Goal: Task Accomplishment & Management: Manage account settings

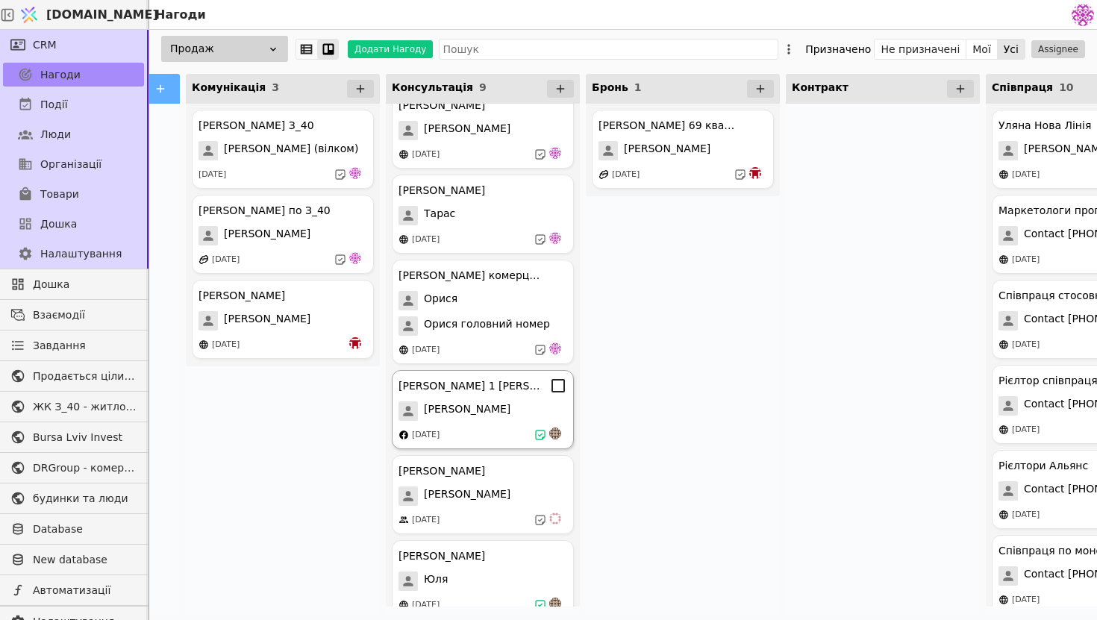
scroll to position [294, 0]
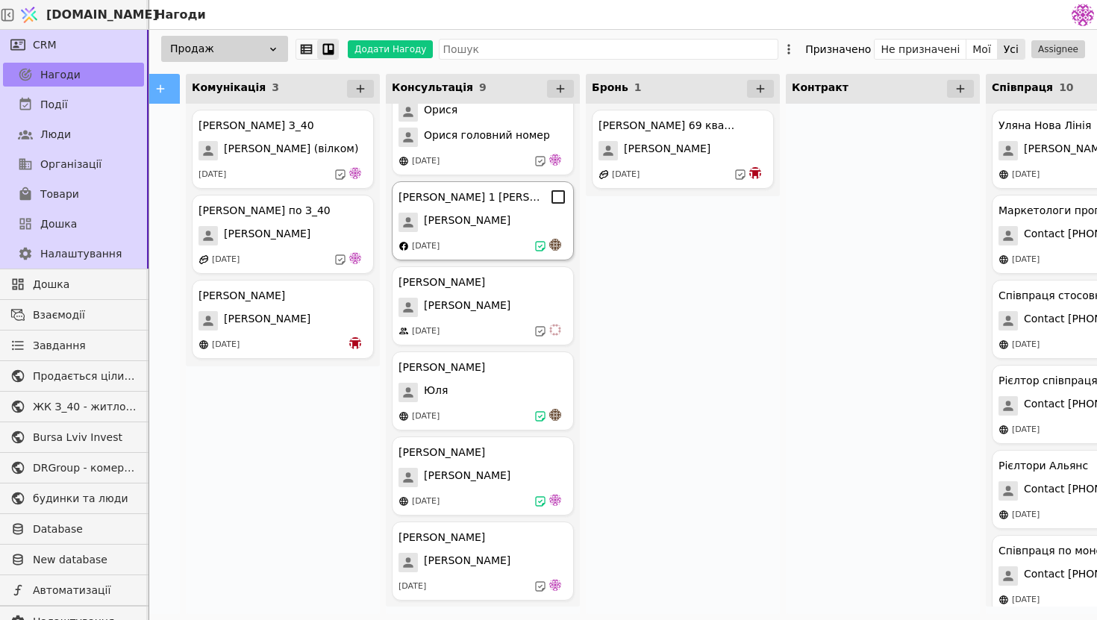
click at [519, 232] on div "[PERSON_NAME] 1 [PERSON_NAME] [DATE]" at bounding box center [483, 220] width 182 height 79
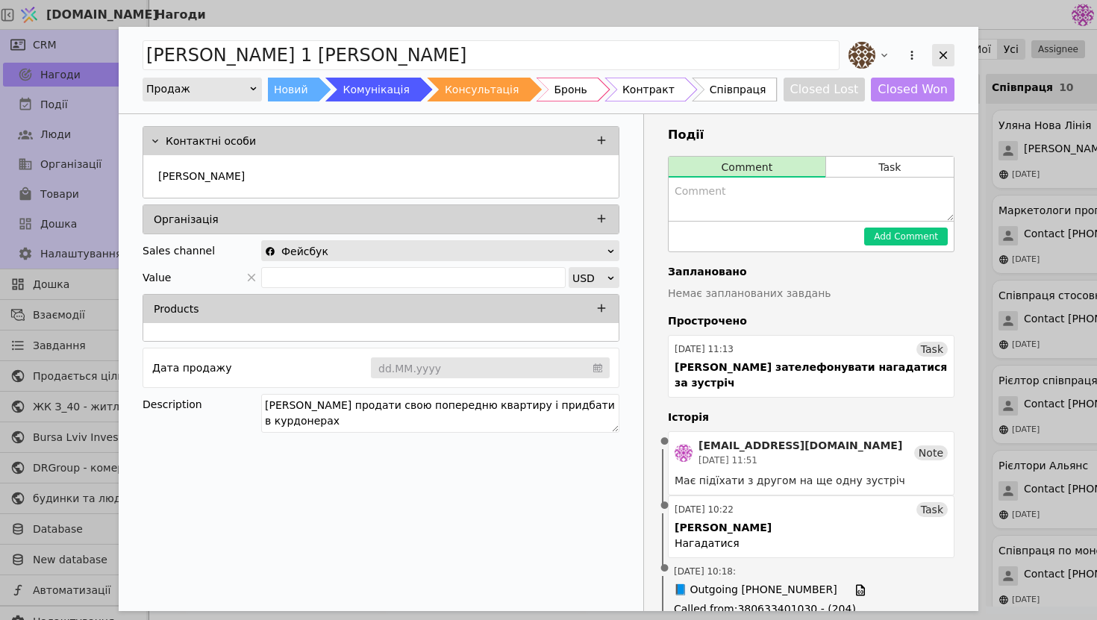
click at [948, 54] on icon "Add Opportunity" at bounding box center [943, 55] width 13 height 13
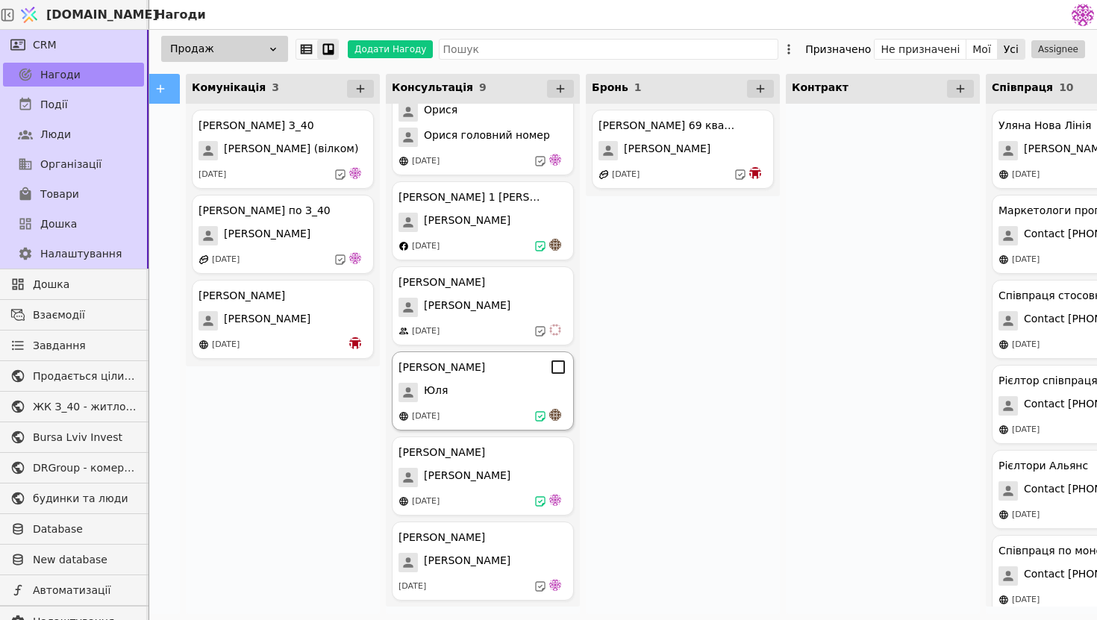
click at [501, 415] on div "[DATE]" at bounding box center [482, 416] width 169 height 15
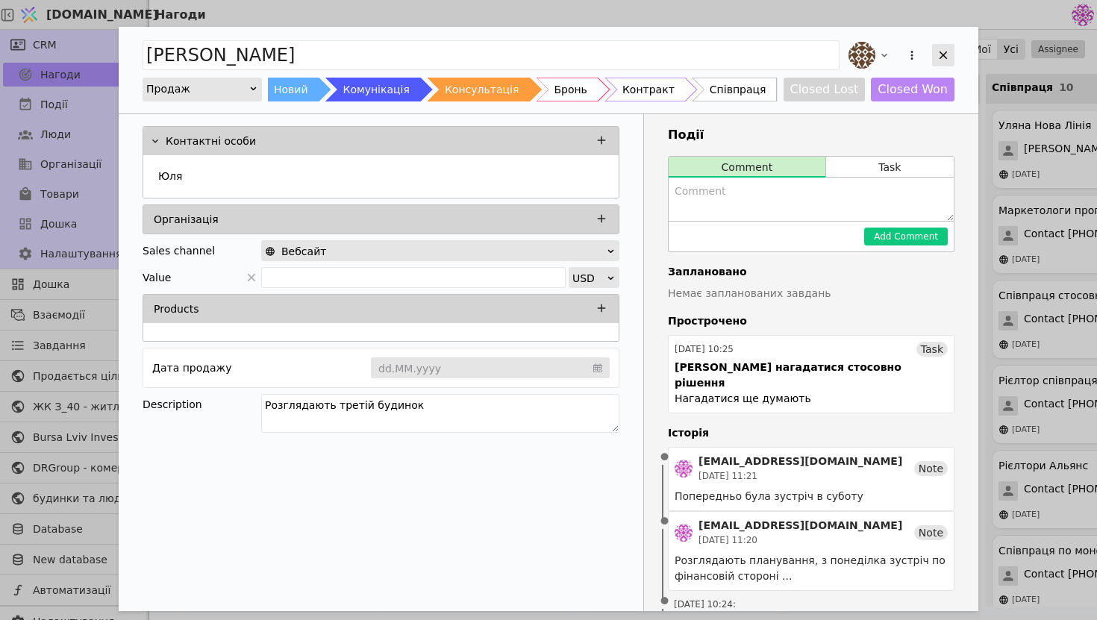
click at [944, 60] on icon "Add Opportunity" at bounding box center [943, 55] width 13 height 13
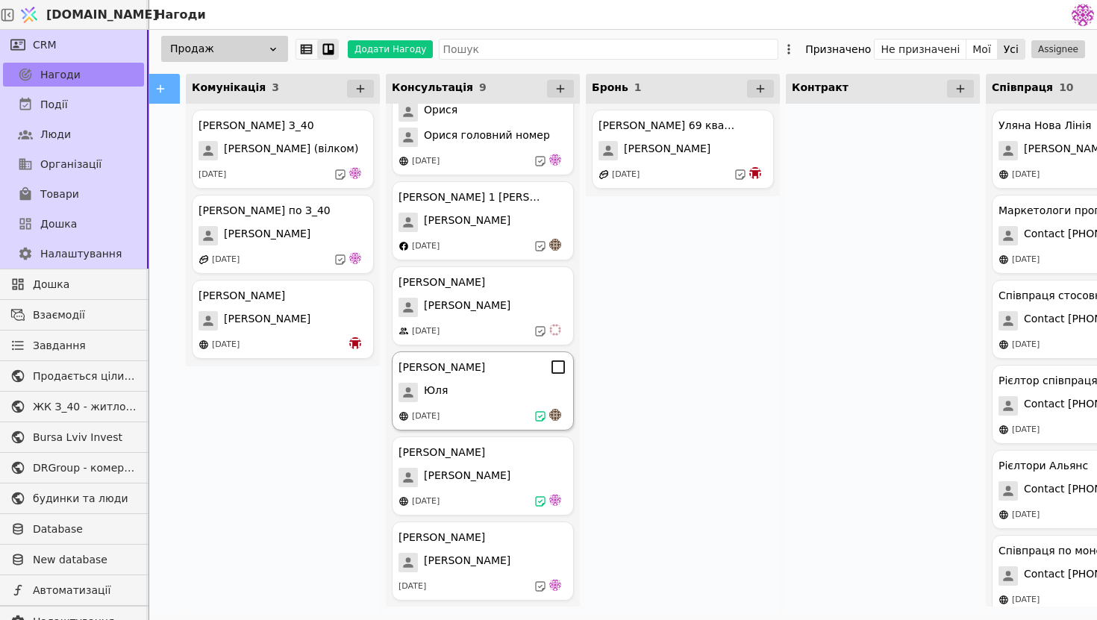
click at [454, 402] on div "[PERSON_NAME] [PERSON_NAME] [DATE]" at bounding box center [483, 390] width 182 height 79
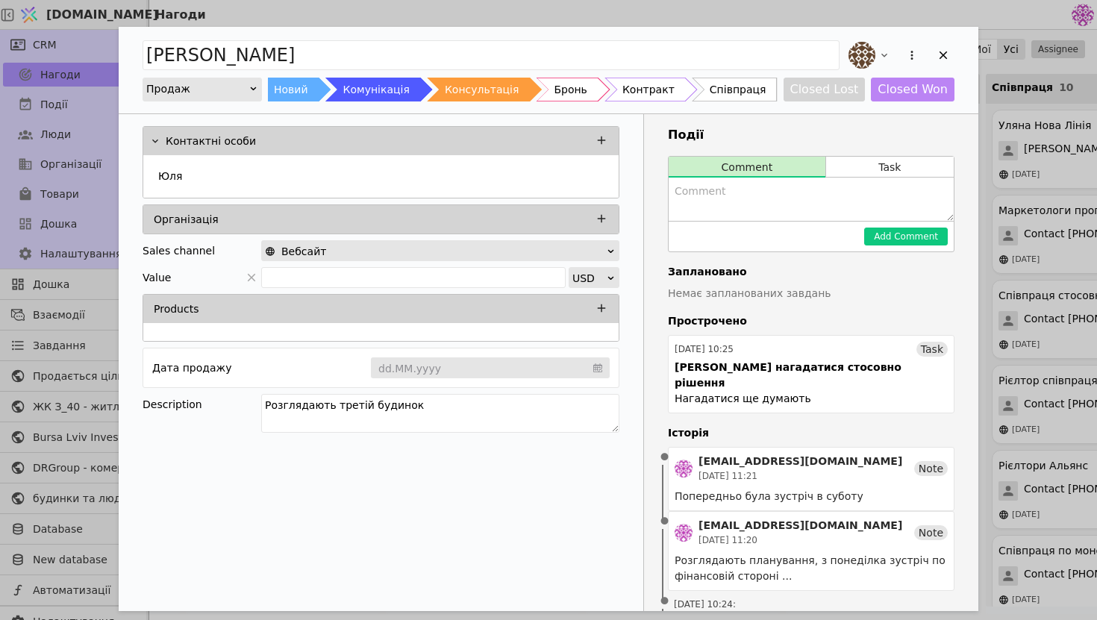
scroll to position [87, 0]
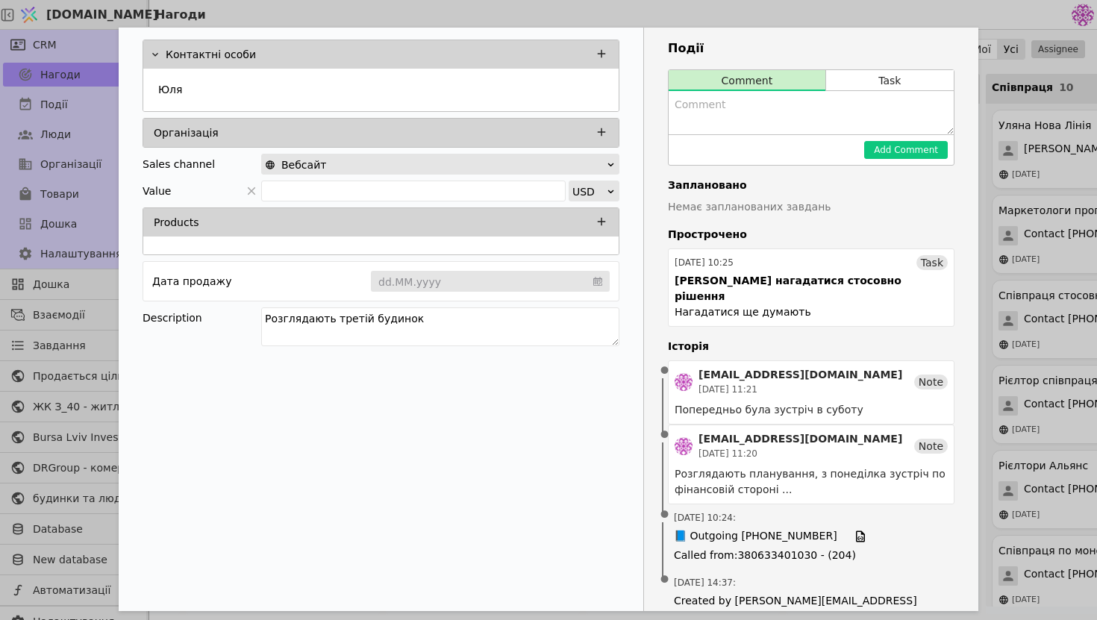
click at [1083, 243] on div "[PERSON_NAME] Продаж Новий Комунікація Консультація Бронь Контракт Співпраця Cl…" at bounding box center [548, 310] width 1097 height 620
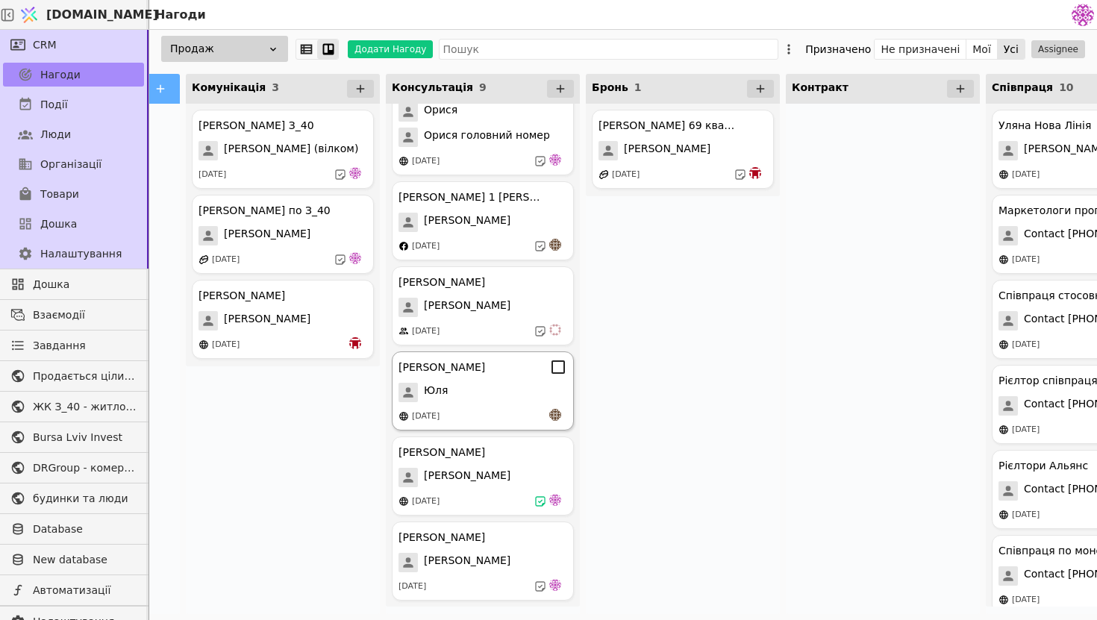
click at [481, 407] on div "[PERSON_NAME] [PERSON_NAME] [DATE]" at bounding box center [483, 390] width 182 height 79
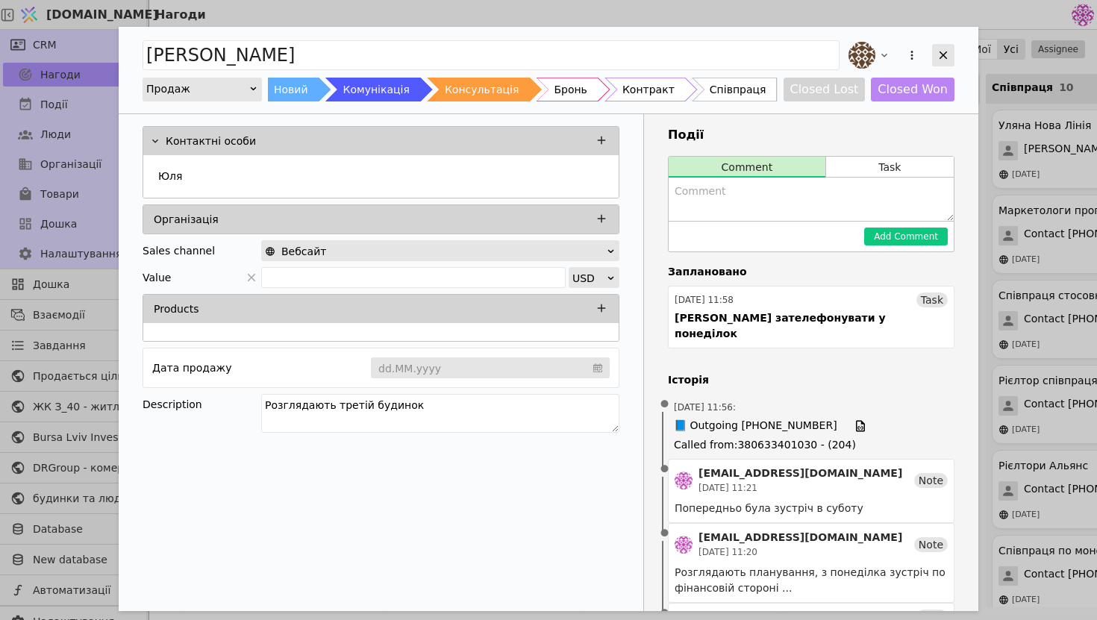
click at [948, 56] on icon "Add Opportunity" at bounding box center [943, 55] width 13 height 13
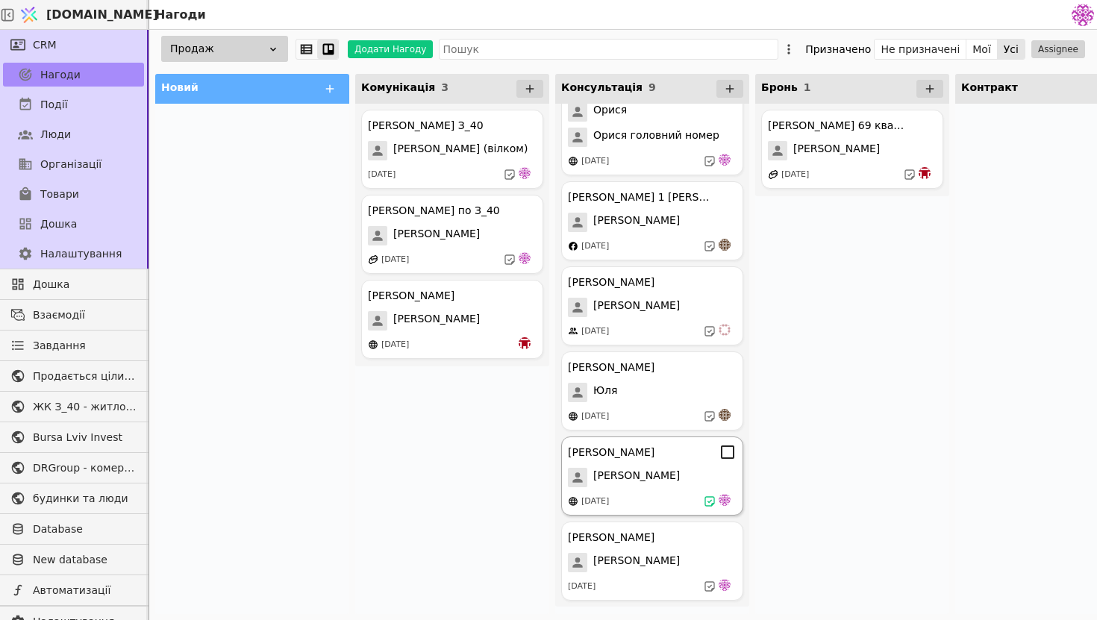
click at [612, 488] on div "[PERSON_NAME] Курдонери [PERSON_NAME] [DATE]" at bounding box center [652, 476] width 182 height 79
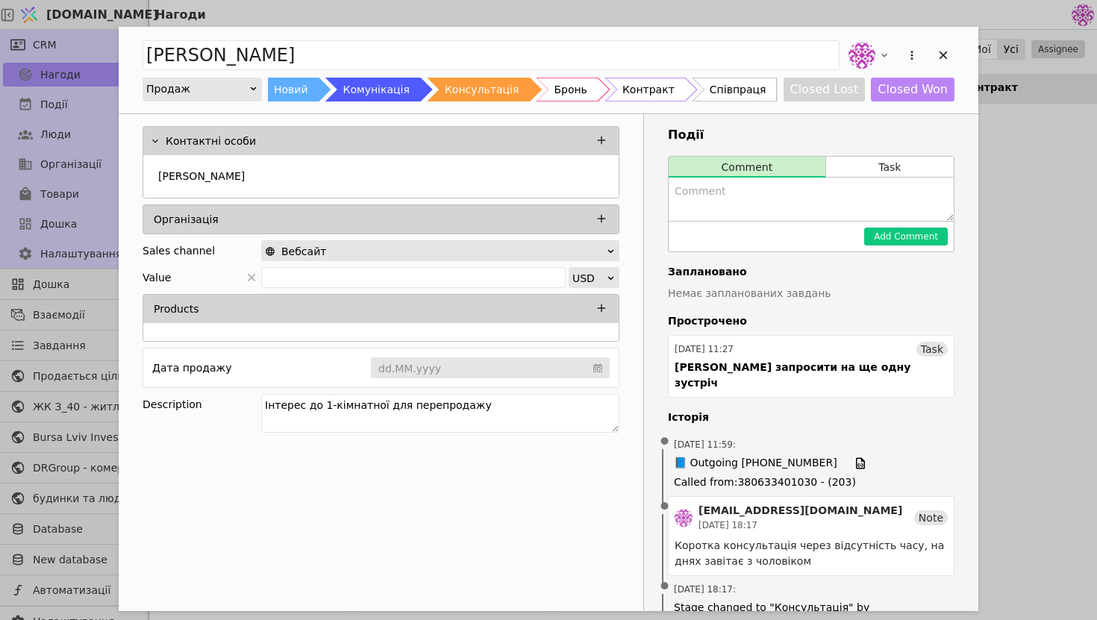
click at [778, 202] on textarea "Add Opportunity" at bounding box center [811, 199] width 285 height 43
type textarea "г"
type textarea "набрати сьогодні о 18:30"
click at [916, 223] on div "Add Comment" at bounding box center [811, 236] width 285 height 31
click at [916, 234] on button "Add Comment" at bounding box center [906, 237] width 84 height 18
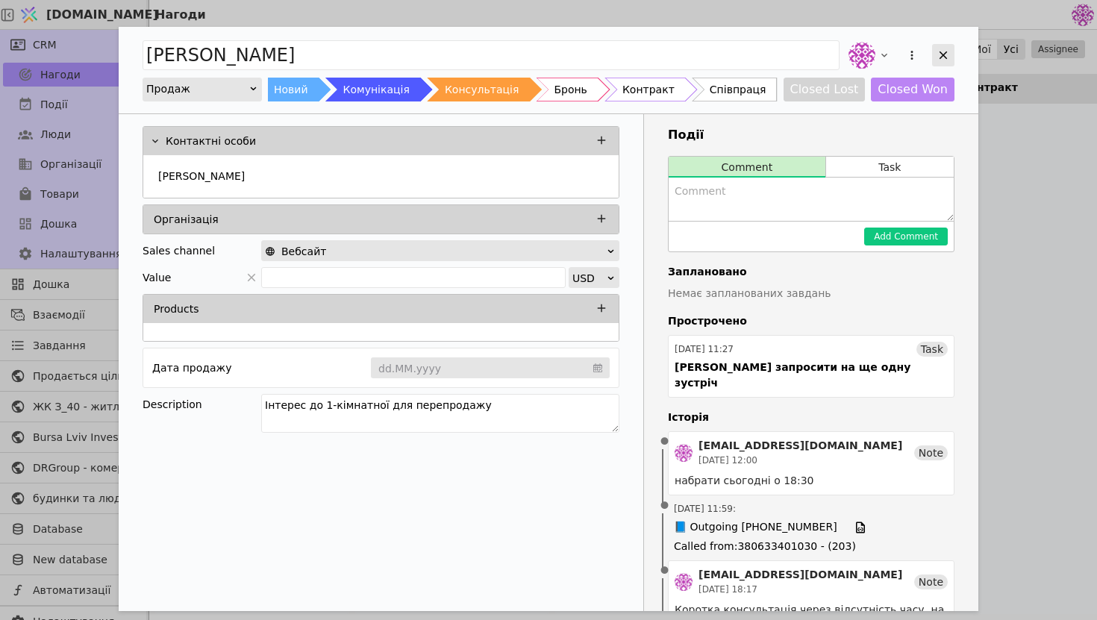
click at [939, 61] on icon "Add Opportunity" at bounding box center [943, 55] width 13 height 13
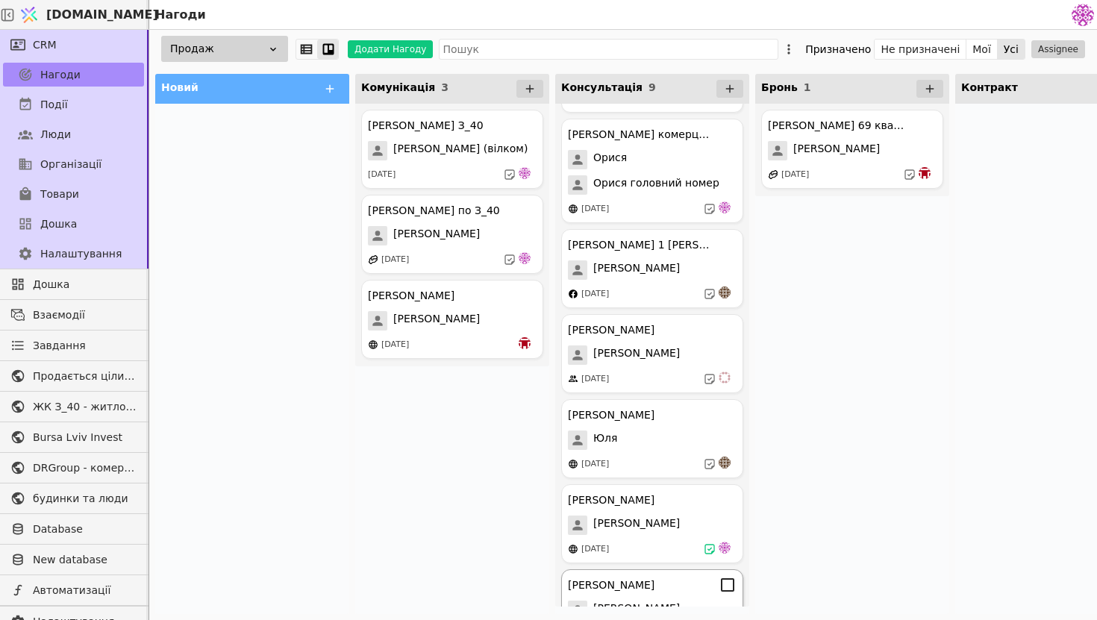
scroll to position [219, 0]
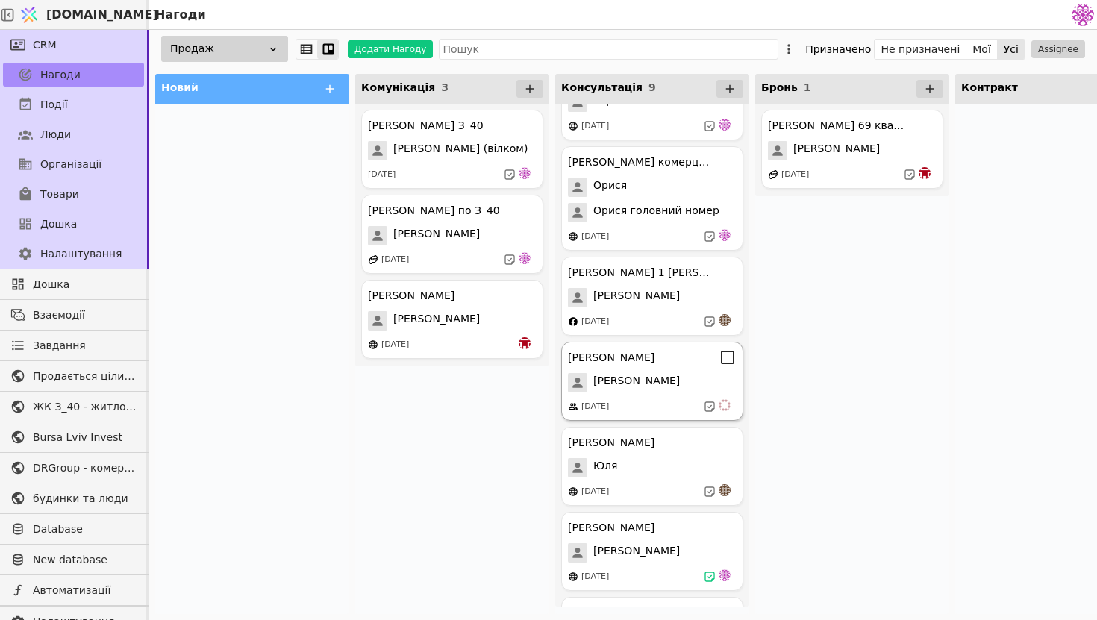
click at [667, 413] on div "[DATE]" at bounding box center [652, 406] width 169 height 15
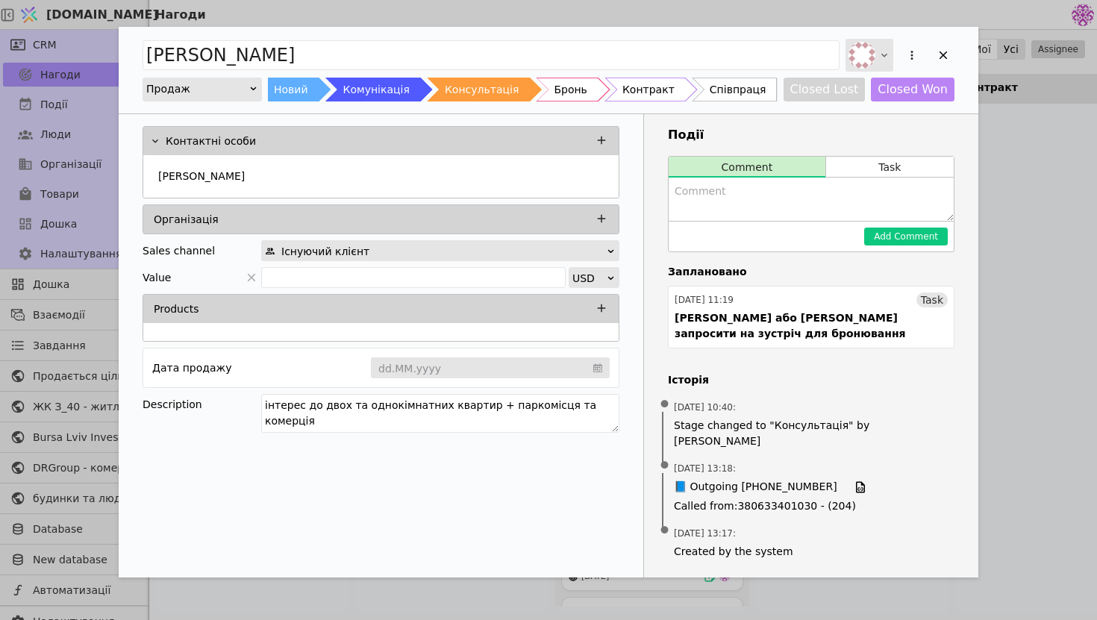
click at [869, 63] on img "Add Opportunity" at bounding box center [861, 55] width 27 height 27
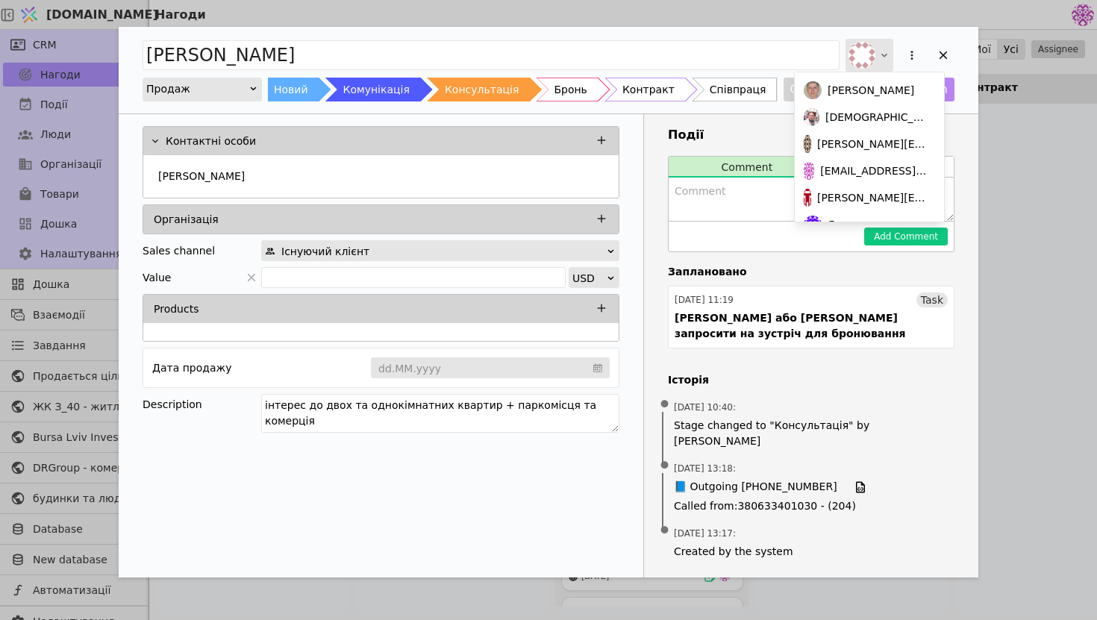
click at [869, 63] on img "Add Opportunity" at bounding box center [861, 55] width 27 height 27
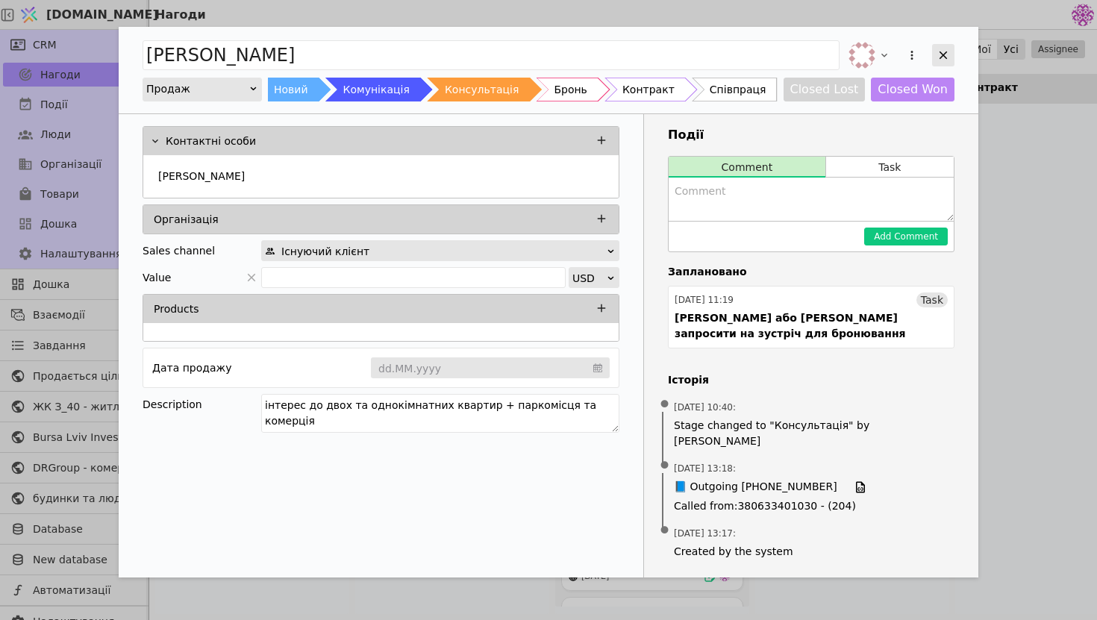
click at [949, 63] on div "Add Opportunity" at bounding box center [943, 55] width 22 height 22
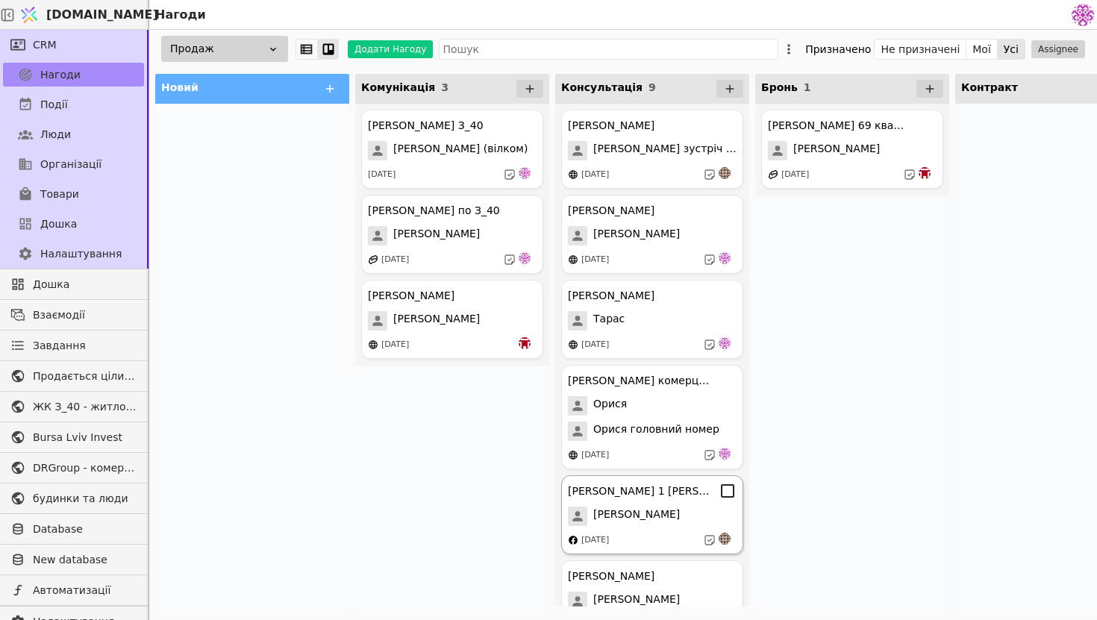
scroll to position [294, 0]
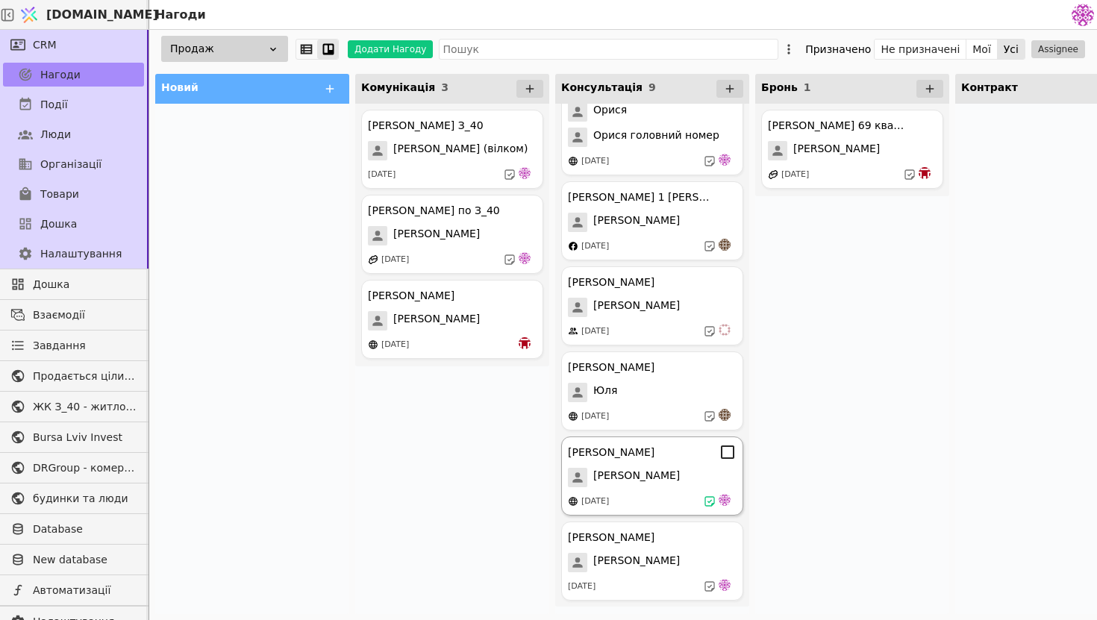
click at [695, 490] on div "[PERSON_NAME] Курдонери [PERSON_NAME] [DATE]" at bounding box center [652, 476] width 182 height 79
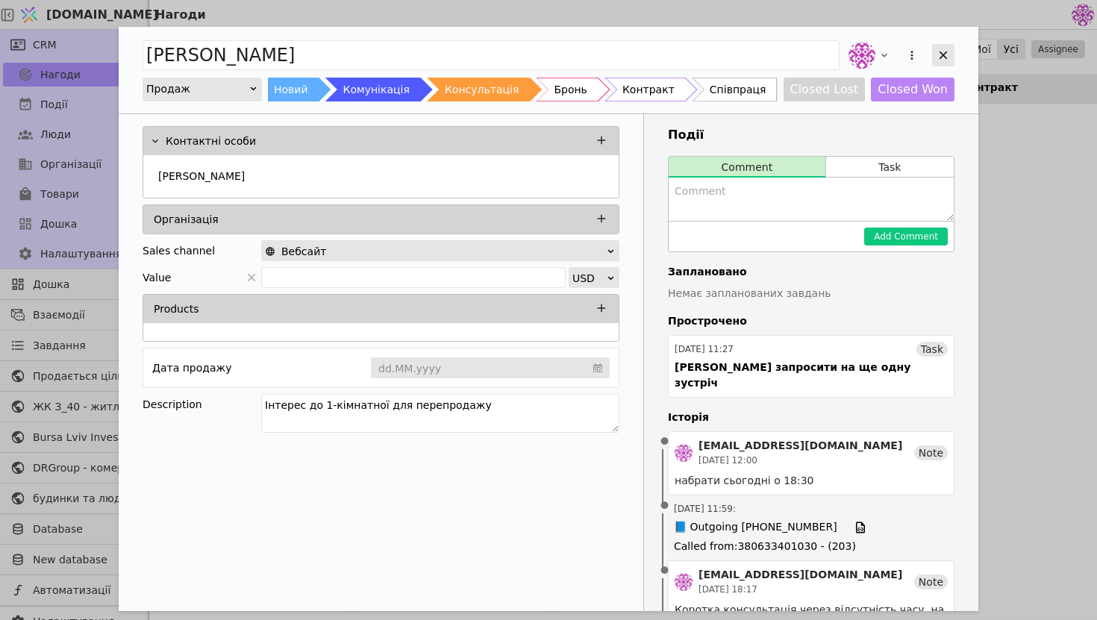
click at [941, 60] on icon "Add Opportunity" at bounding box center [943, 55] width 13 height 13
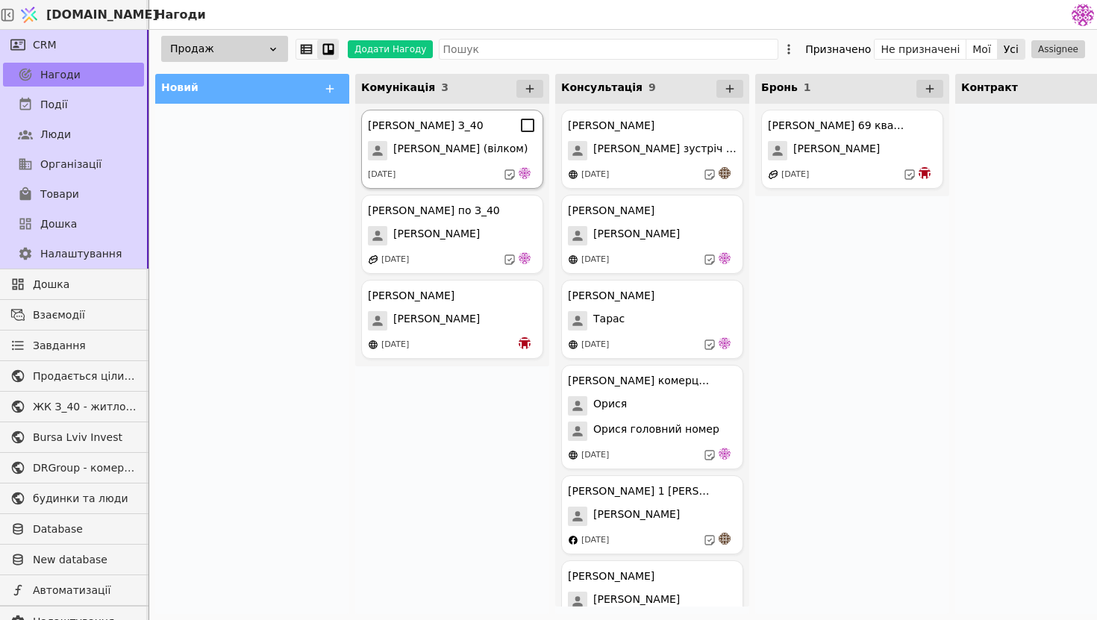
click at [465, 151] on span "[PERSON_NAME] (вілком)" at bounding box center [460, 150] width 134 height 19
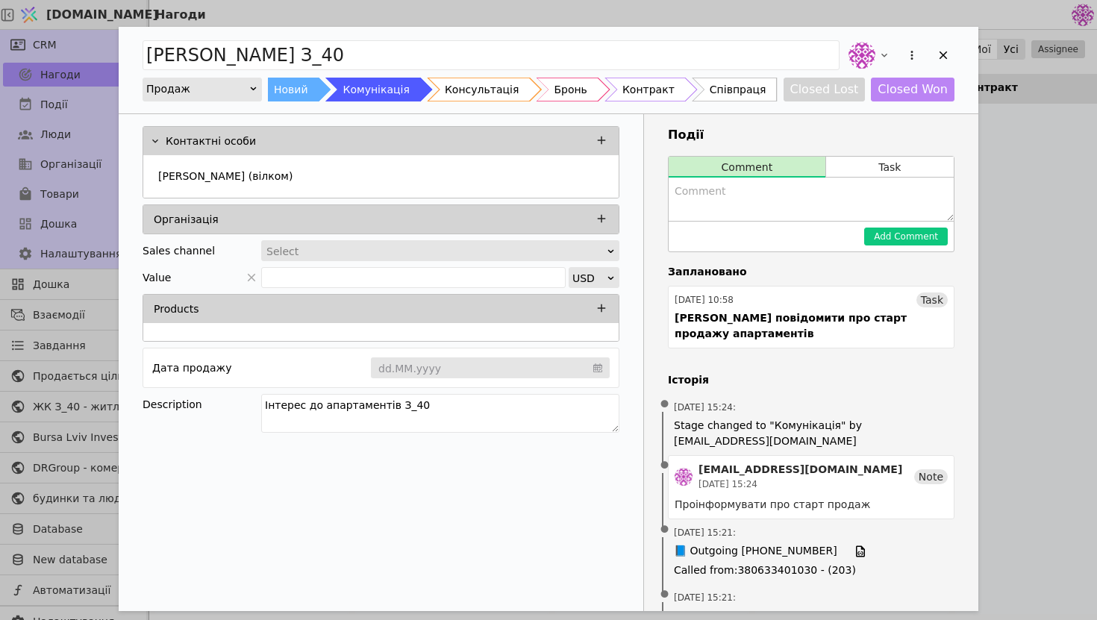
click at [1060, 204] on div "[PERSON_NAME] З_40 Продаж Новий Комунікація Консультація Бронь Контракт Співпра…" at bounding box center [548, 310] width 1097 height 620
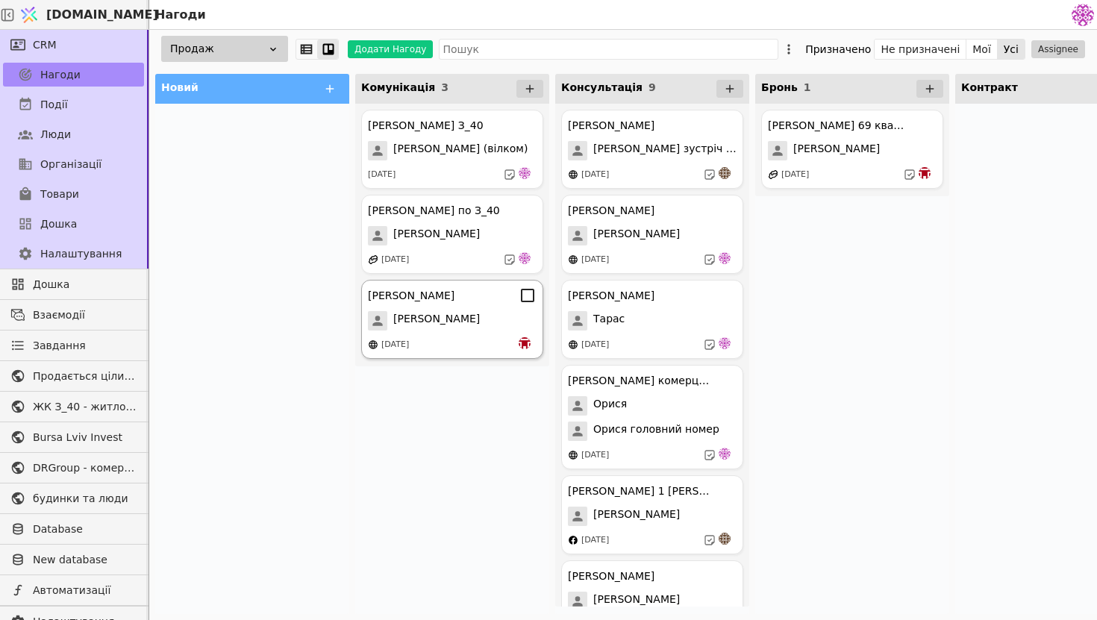
click at [463, 323] on div "[PERSON_NAME]" at bounding box center [452, 320] width 169 height 19
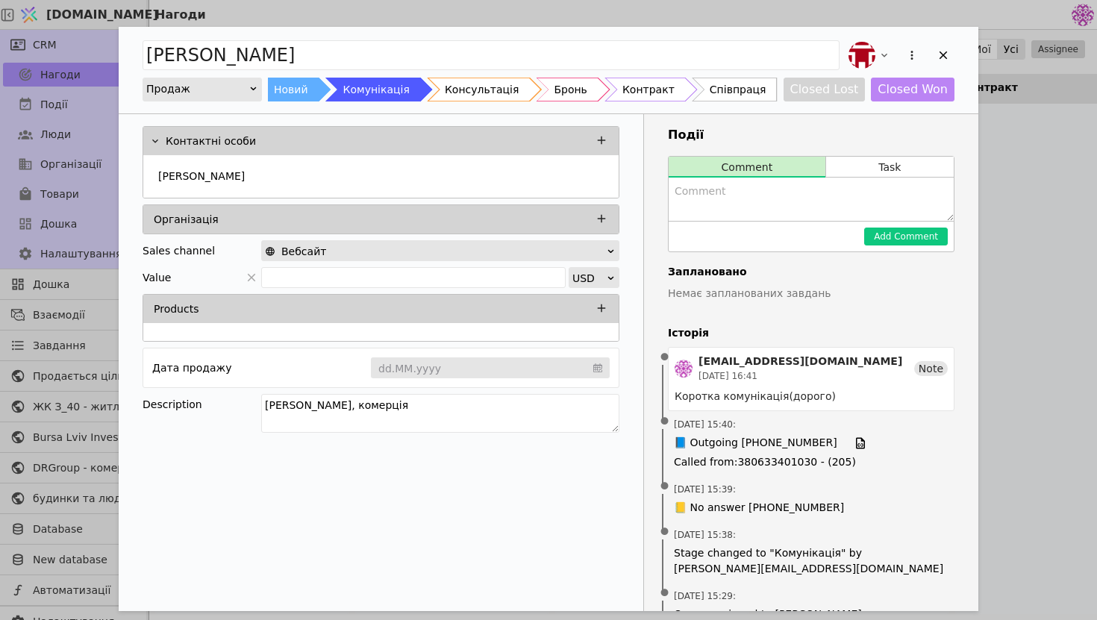
scroll to position [140, 0]
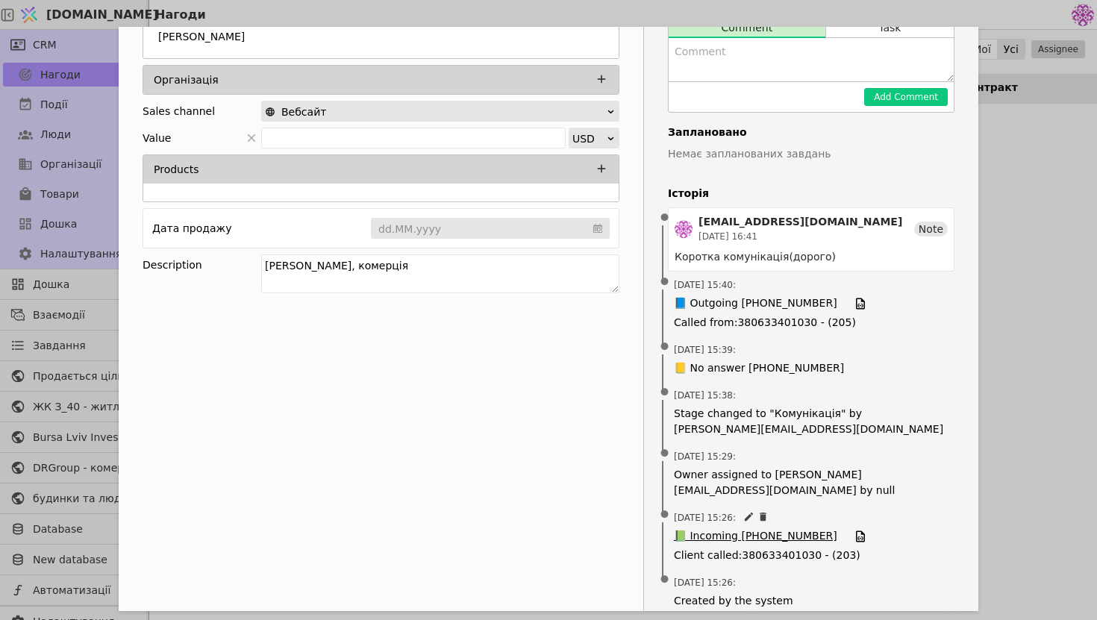
click at [766, 528] on span "📗 Incoming [PHONE_NUMBER]" at bounding box center [755, 536] width 163 height 16
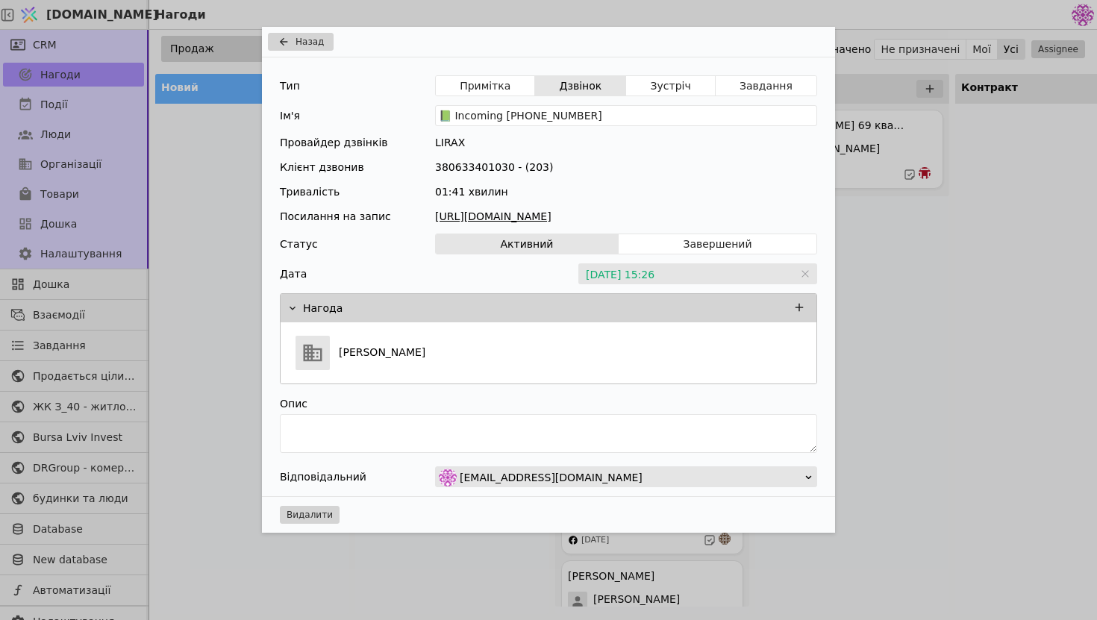
click at [654, 219] on link "[URL][DOMAIN_NAME]" at bounding box center [626, 217] width 382 height 16
click at [301, 46] on span "Назад" at bounding box center [310, 41] width 28 height 13
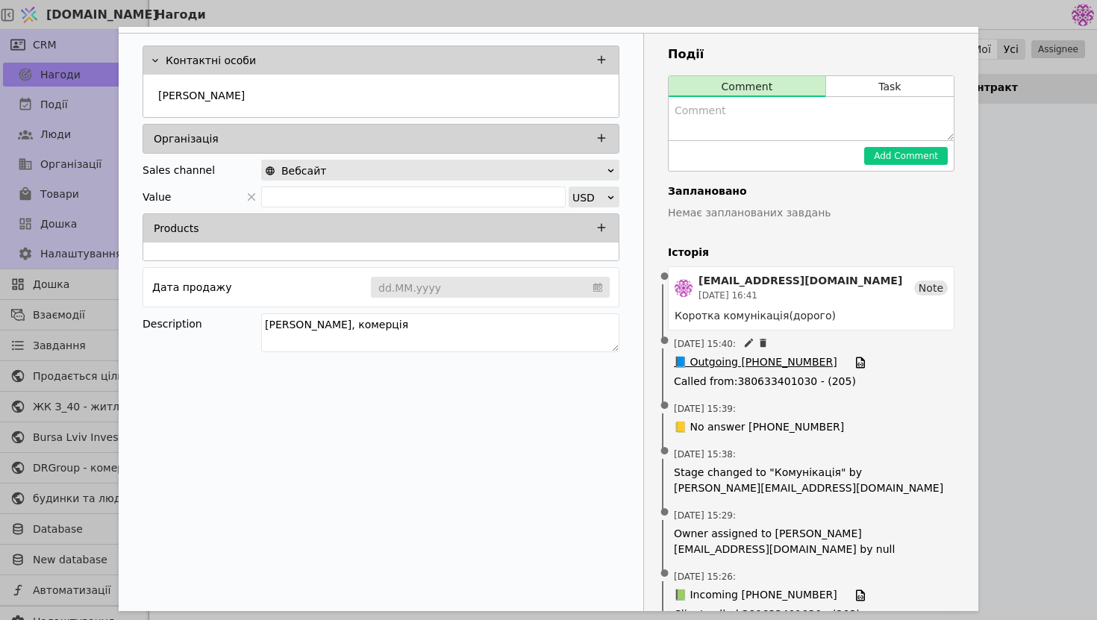
scroll to position [123, 0]
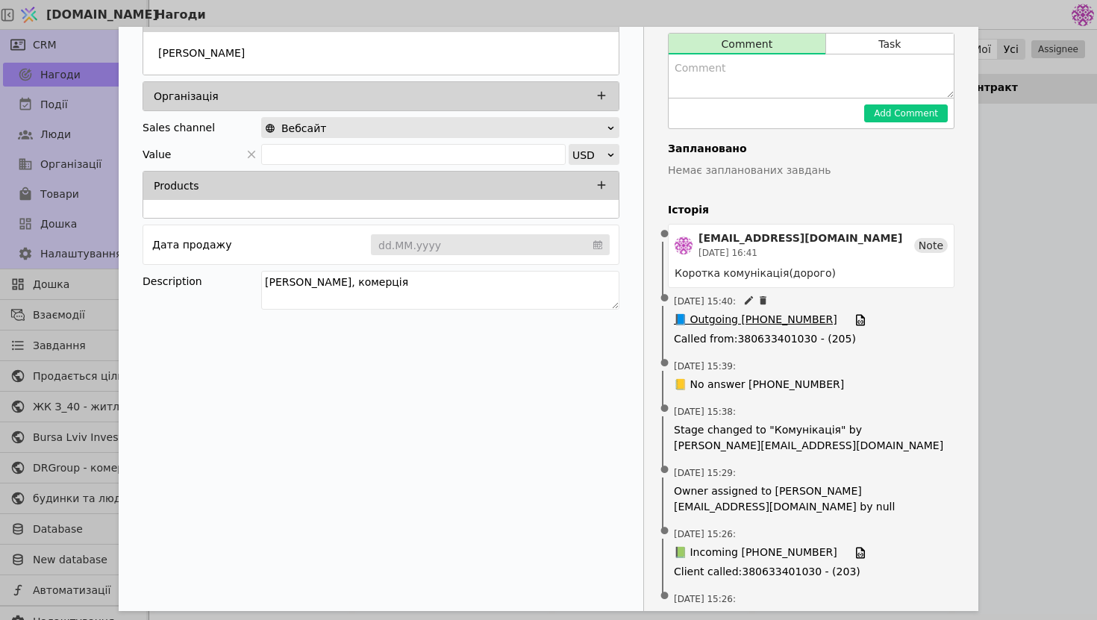
click at [743, 316] on span "📘 Outgoing [PHONE_NUMBER]" at bounding box center [755, 320] width 163 height 16
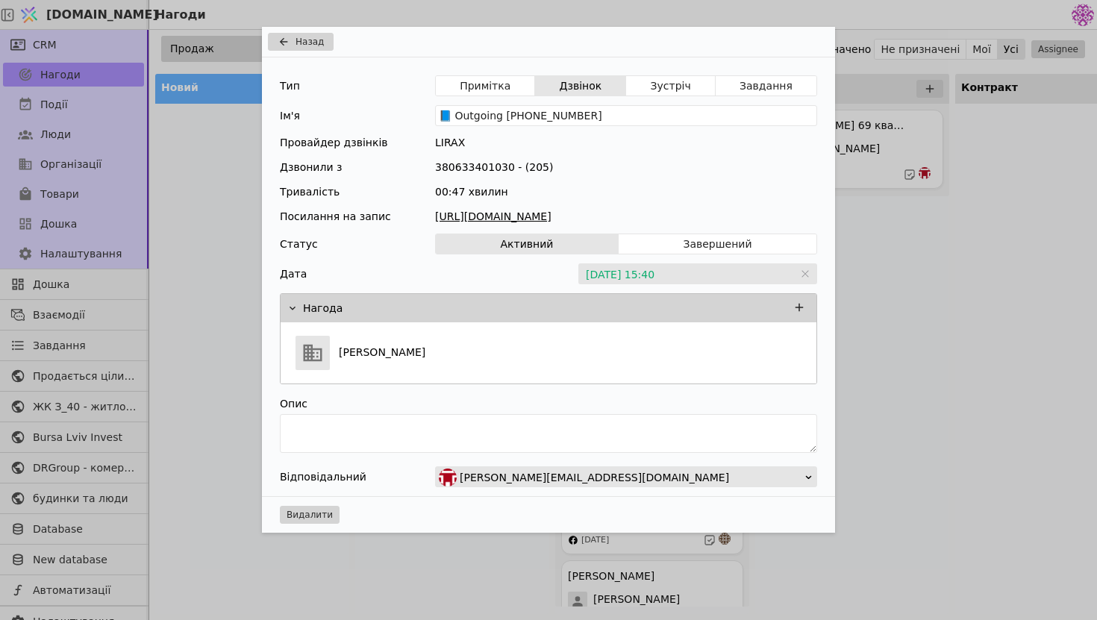
click at [561, 211] on link "[URL][DOMAIN_NAME]" at bounding box center [626, 217] width 382 height 16
click at [989, 298] on div "Назад Тип Примітка Дзвінок Зустріч Завдання Ім'я 📘 Outgoing [PHONE_NUMBER] Пров…" at bounding box center [548, 310] width 1097 height 620
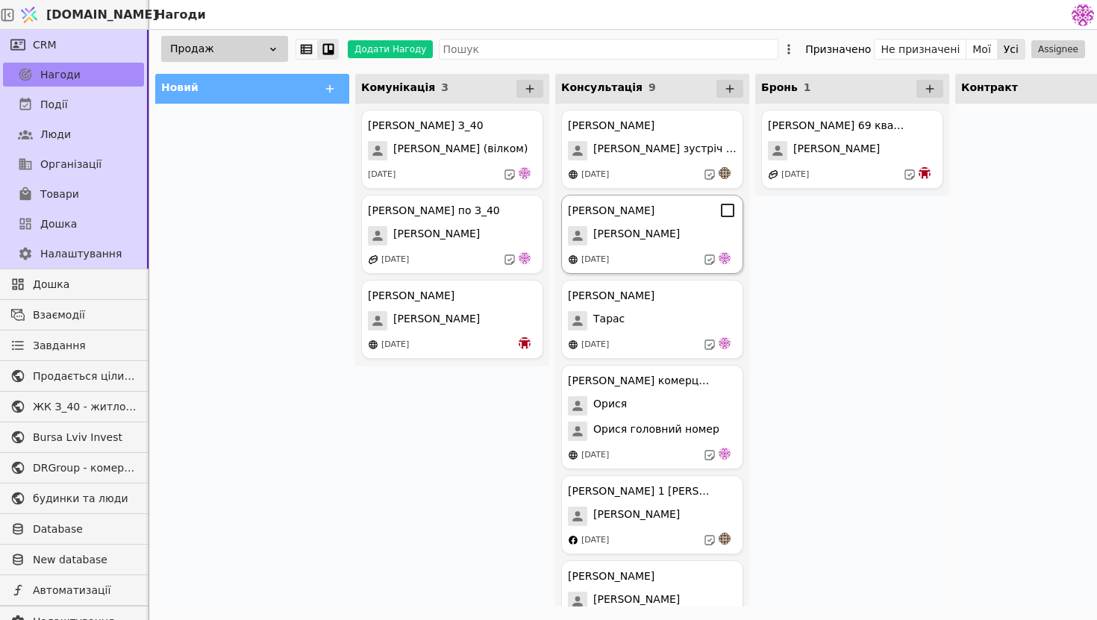
scroll to position [294, 0]
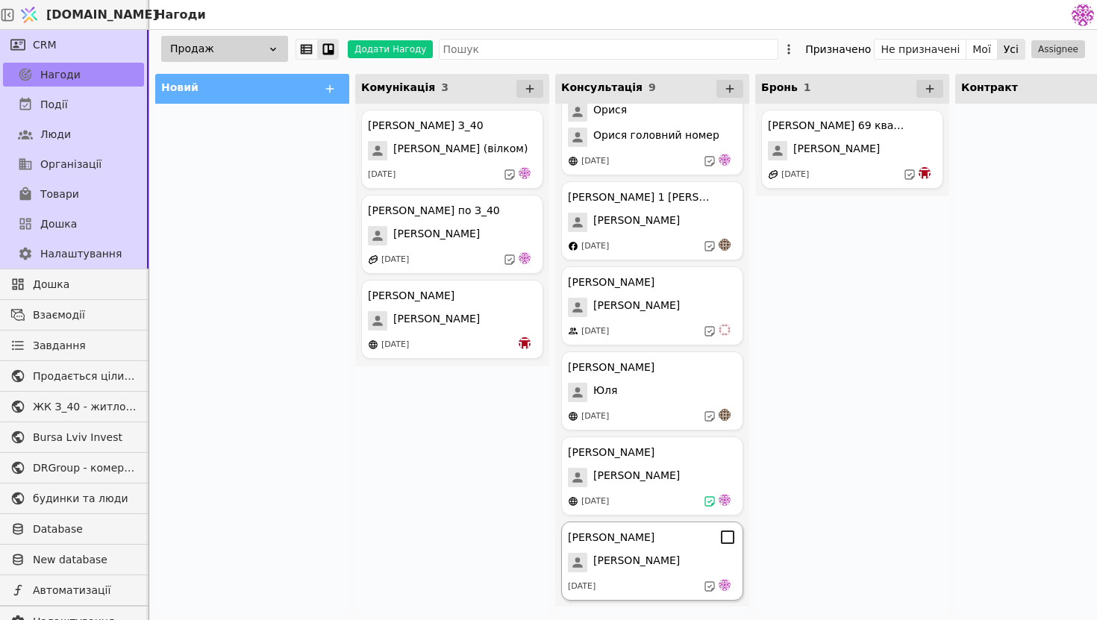
click at [664, 581] on div "[DATE]" at bounding box center [652, 586] width 169 height 15
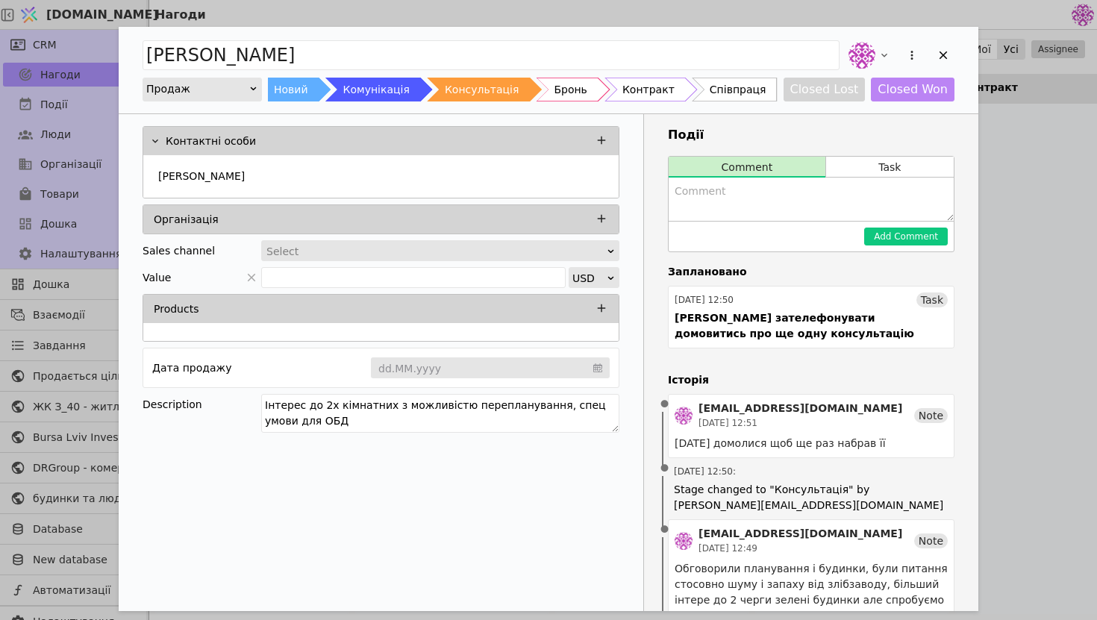
scroll to position [206, 0]
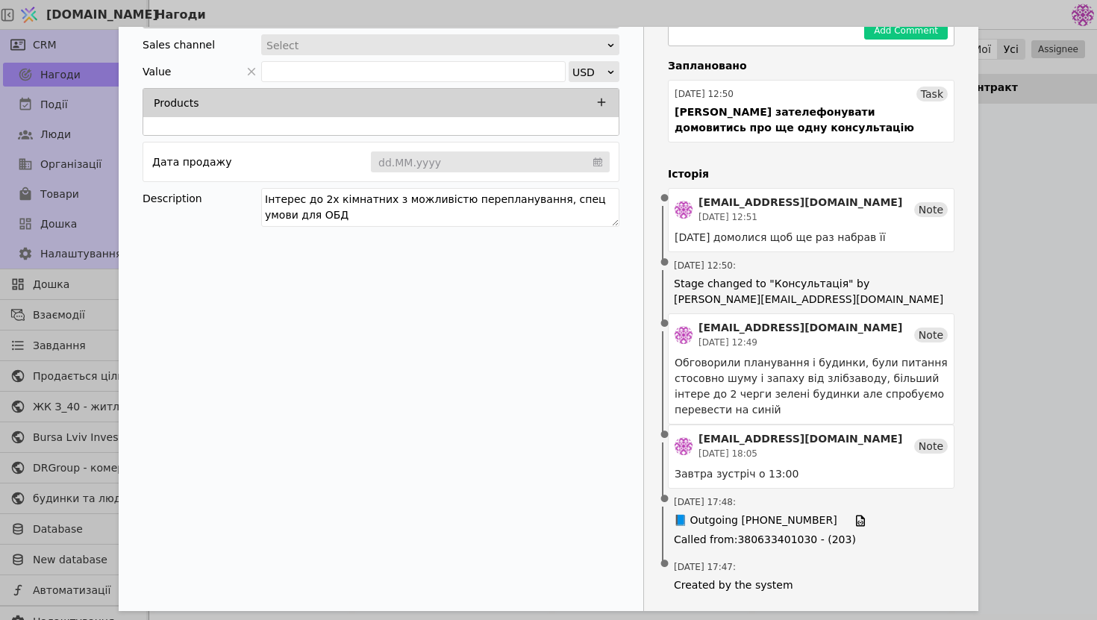
click at [1020, 337] on div "[PERSON_NAME] Продаж Новий Комунікація Консультація Бронь Контракт Співпраця Cl…" at bounding box center [548, 310] width 1097 height 620
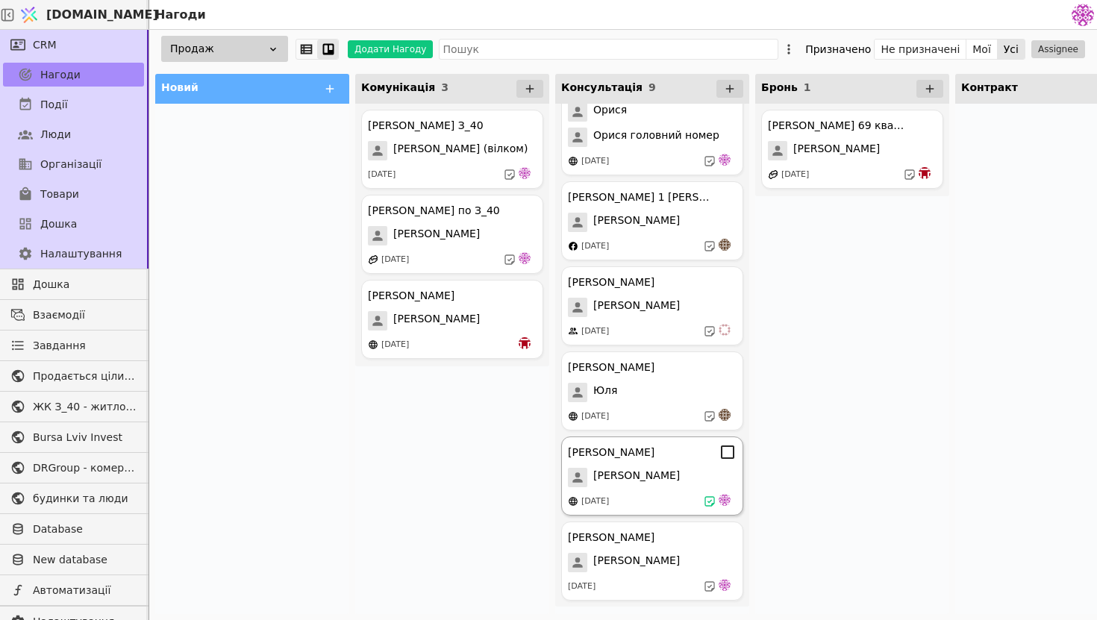
click at [673, 496] on div "[DATE]" at bounding box center [652, 501] width 169 height 15
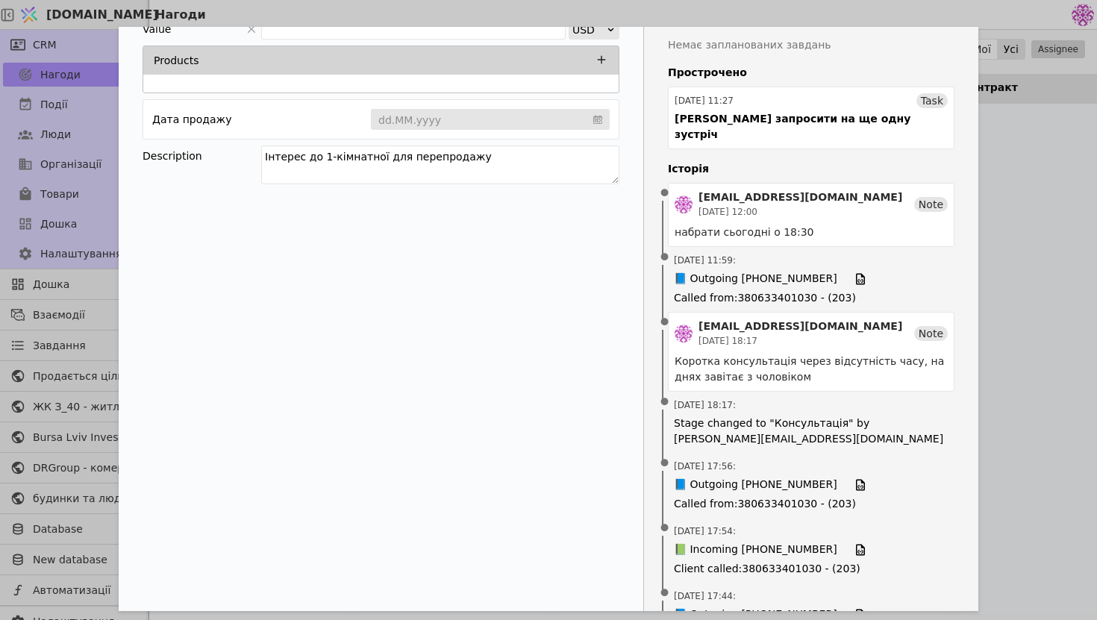
scroll to position [457, 0]
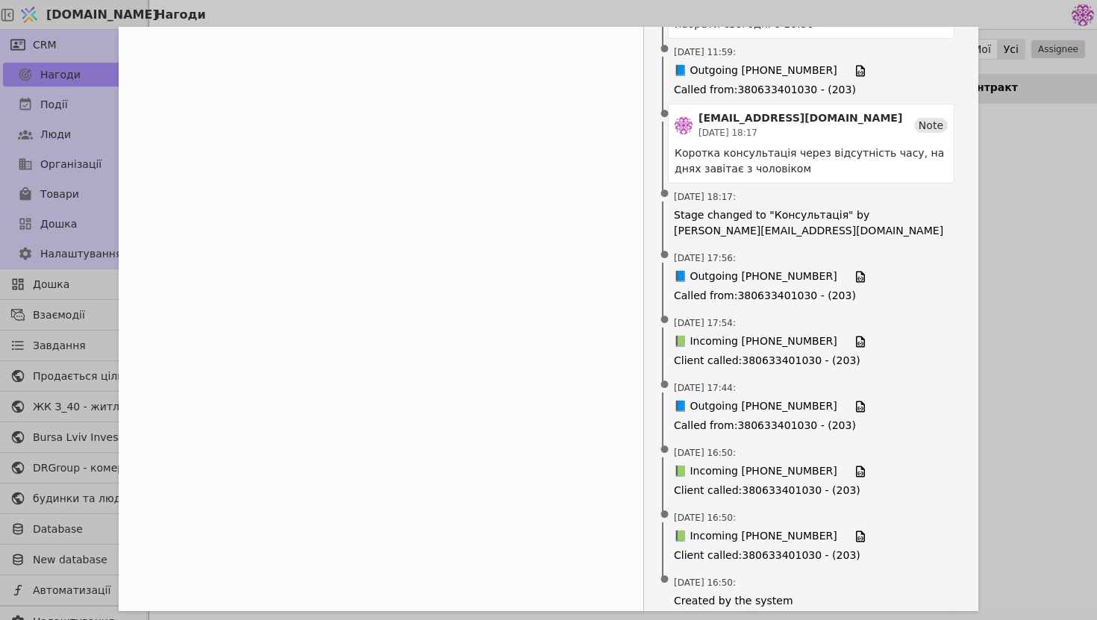
click at [1036, 280] on div "[PERSON_NAME] Новий Комунікація Консультація Бронь Контракт Співпраця Closed Lo…" at bounding box center [548, 310] width 1097 height 620
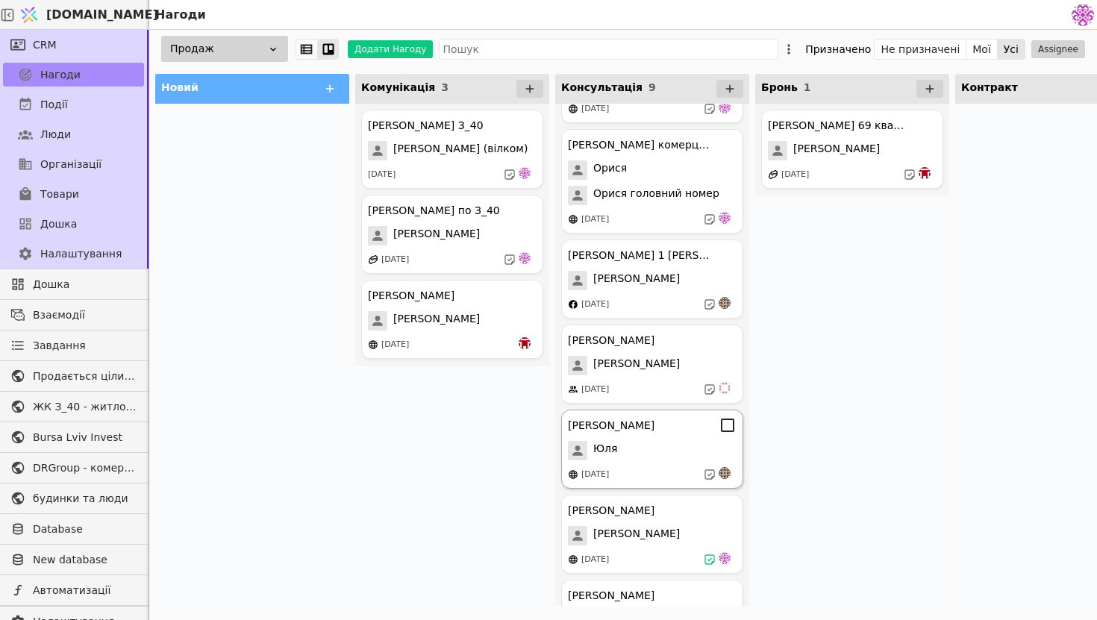
scroll to position [294, 0]
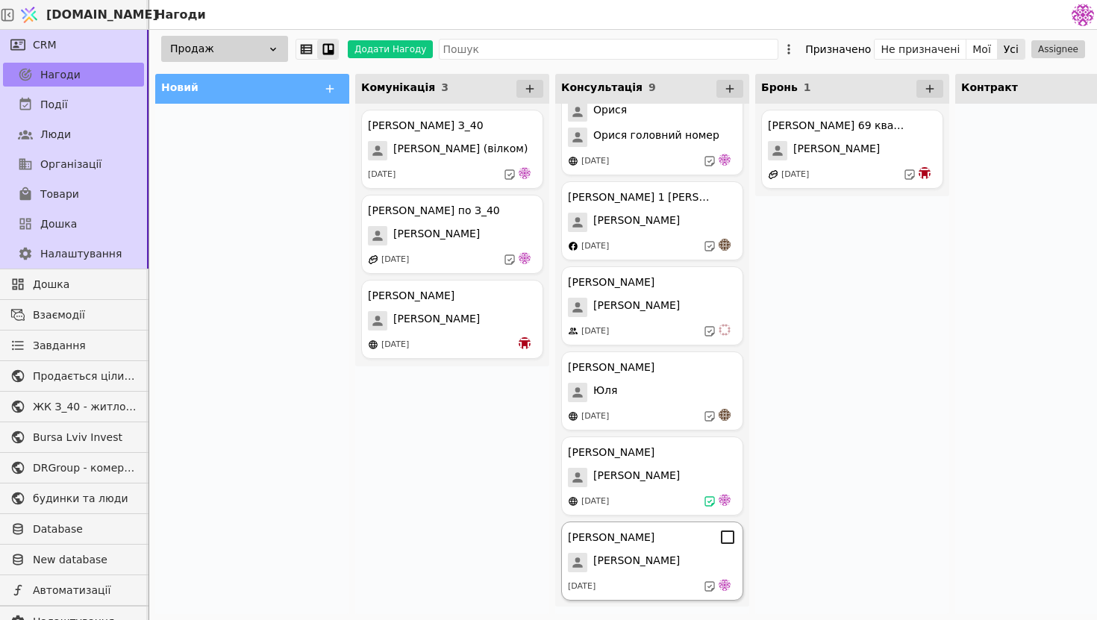
click at [645, 569] on div "[PERSON_NAME]" at bounding box center [652, 562] width 169 height 19
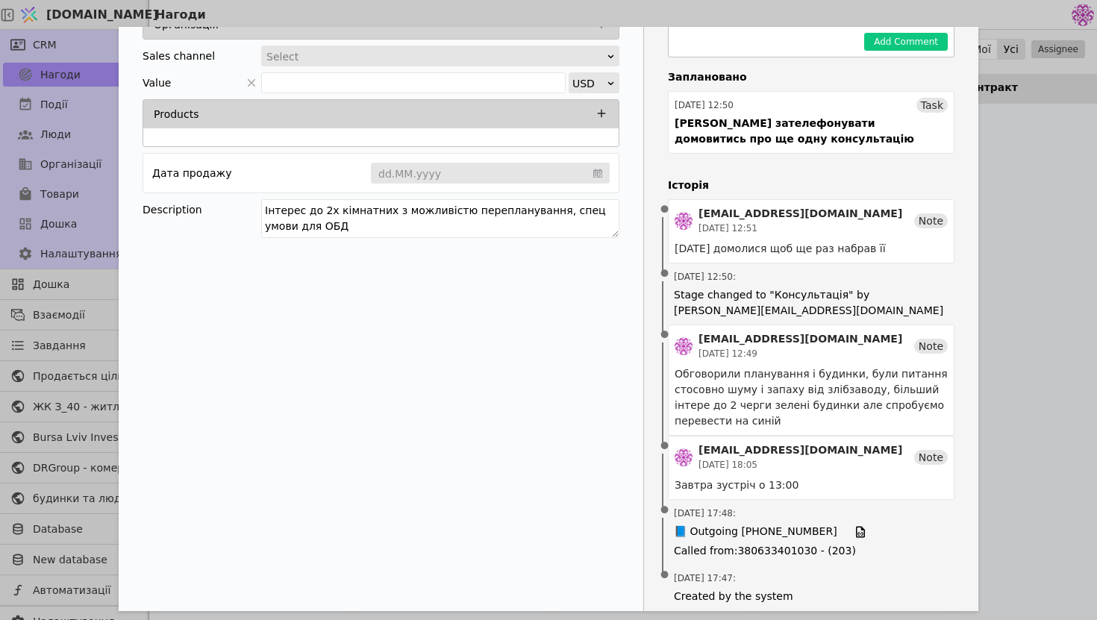
scroll to position [206, 0]
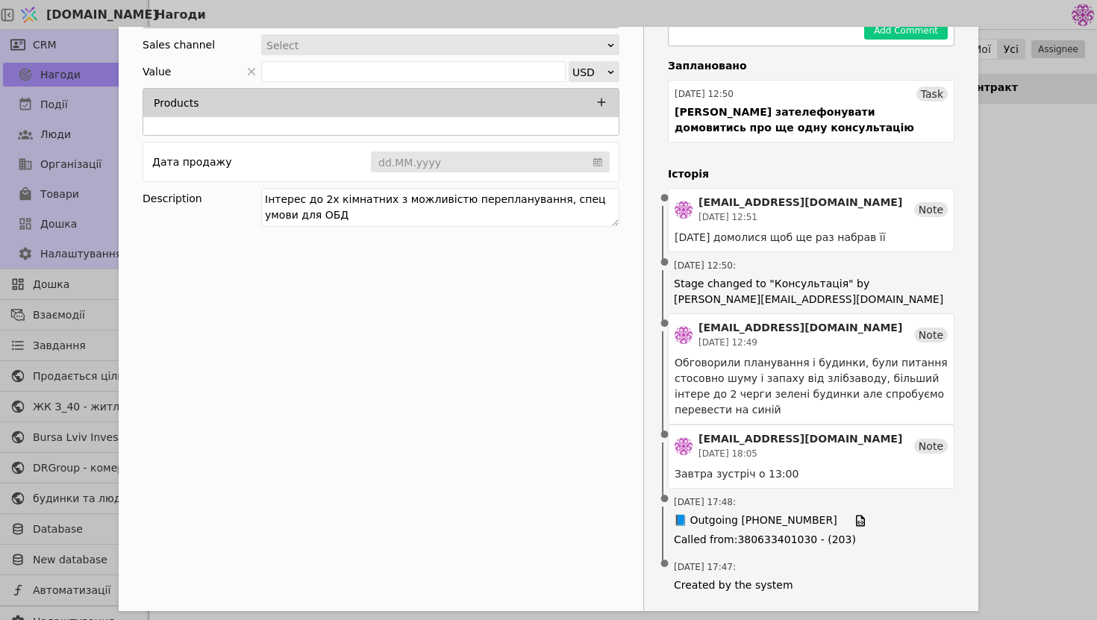
click at [1044, 263] on div "[PERSON_NAME] Продаж Новий Комунікація Консультація Бронь Контракт Співпраця Cl…" at bounding box center [548, 310] width 1097 height 620
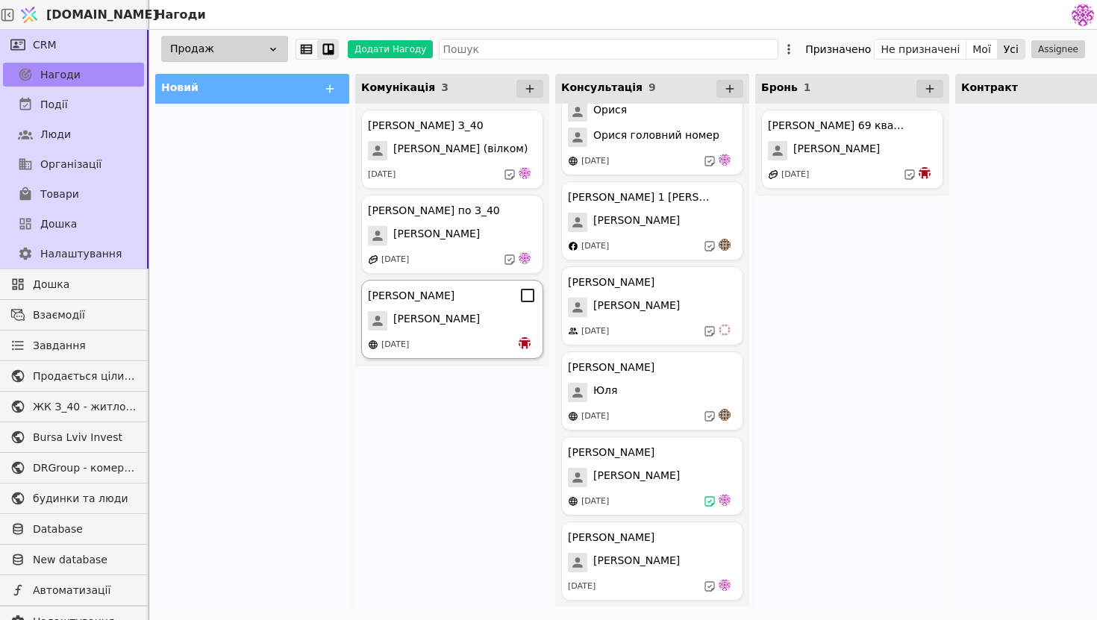
click at [478, 321] on div "[PERSON_NAME]" at bounding box center [452, 320] width 169 height 19
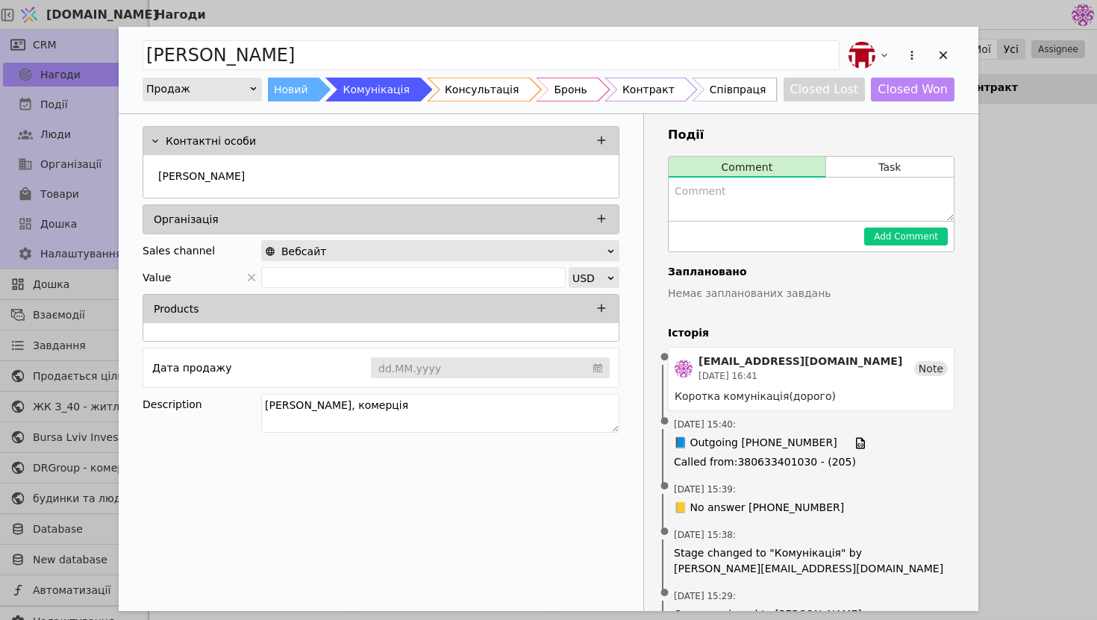
scroll to position [140, 0]
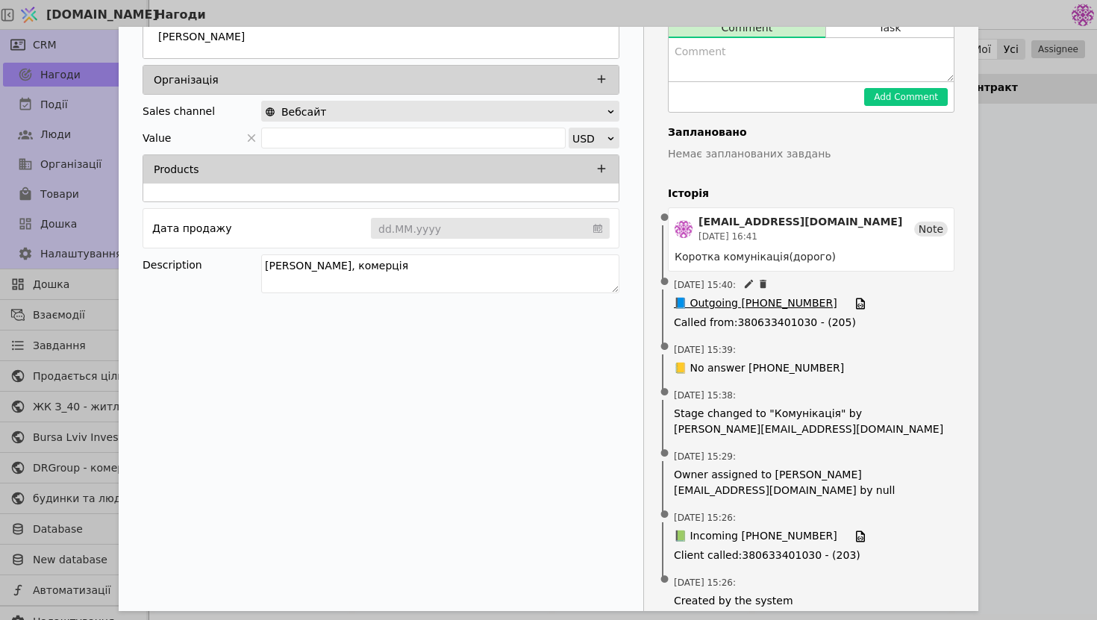
click at [778, 305] on span "📘 Outgoing [PHONE_NUMBER]" at bounding box center [755, 304] width 163 height 16
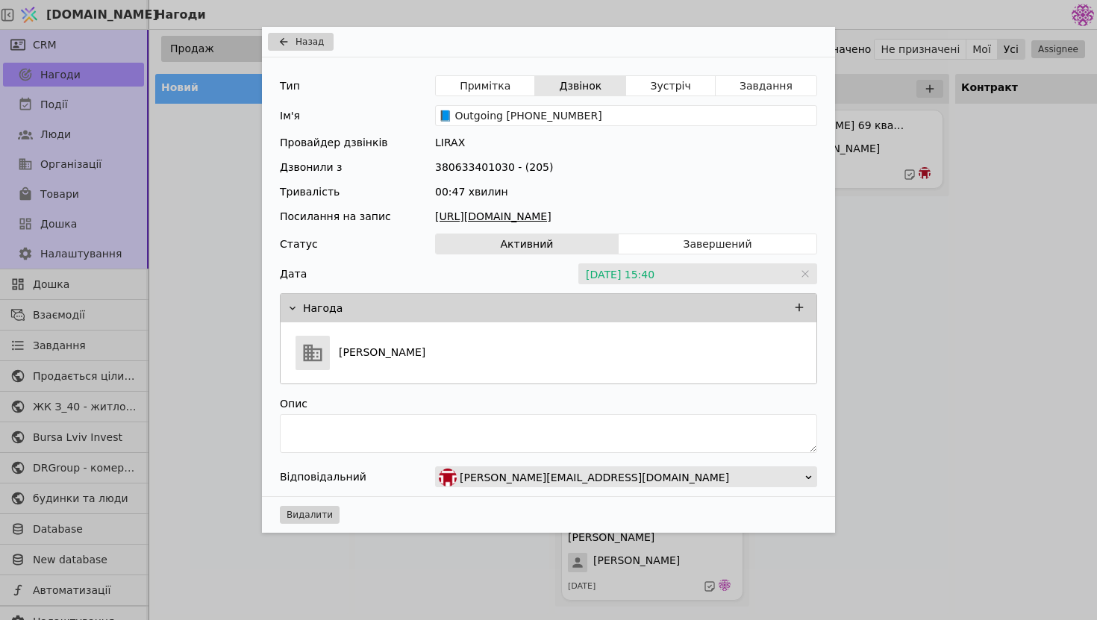
click at [658, 215] on link "[URL][DOMAIN_NAME]" at bounding box center [626, 217] width 382 height 16
click at [970, 221] on div "Назад Тип Примітка Дзвінок Зустріч Завдання Ім'я 📘 Outgoing [PHONE_NUMBER] Пров…" at bounding box center [548, 310] width 1097 height 620
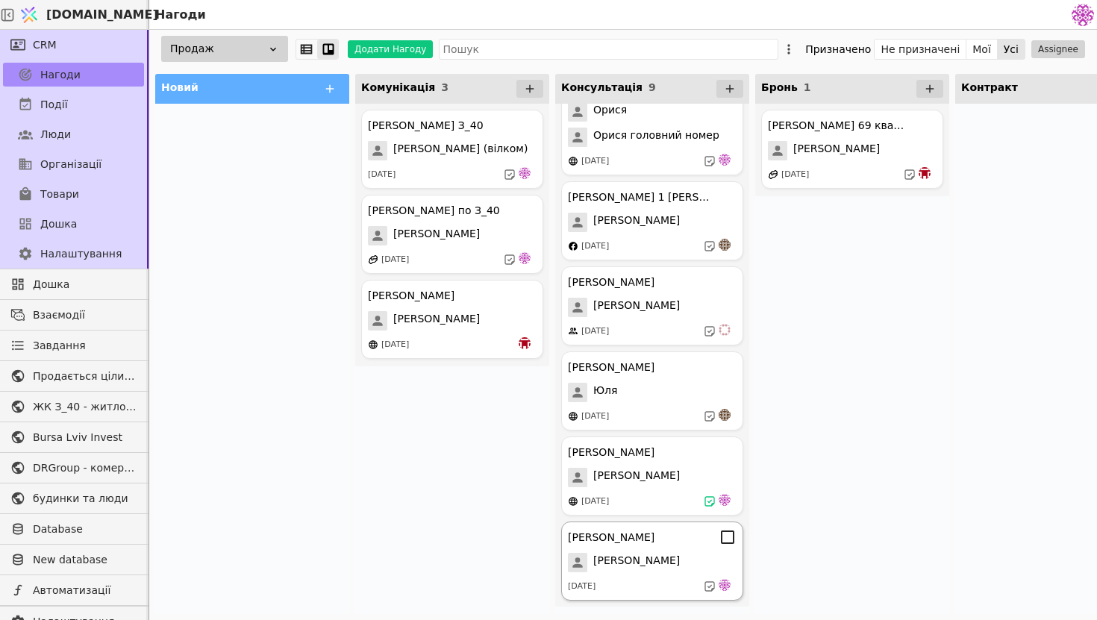
click at [638, 573] on div "[PERSON_NAME] Курдонери [PERSON_NAME] [DATE]" at bounding box center [652, 561] width 182 height 79
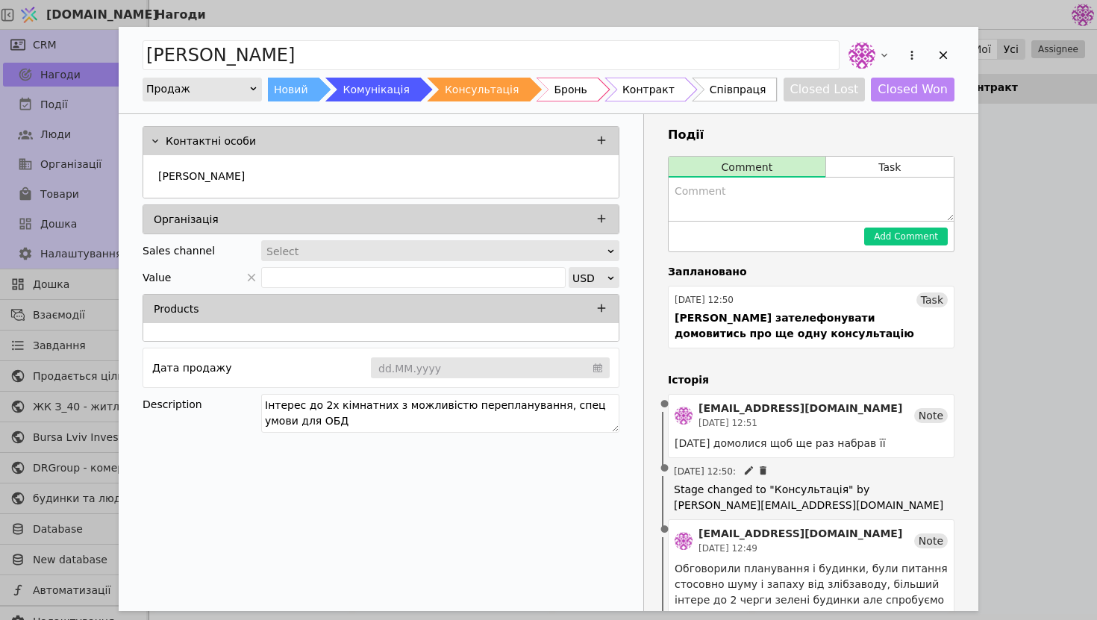
scroll to position [206, 0]
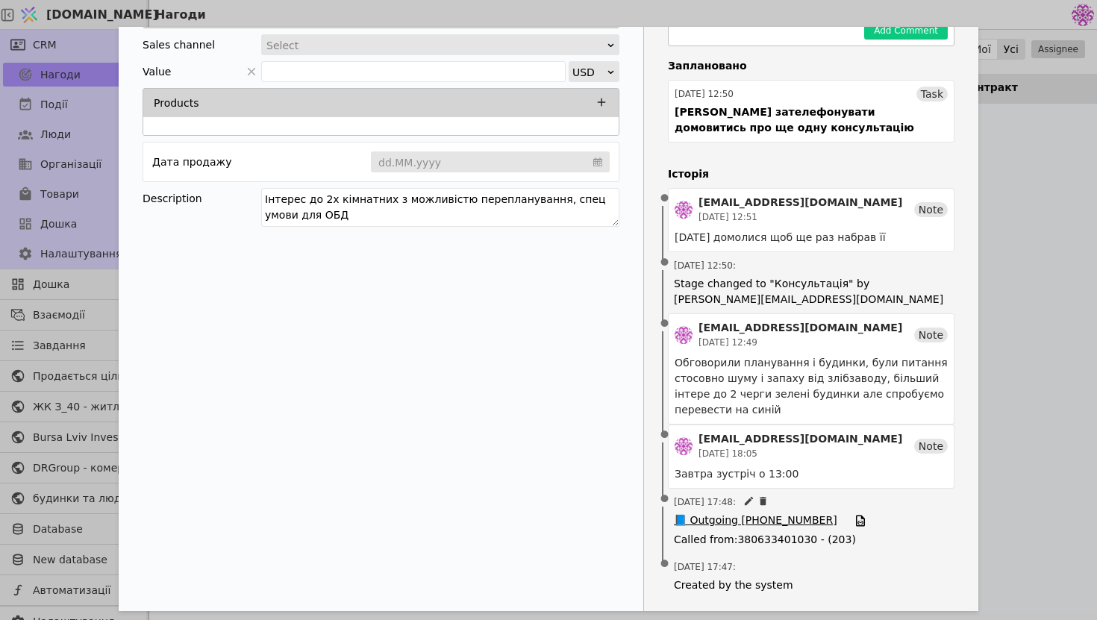
click at [755, 522] on span "📘 Outgoing [PHONE_NUMBER]" at bounding box center [755, 521] width 163 height 16
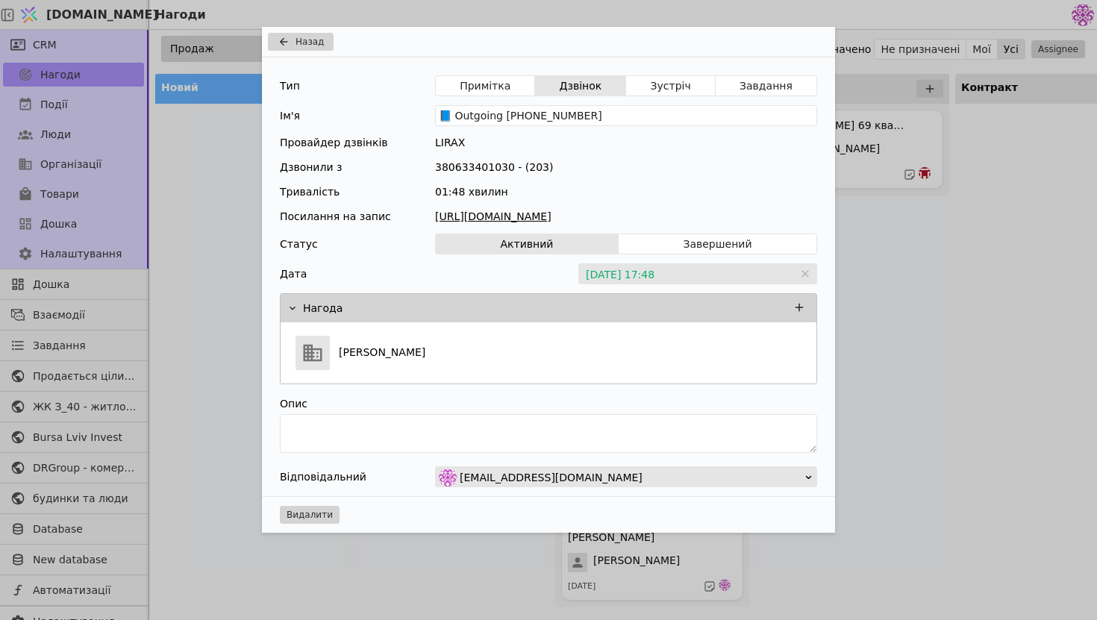
click at [595, 213] on link "[URL][DOMAIN_NAME]" at bounding box center [626, 217] width 382 height 16
click at [831, 557] on div "Назад Тип Примітка Дзвінок Зустріч Завдання Ім'я 📘 Outgoing [PHONE_NUMBER] Пров…" at bounding box center [548, 310] width 1097 height 620
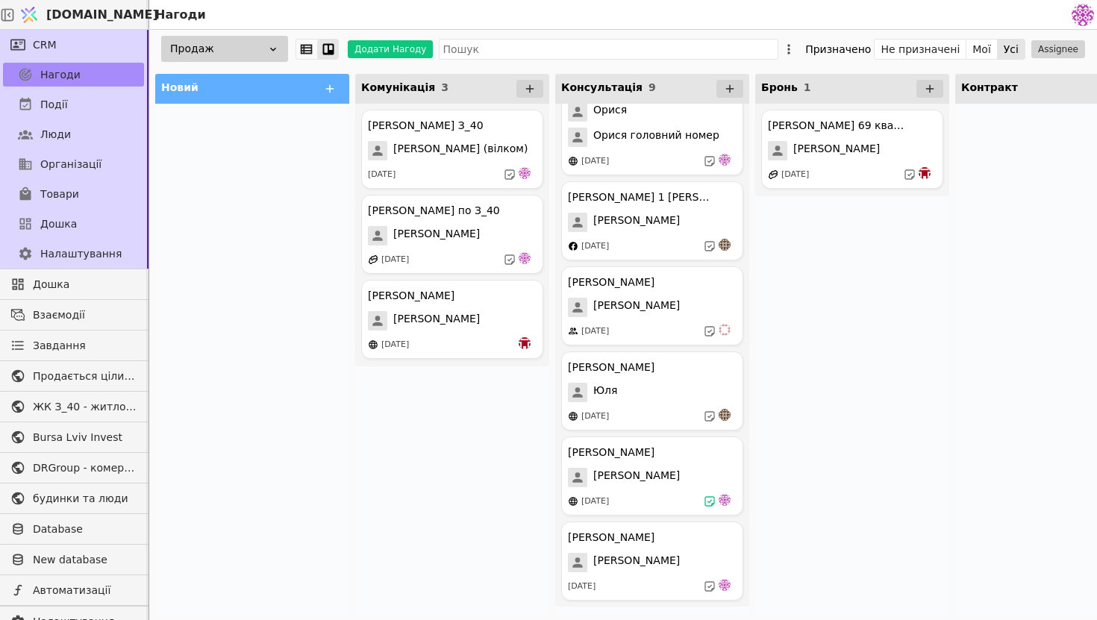
click at [953, 349] on div "Новий Комунікація 3 [PERSON_NAME] З_40 [PERSON_NAME] (вілком) [DATE] [PERSON_NA…" at bounding box center [952, 344] width 1606 height 552
click at [691, 410] on div "[DATE]" at bounding box center [652, 416] width 169 height 15
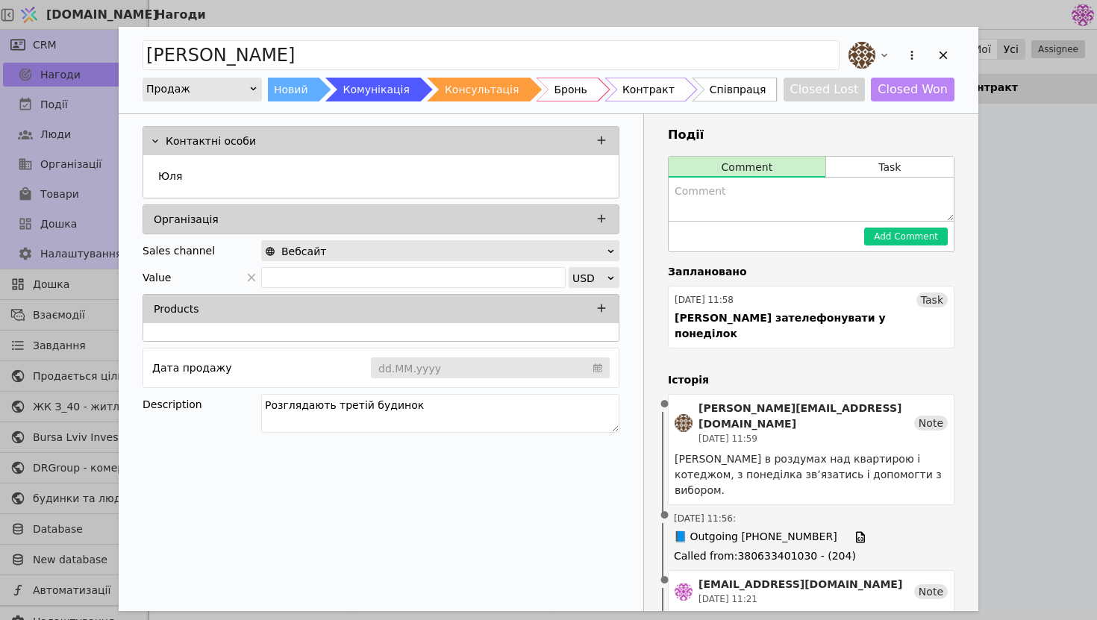
scroll to position [241, 0]
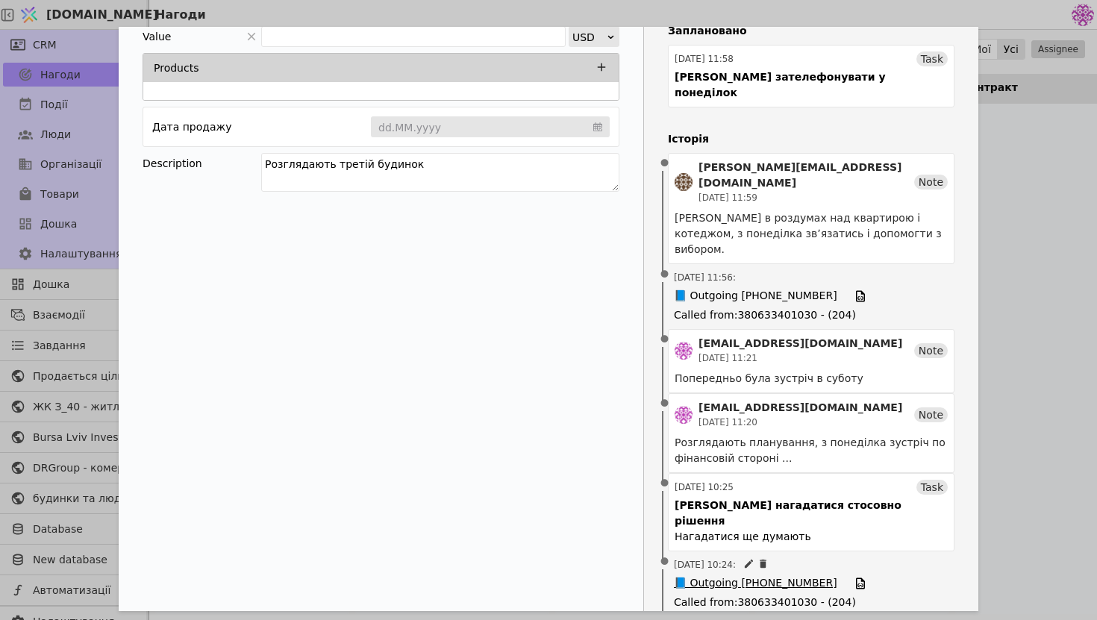
click at [738, 575] on span "📘 Outgoing [PHONE_NUMBER]" at bounding box center [755, 583] width 163 height 16
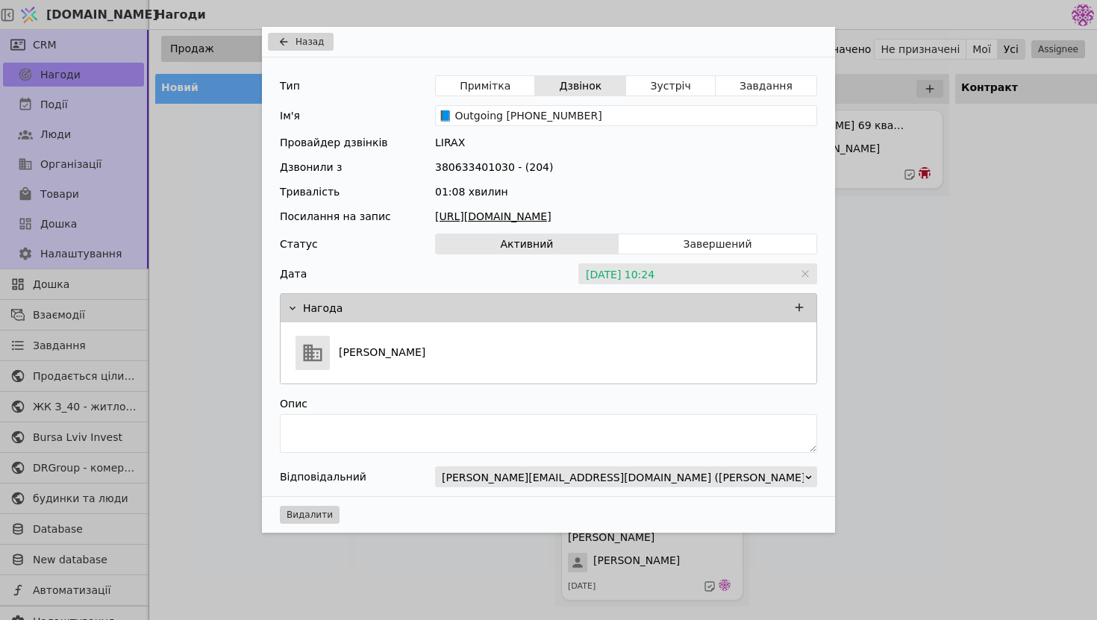
click at [565, 219] on link "[URL][DOMAIN_NAME]" at bounding box center [626, 217] width 382 height 16
click at [283, 40] on icon "Add Opportunity" at bounding box center [284, 42] width 18 height 12
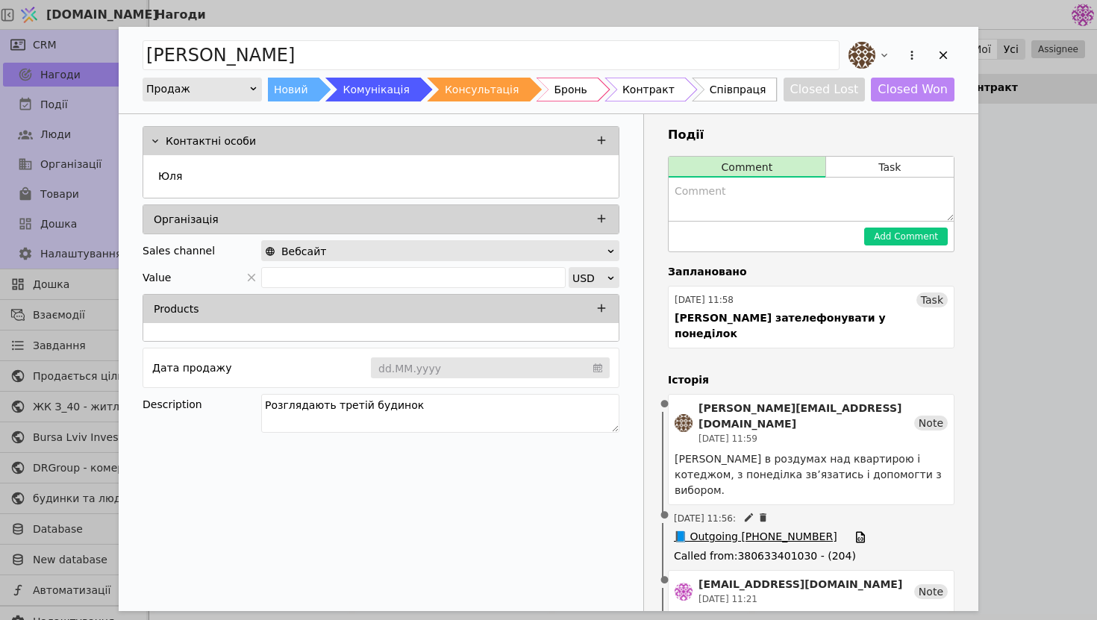
click at [784, 529] on span "📘 Outgoing [PHONE_NUMBER]" at bounding box center [755, 537] width 163 height 16
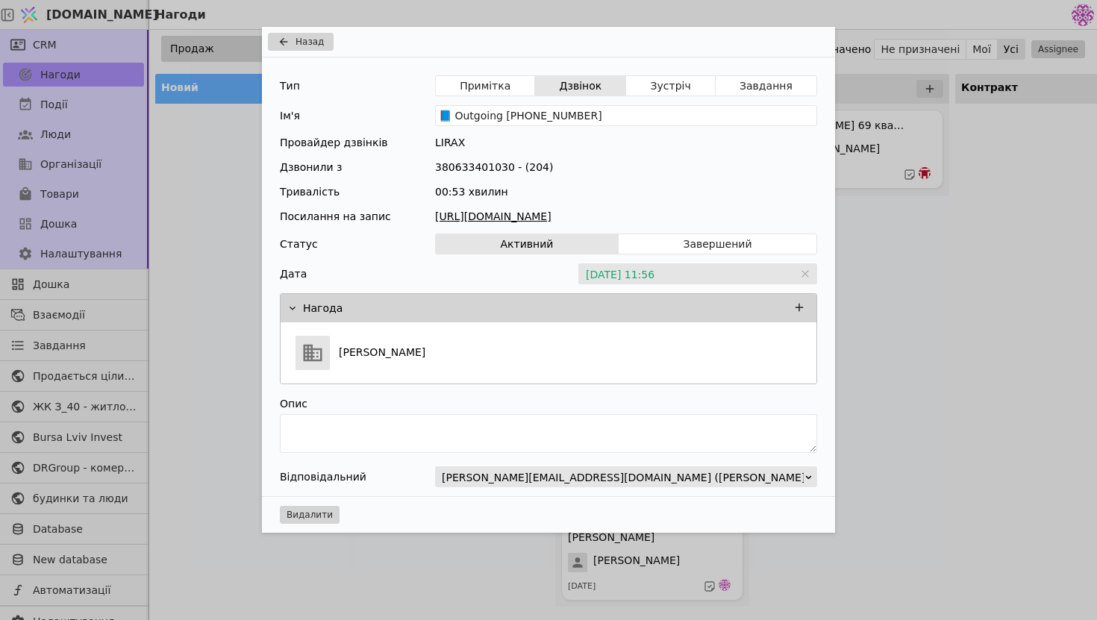
click at [560, 214] on link "[URL][DOMAIN_NAME]" at bounding box center [626, 217] width 382 height 16
click at [946, 226] on div "Назад Тип Примітка Дзвінок Зустріч Завдання Ім'я 📘 Outgoing [PHONE_NUMBER] Пров…" at bounding box center [548, 310] width 1097 height 620
click at [928, 244] on div "Назад Тип Примітка Дзвінок Зустріч Завдання Ім'я 📘 Outgoing [PHONE_NUMBER] Пров…" at bounding box center [548, 310] width 1097 height 620
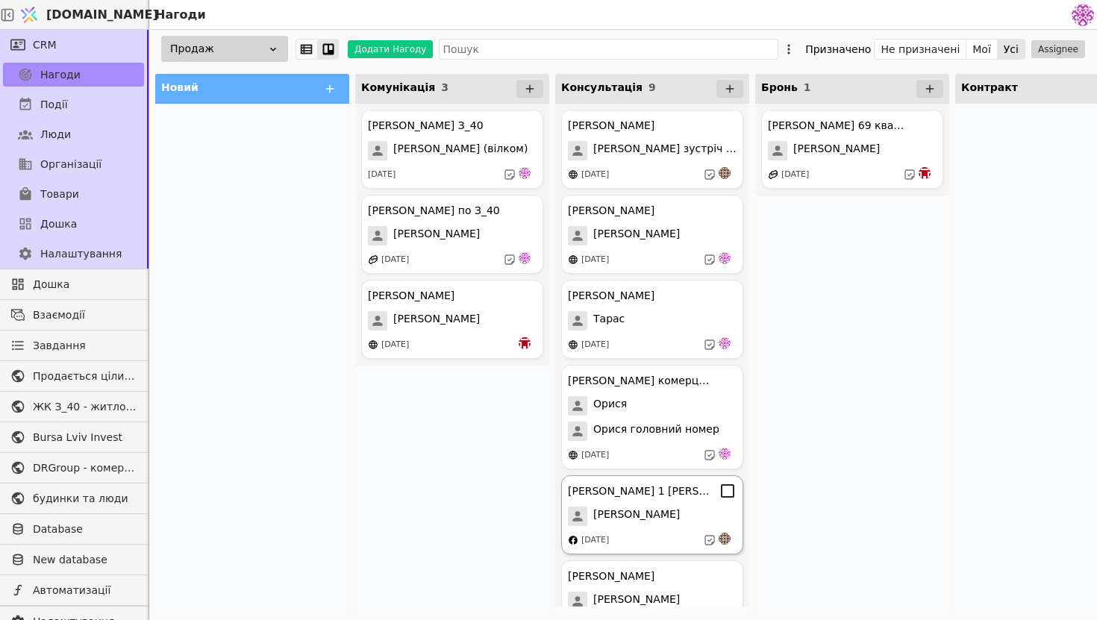
scroll to position [294, 0]
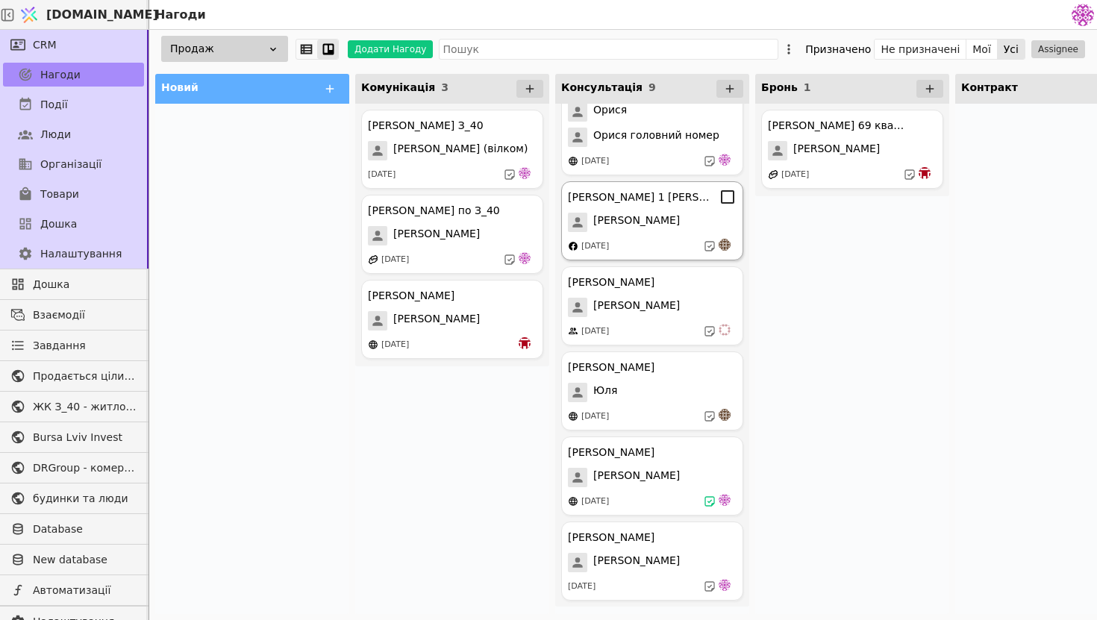
click at [663, 234] on div "[PERSON_NAME] 1 [PERSON_NAME] [DATE]" at bounding box center [652, 220] width 182 height 79
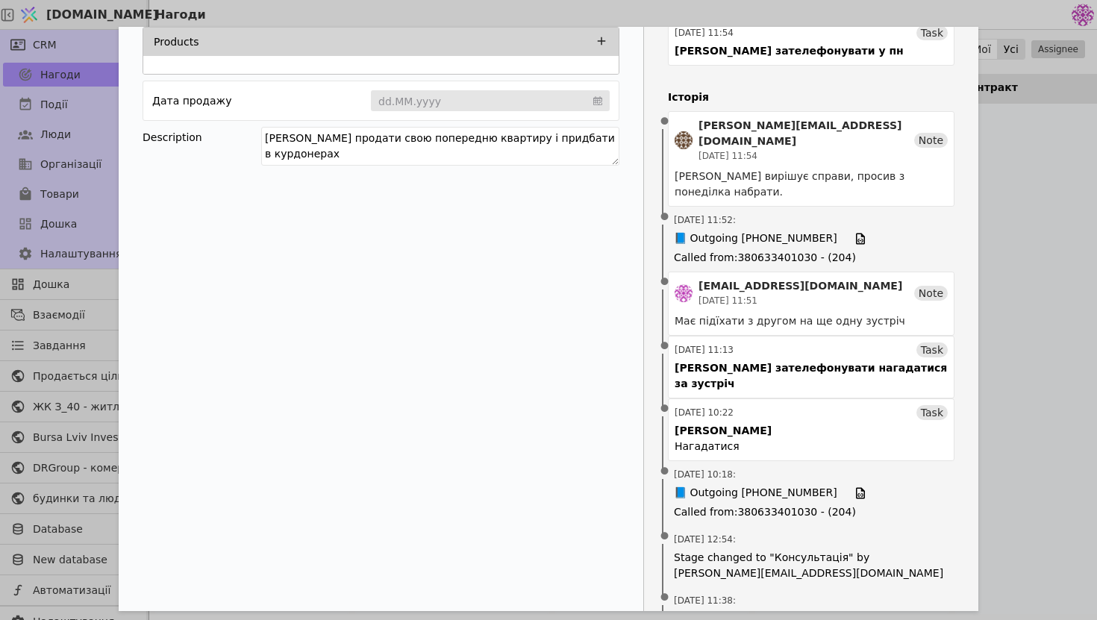
scroll to position [257, 0]
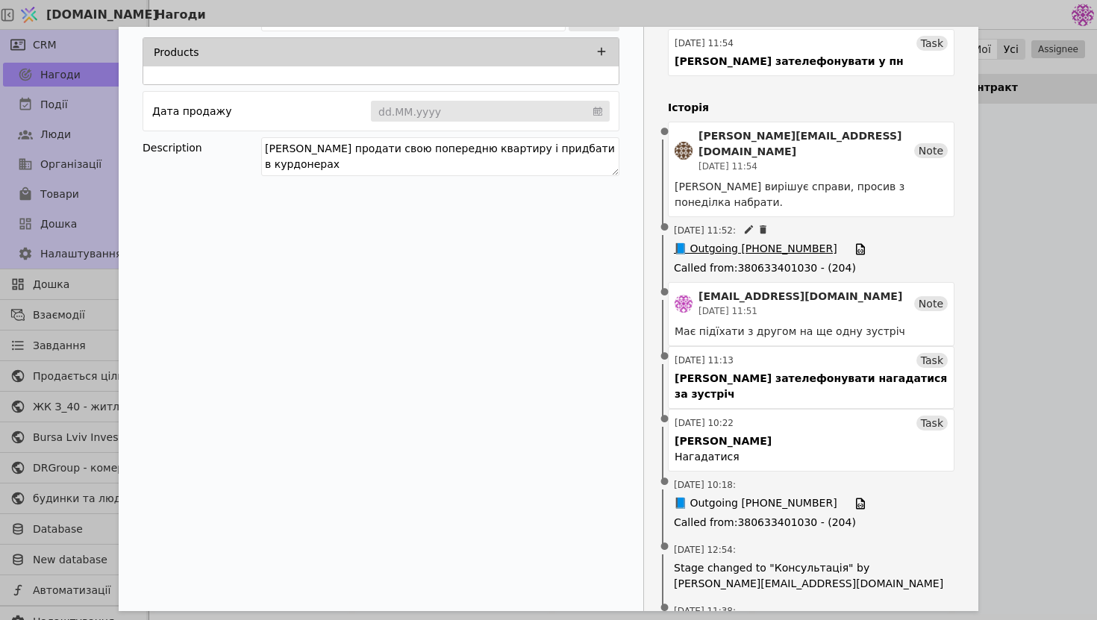
click at [760, 241] on span "📘 Outgoing [PHONE_NUMBER]" at bounding box center [755, 249] width 163 height 16
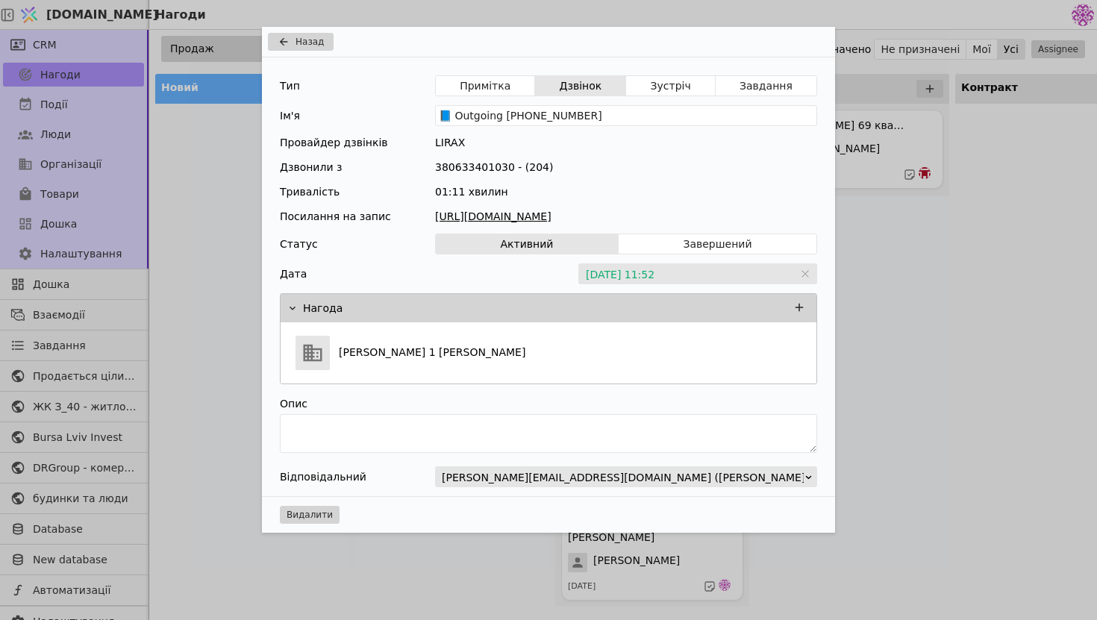
click at [637, 217] on link "[URL][DOMAIN_NAME]" at bounding box center [626, 217] width 382 height 16
click at [942, 264] on div "Назад Тип Примітка Дзвінок Зустріч Завдання Ім'я 📘 Outgoing [PHONE_NUMBER] Пров…" at bounding box center [548, 310] width 1097 height 620
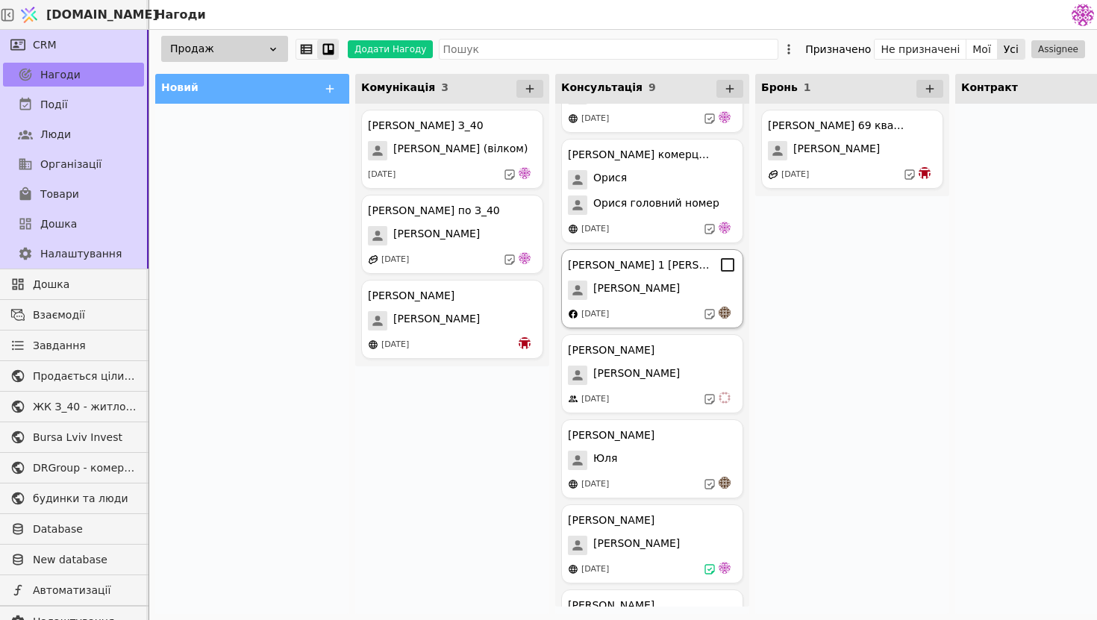
scroll to position [200, 0]
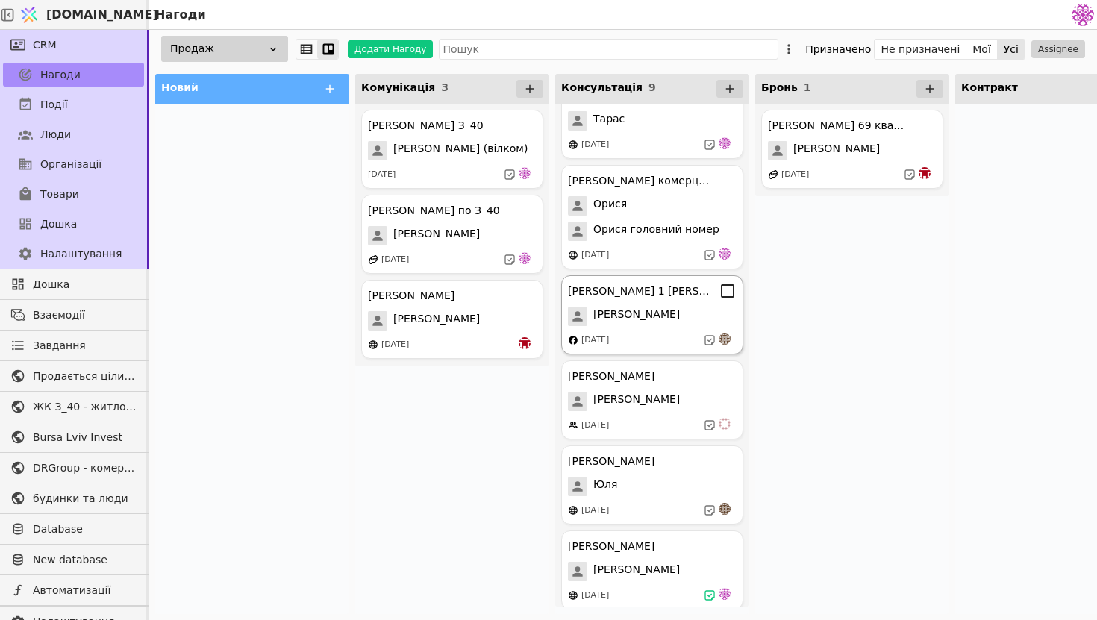
click at [689, 312] on div "[PERSON_NAME]" at bounding box center [652, 316] width 169 height 19
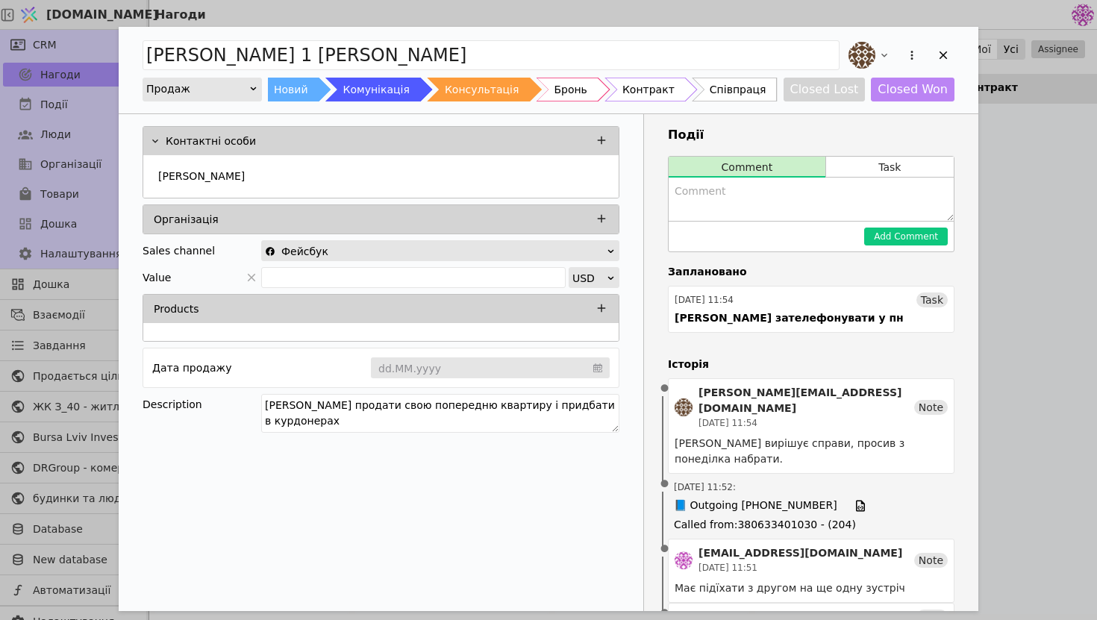
click at [1031, 193] on div "[PERSON_NAME] 1 кімнатна Курдонери Продаж Новий Комунікація Консультація Бронь …" at bounding box center [548, 310] width 1097 height 620
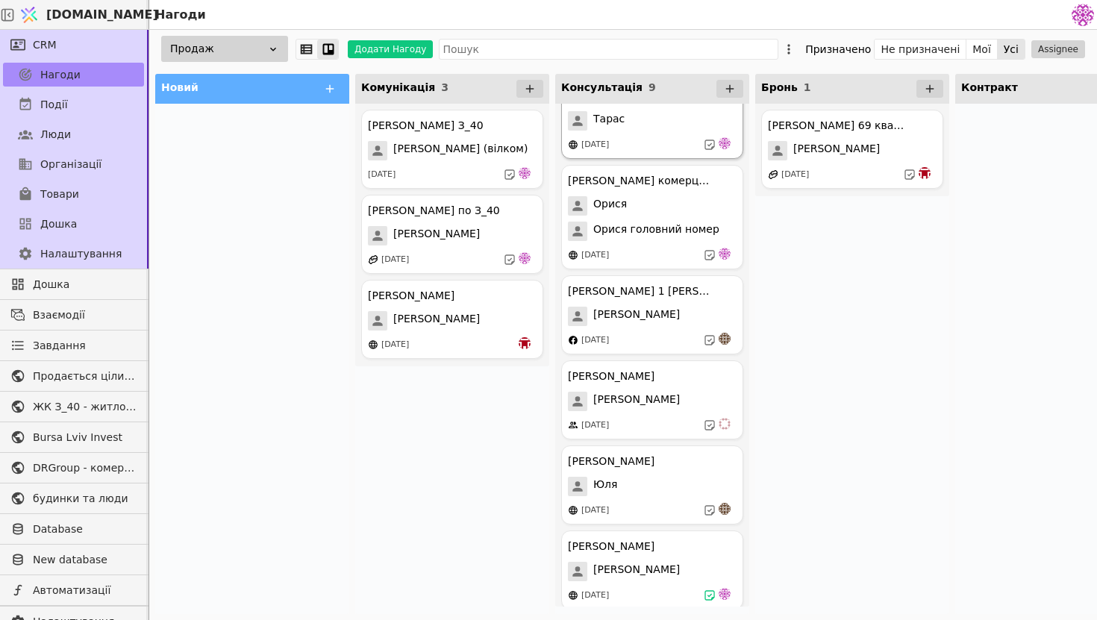
click at [657, 146] on div "[DATE]" at bounding box center [652, 144] width 169 height 15
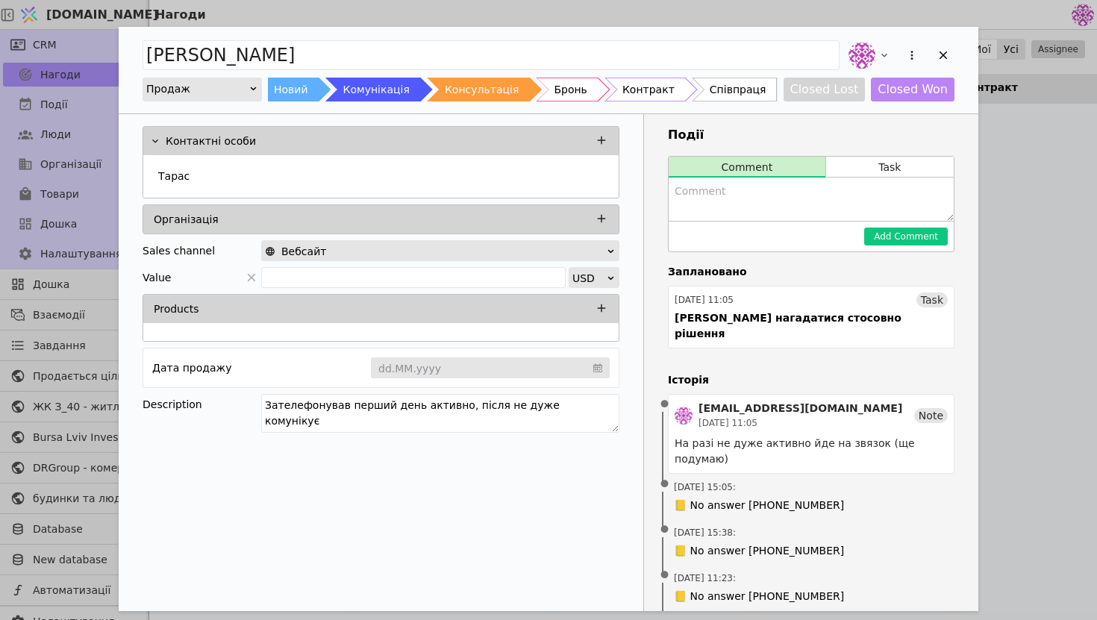
click at [1042, 138] on div "[PERSON_NAME] Продаж Новий Комунікація Консультація Бронь Контракт Співпраця Cl…" at bounding box center [548, 310] width 1097 height 620
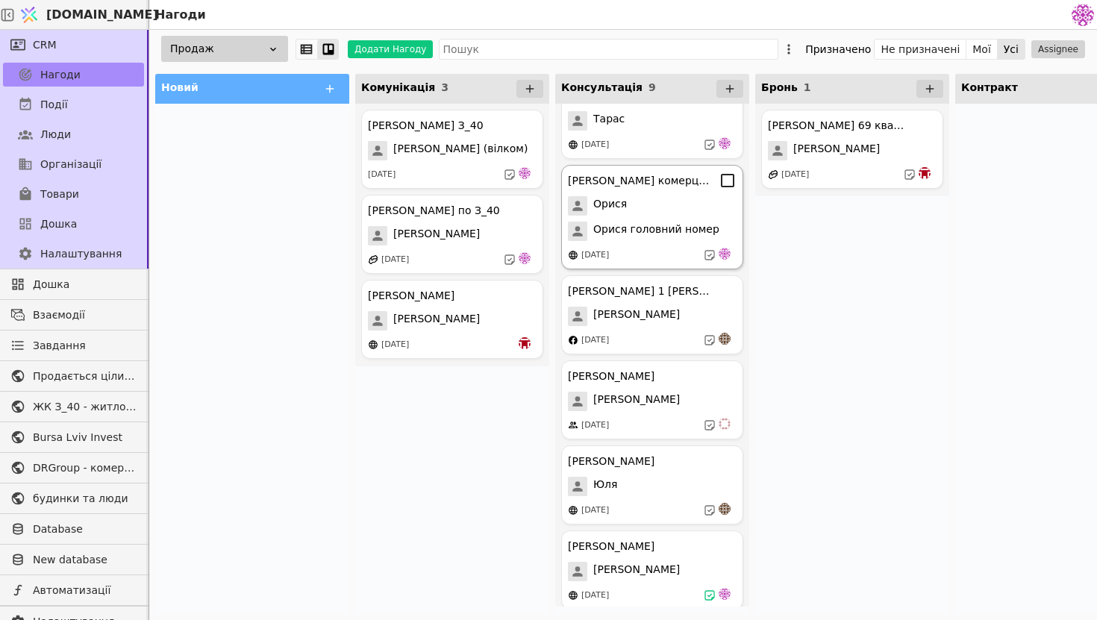
click at [661, 228] on span "Орися головний номер" at bounding box center [656, 231] width 126 height 19
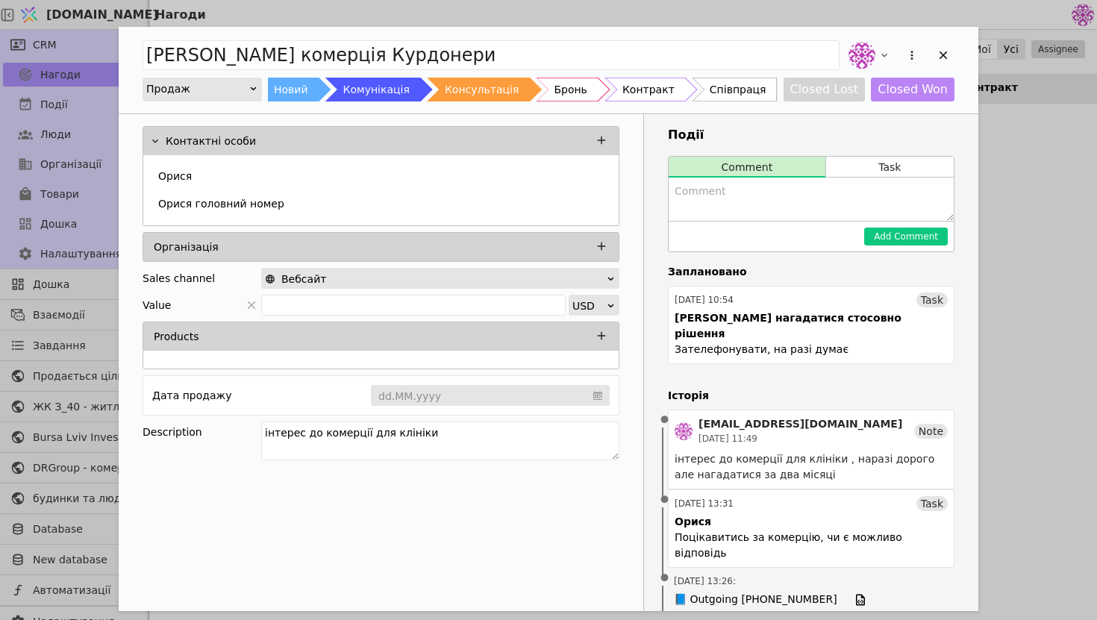
click at [1035, 319] on div "[PERSON_NAME] комерція Курдонери Продаж Новий Комунікація Консультація Бронь Ко…" at bounding box center [548, 310] width 1097 height 620
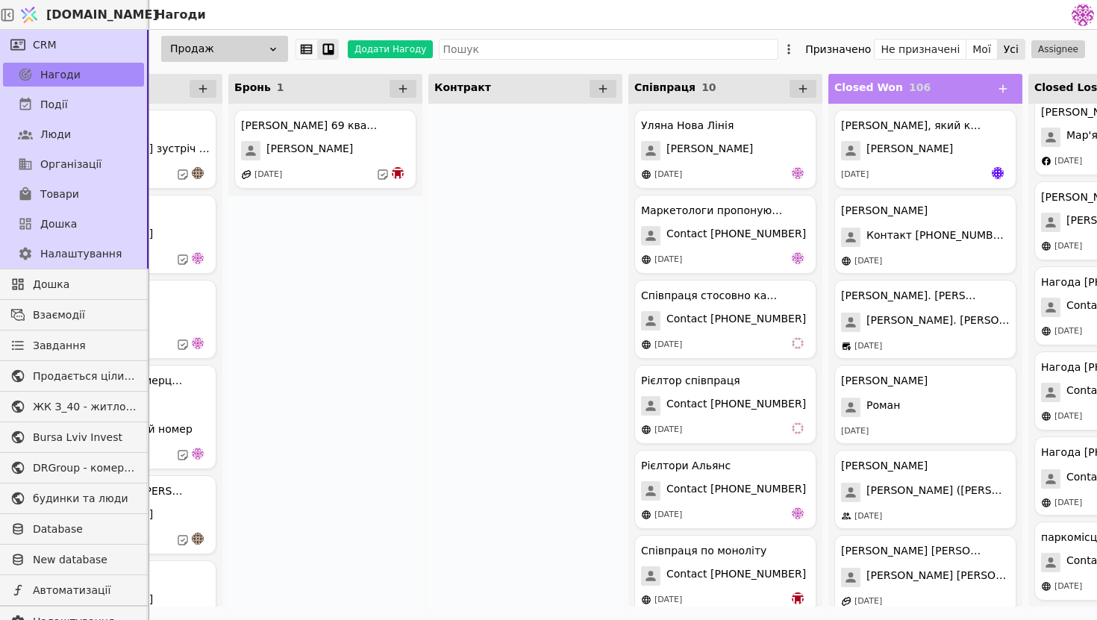
scroll to position [0, 658]
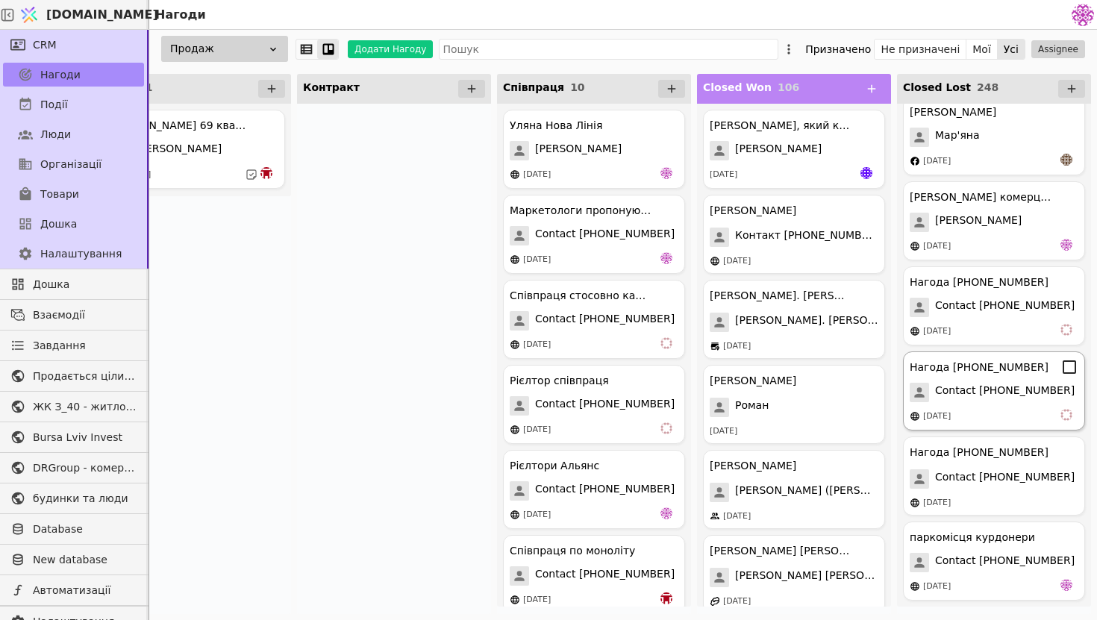
click at [1039, 399] on span "Contact [PHONE_NUMBER]" at bounding box center [1005, 392] width 140 height 19
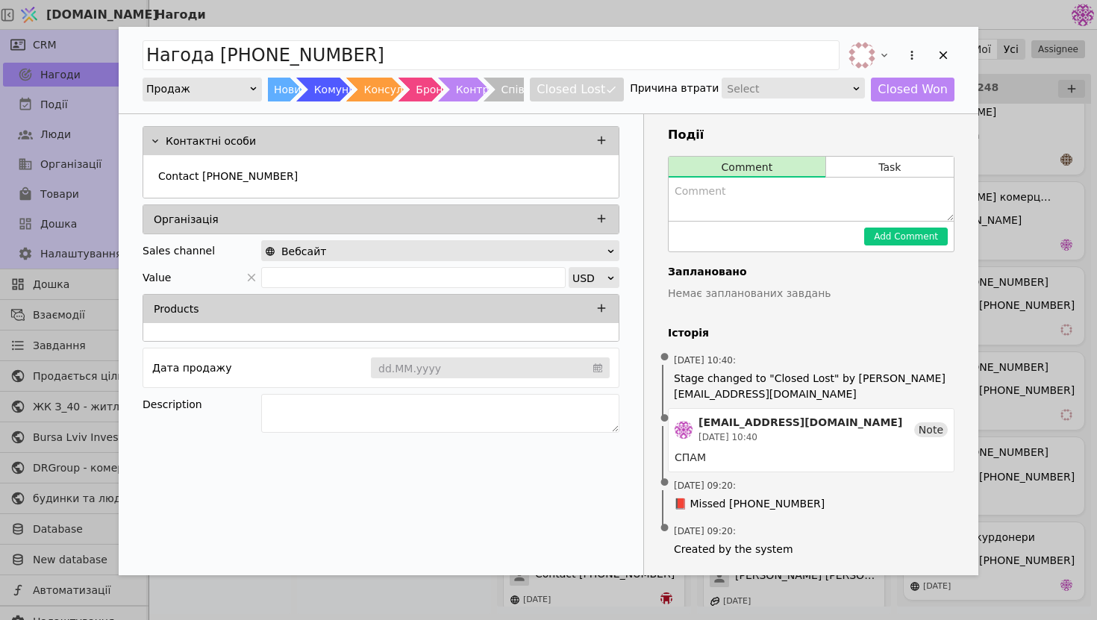
click at [997, 280] on div "Нагода [PHONE_NUMBER] Продаж Новий Комунікація Консультація Бронь Контракт Спів…" at bounding box center [548, 310] width 1097 height 620
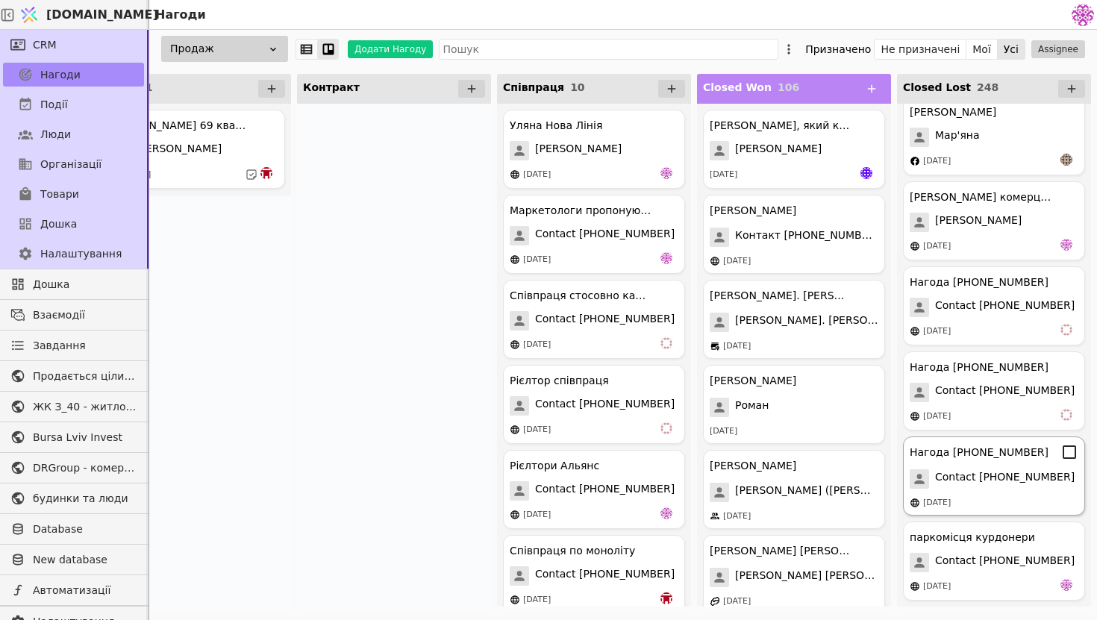
click at [1010, 515] on div "Нагода [PHONE_NUMBER] Contact [PHONE_NUMBER] [DATE]" at bounding box center [994, 476] width 182 height 79
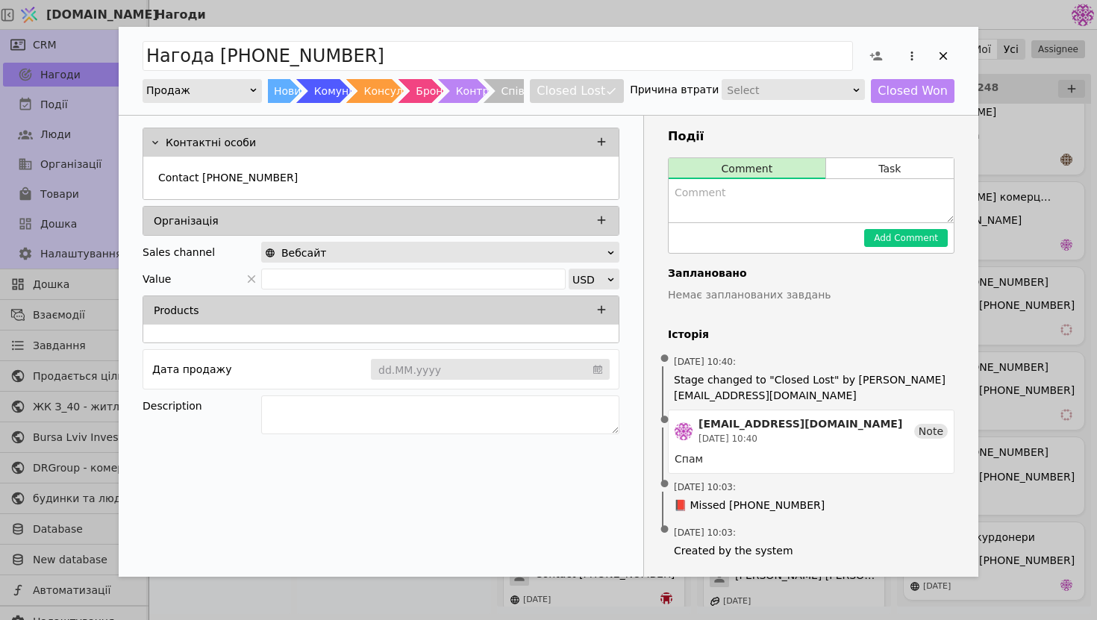
click at [1037, 332] on div "Нагода [PHONE_NUMBER] Продаж Новий Комунікація Консультація Бронь Контракт Спів…" at bounding box center [548, 310] width 1097 height 620
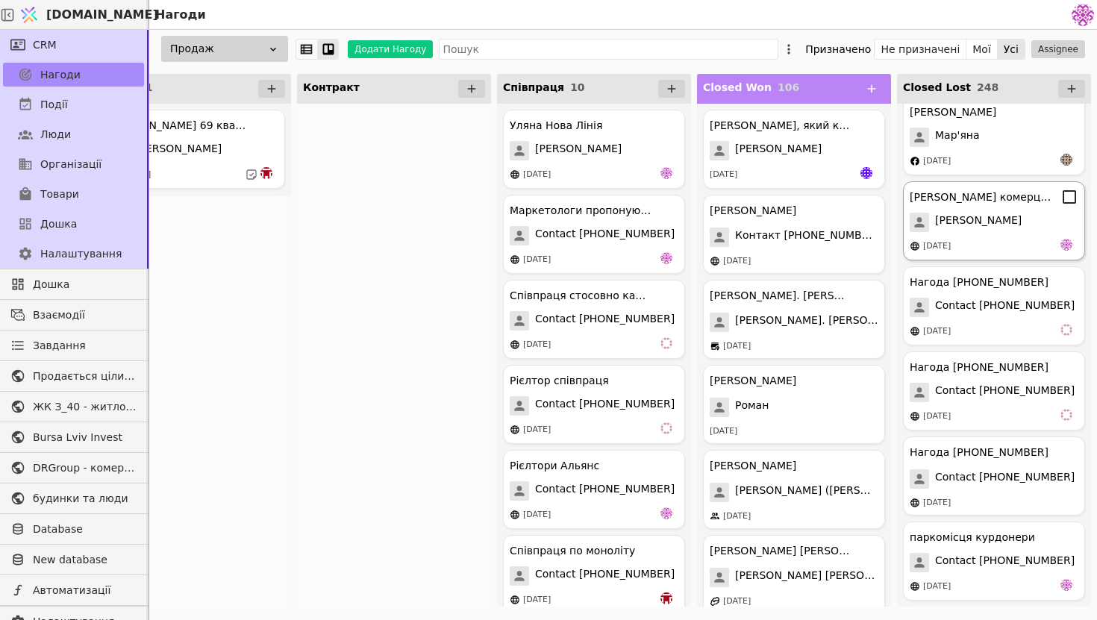
click at [998, 258] on div "[PERSON_NAME] комерції [PERSON_NAME] [PERSON_NAME] [DATE]" at bounding box center [994, 220] width 182 height 79
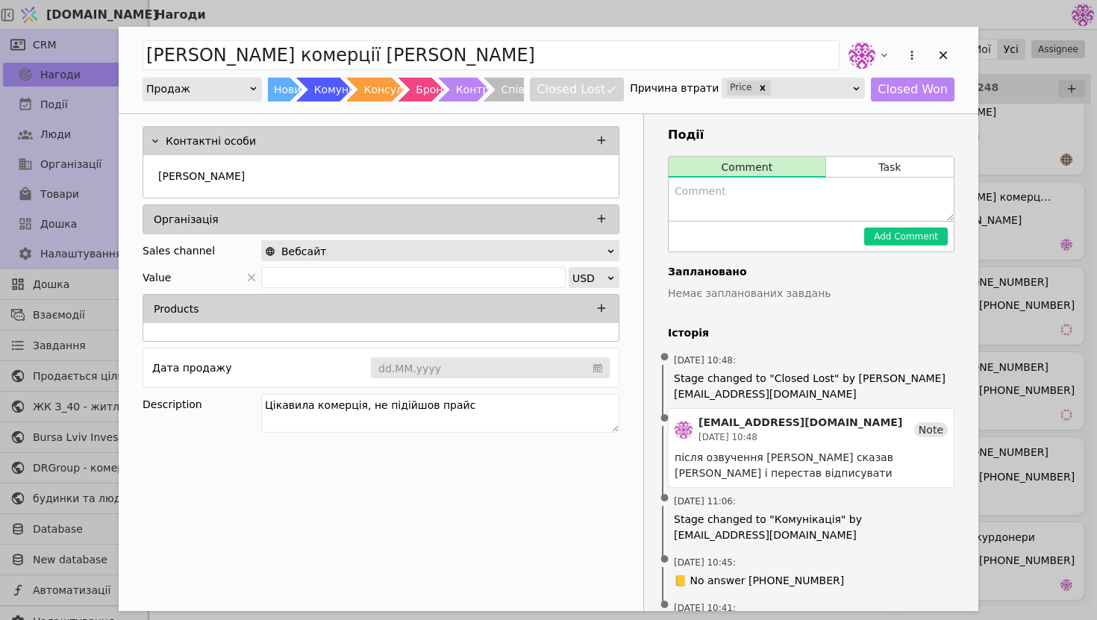
click at [1003, 236] on div "[PERSON_NAME] комерції [PERSON_NAME] Новий Комунікація Консультація Бронь Контр…" at bounding box center [548, 310] width 1097 height 620
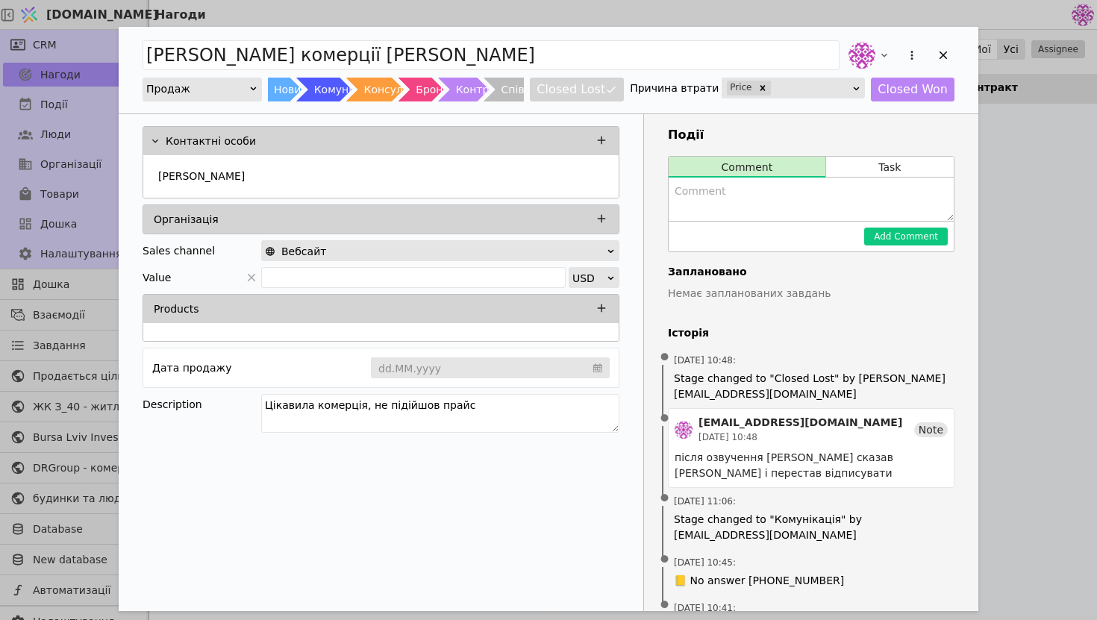
click at [1026, 261] on div "[PERSON_NAME] комерції [PERSON_NAME] Новий Комунікація Консультація Бронь Контр…" at bounding box center [548, 310] width 1097 height 620
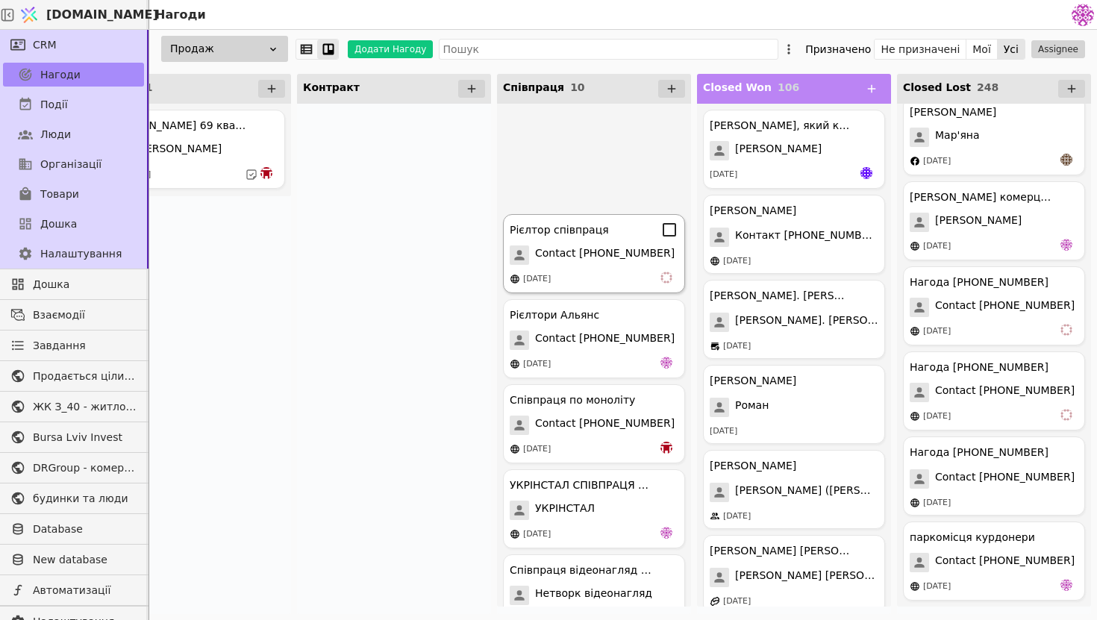
scroll to position [354, 0]
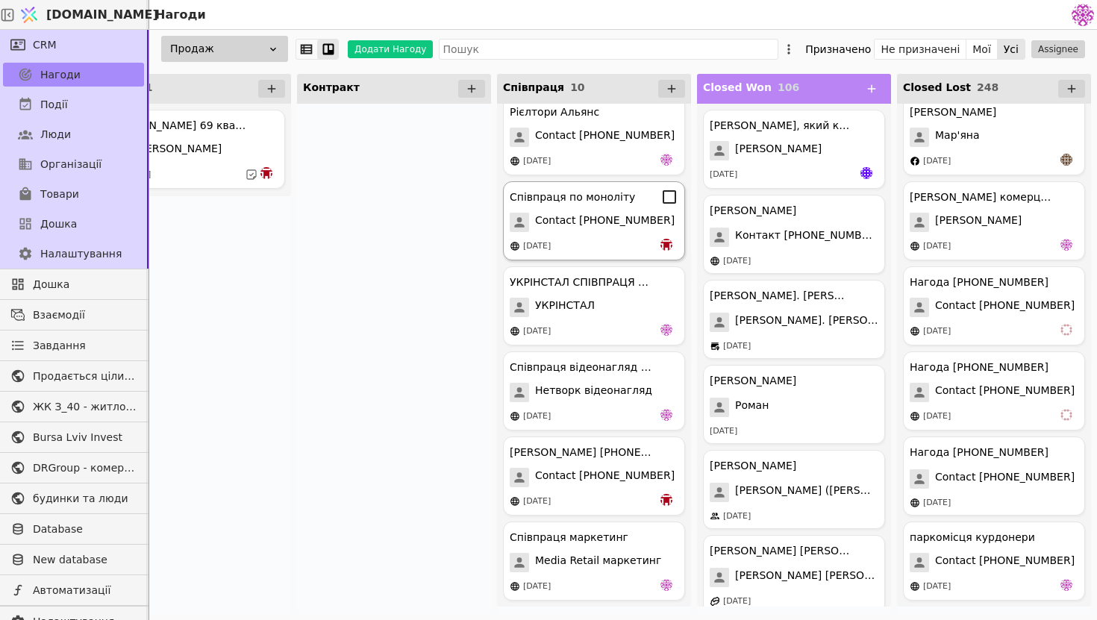
click at [624, 244] on div "[DATE]" at bounding box center [594, 246] width 169 height 15
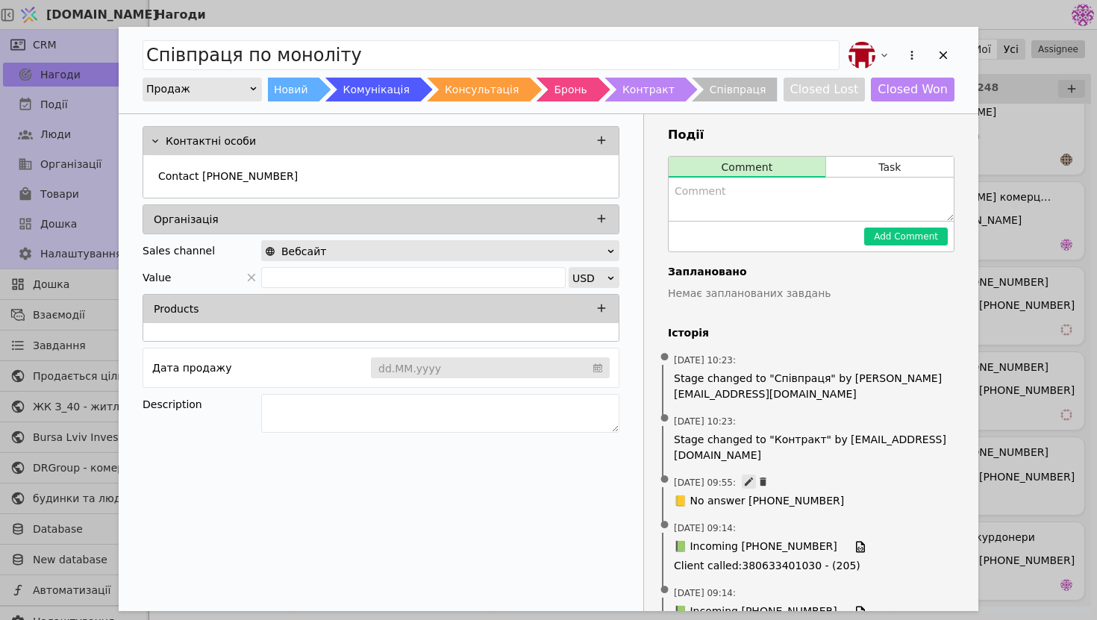
scroll to position [91, 0]
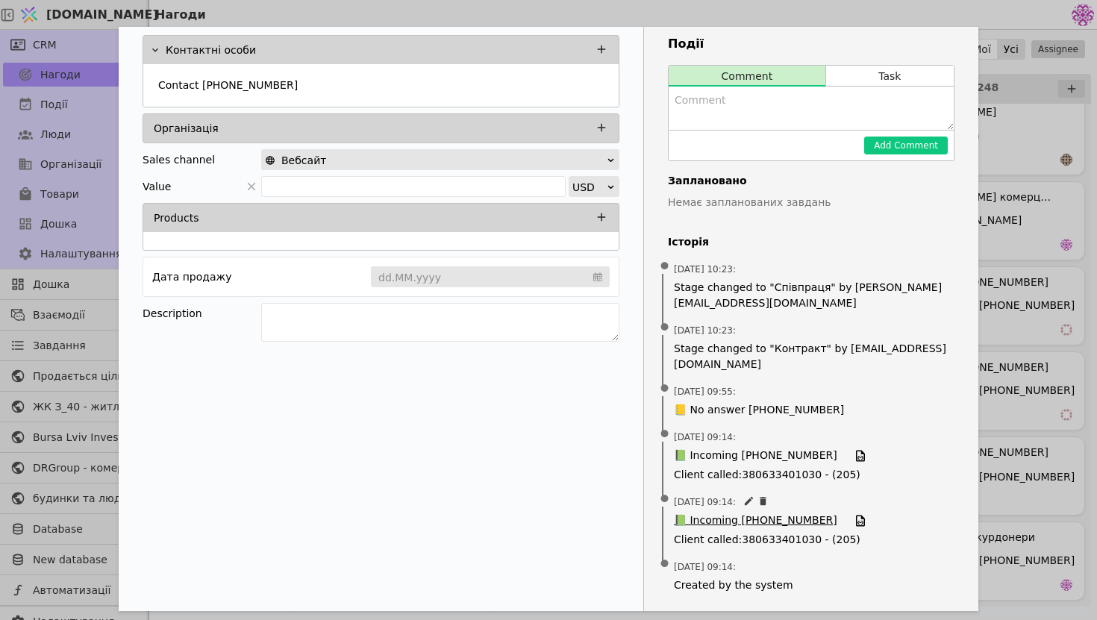
click at [794, 522] on span "📗 Incoming [PHONE_NUMBER]" at bounding box center [755, 521] width 163 height 16
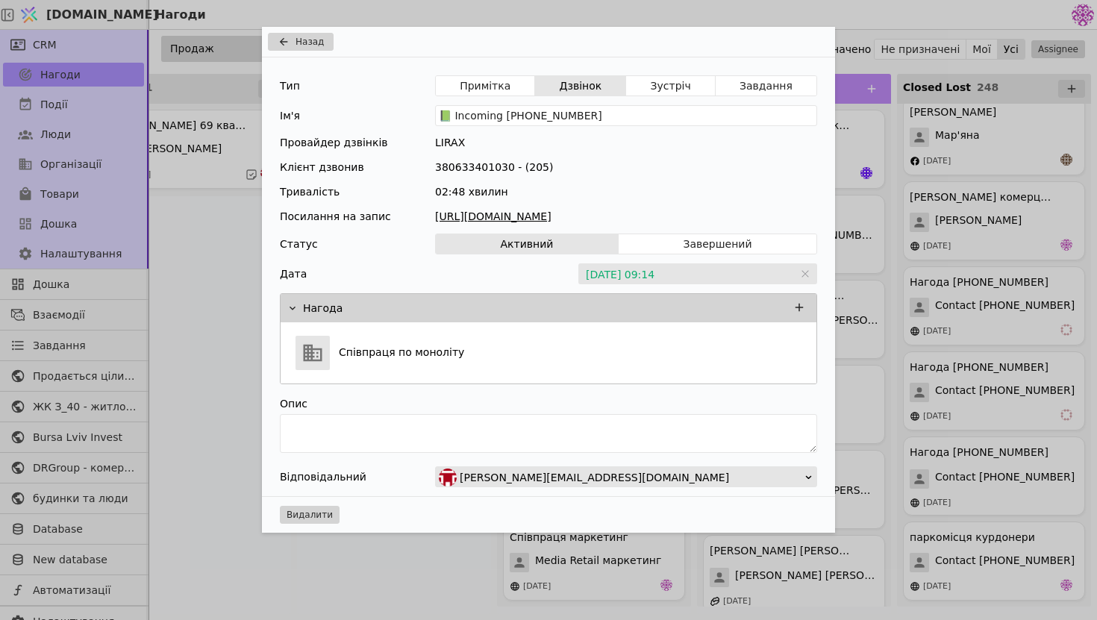
click at [741, 219] on link "[URL][DOMAIN_NAME]" at bounding box center [626, 217] width 382 height 16
click at [925, 278] on div "Назад Тип Примітка Дзвінок Зустріч Завдання Ім'я 📗 Incoming [PHONE_NUMBER] Пров…" at bounding box center [548, 310] width 1097 height 620
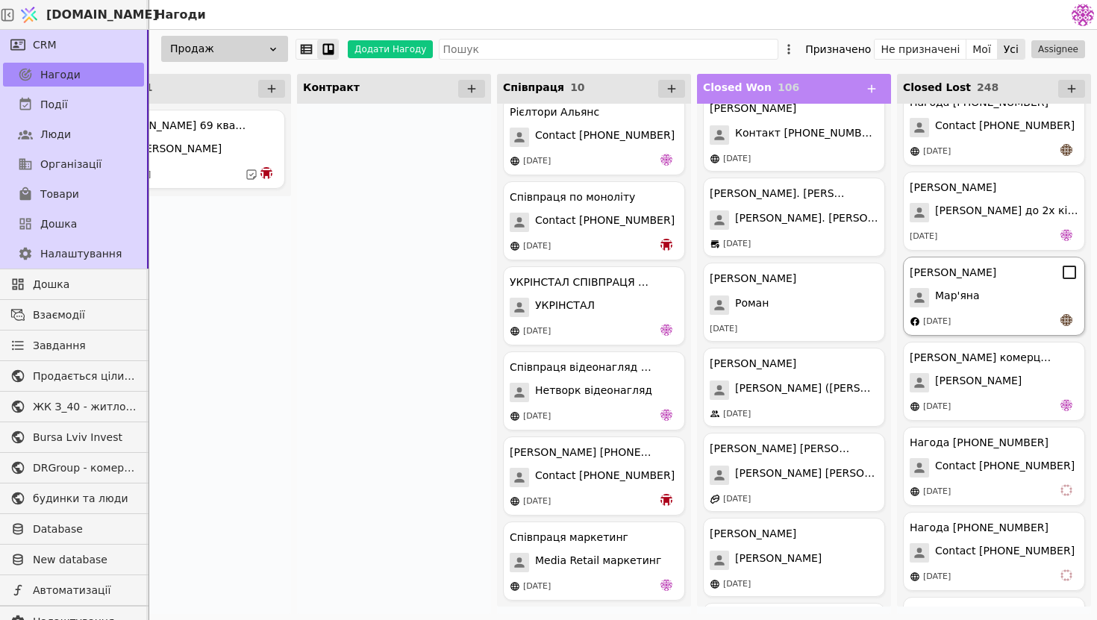
scroll to position [20353, 0]
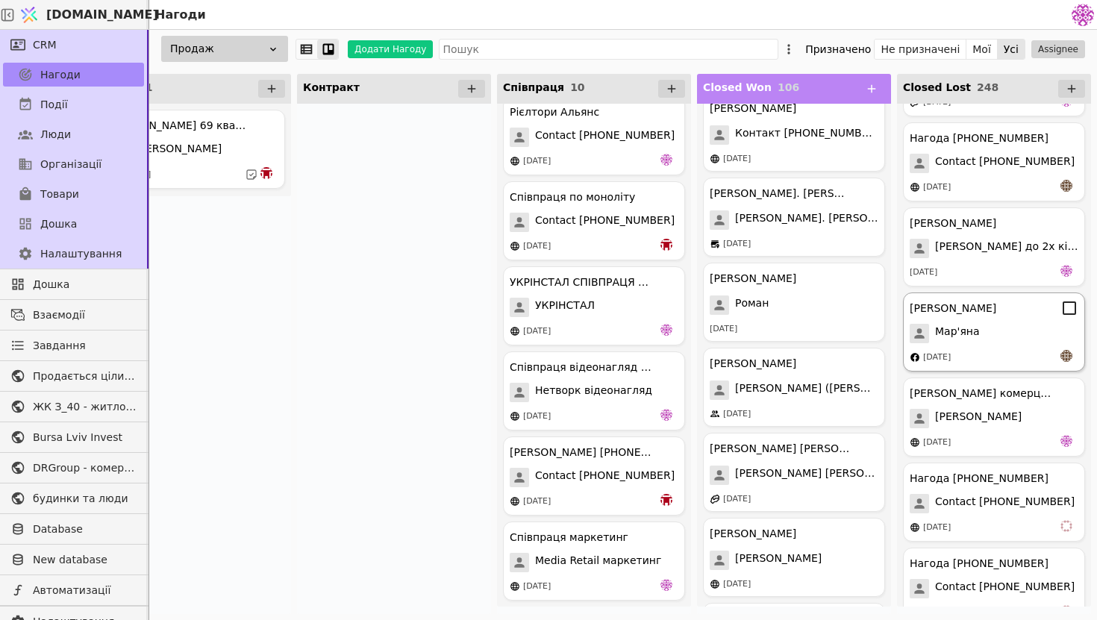
click at [1005, 335] on div "Мар'яна" at bounding box center [994, 333] width 169 height 19
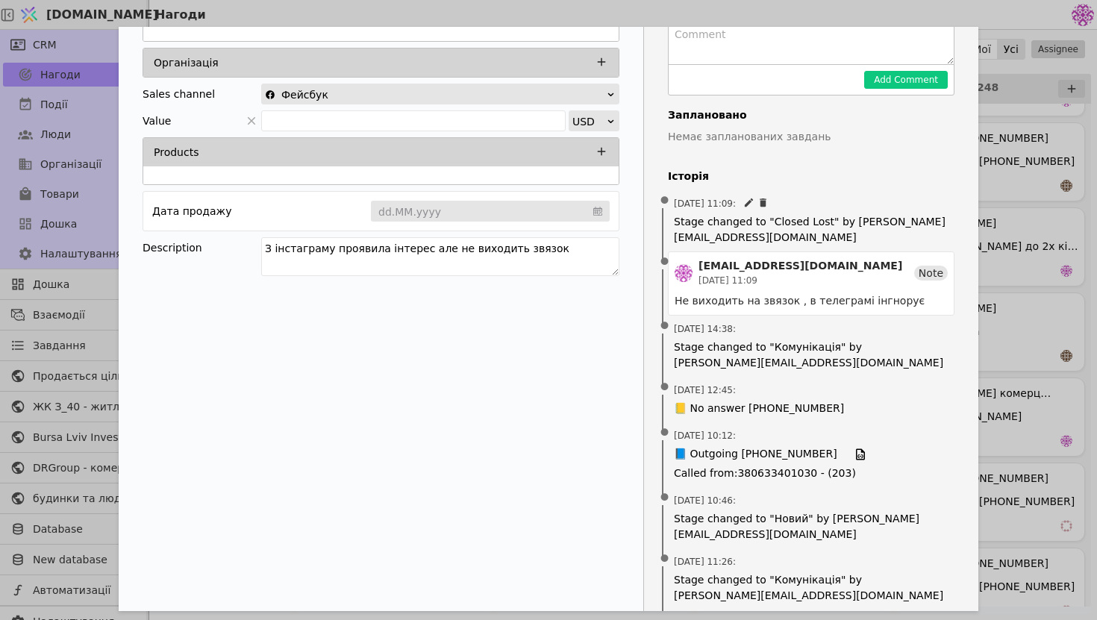
scroll to position [213, 0]
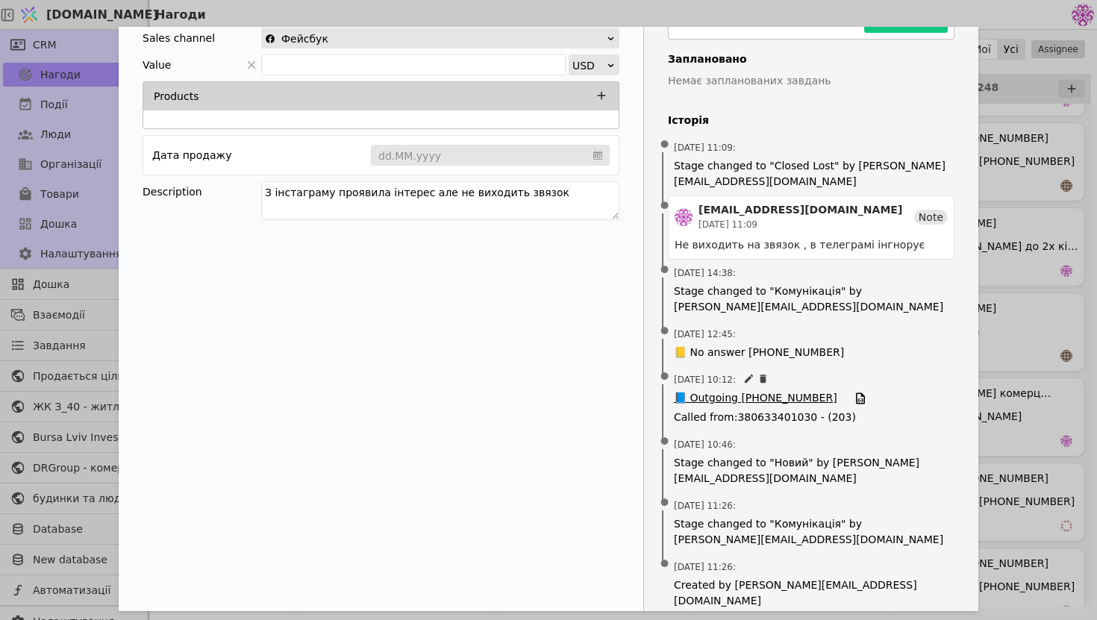
click at [791, 401] on span "📘 Outgoing [PHONE_NUMBER]" at bounding box center [755, 398] width 163 height 16
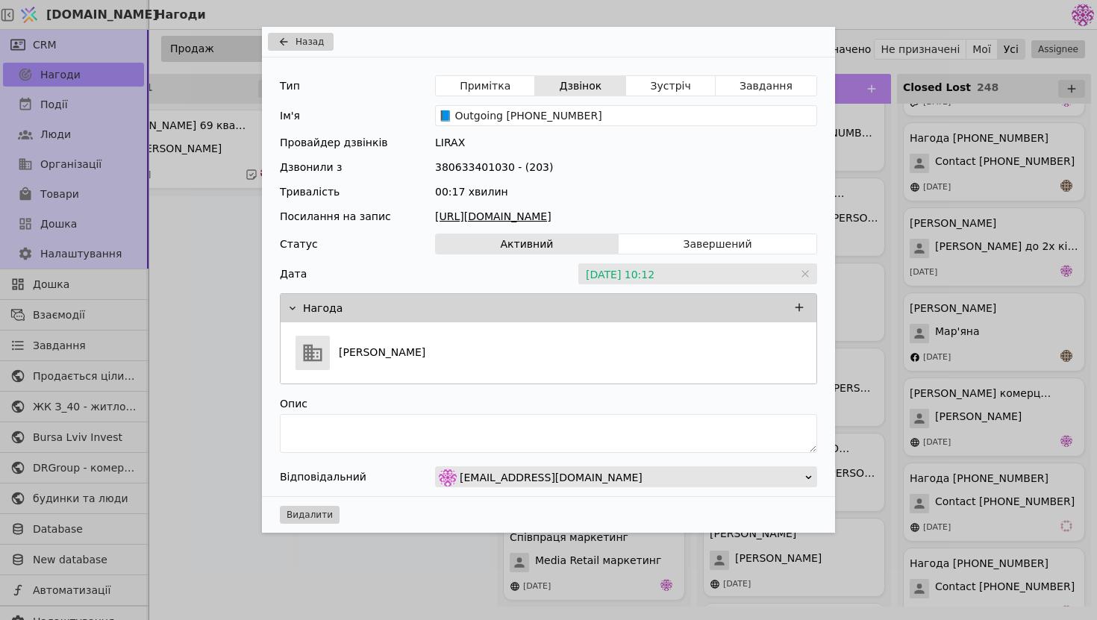
click at [625, 219] on link "[URL][DOMAIN_NAME]" at bounding box center [626, 217] width 382 height 16
click at [916, 249] on div "Назад Тип Примітка Дзвінок Зустріч Завдання Ім'я 📘 Outgoing [PHONE_NUMBER] Пров…" at bounding box center [548, 310] width 1097 height 620
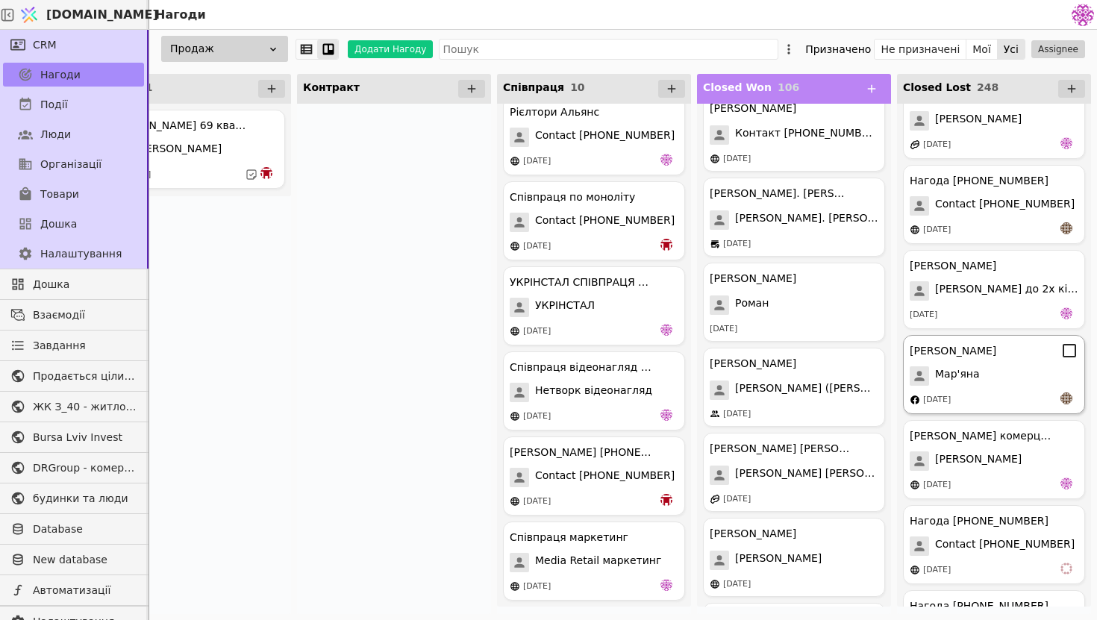
scroll to position [20292, 0]
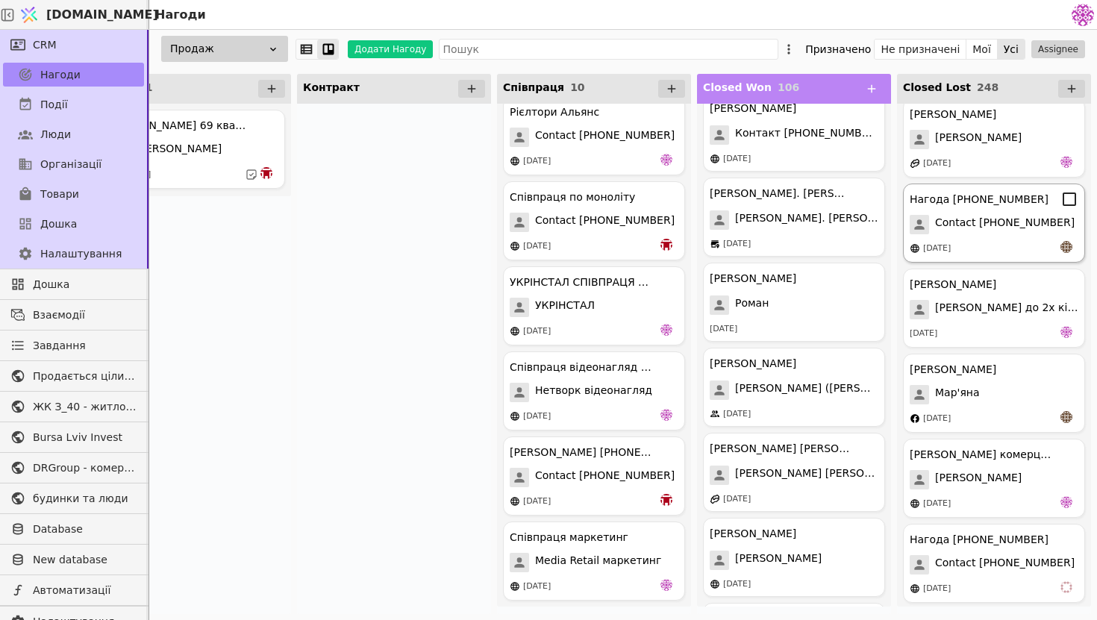
click at [1011, 235] on div "Нагода [PHONE_NUMBER] Contact [PHONE_NUMBER] [DATE]" at bounding box center [994, 223] width 182 height 79
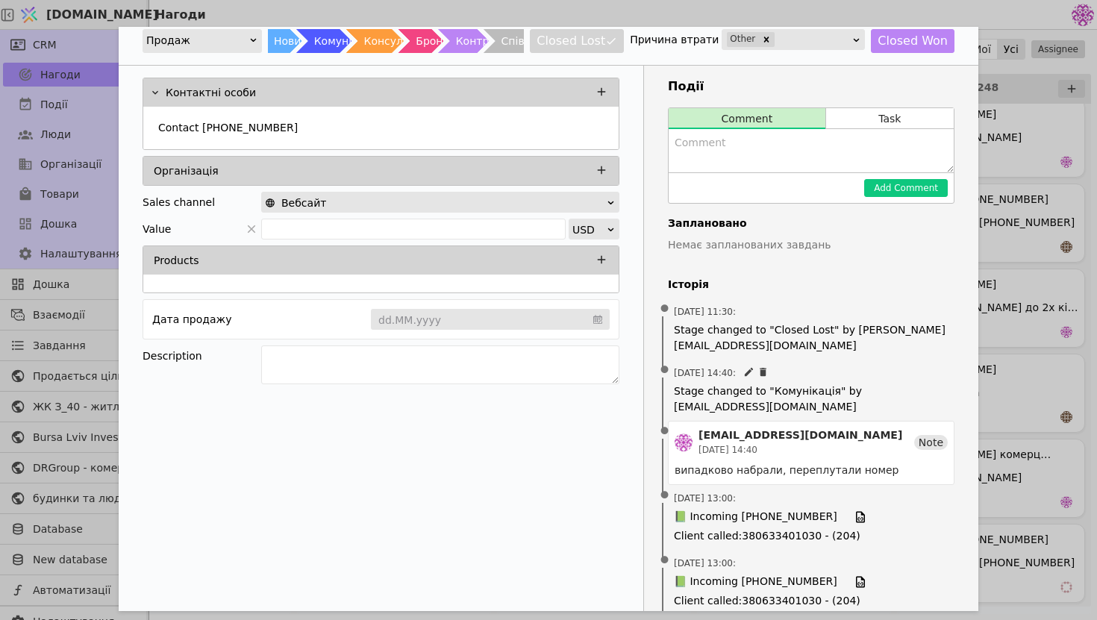
scroll to position [110, 0]
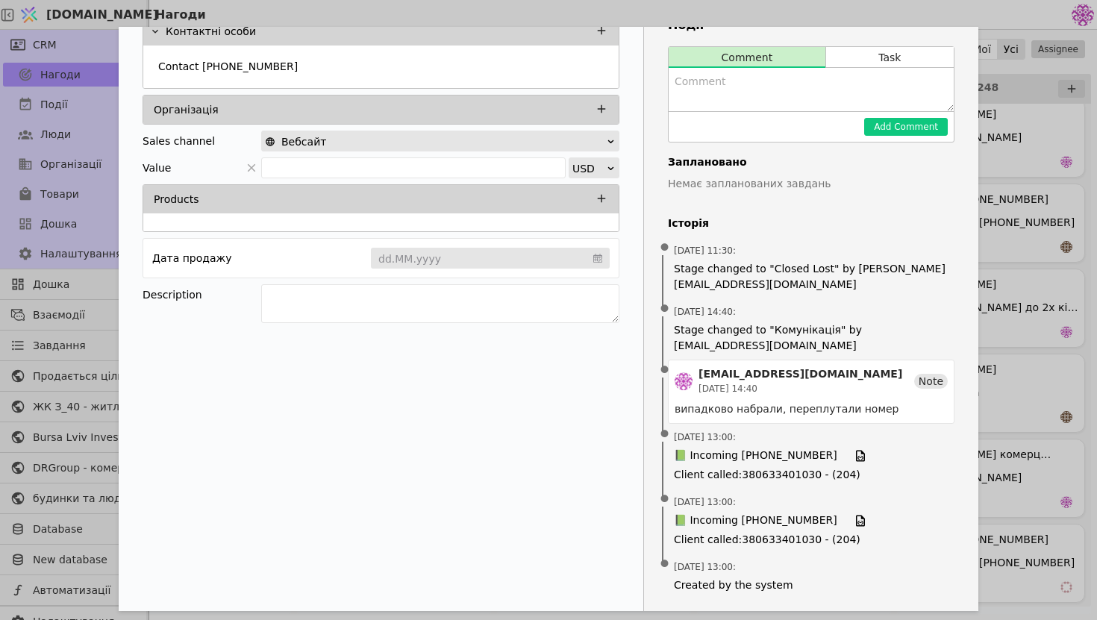
click at [1011, 360] on div "Нагода [PHONE_NUMBER] Продаж Новий Комунікація Консультація Бронь Контракт Спів…" at bounding box center [548, 310] width 1097 height 620
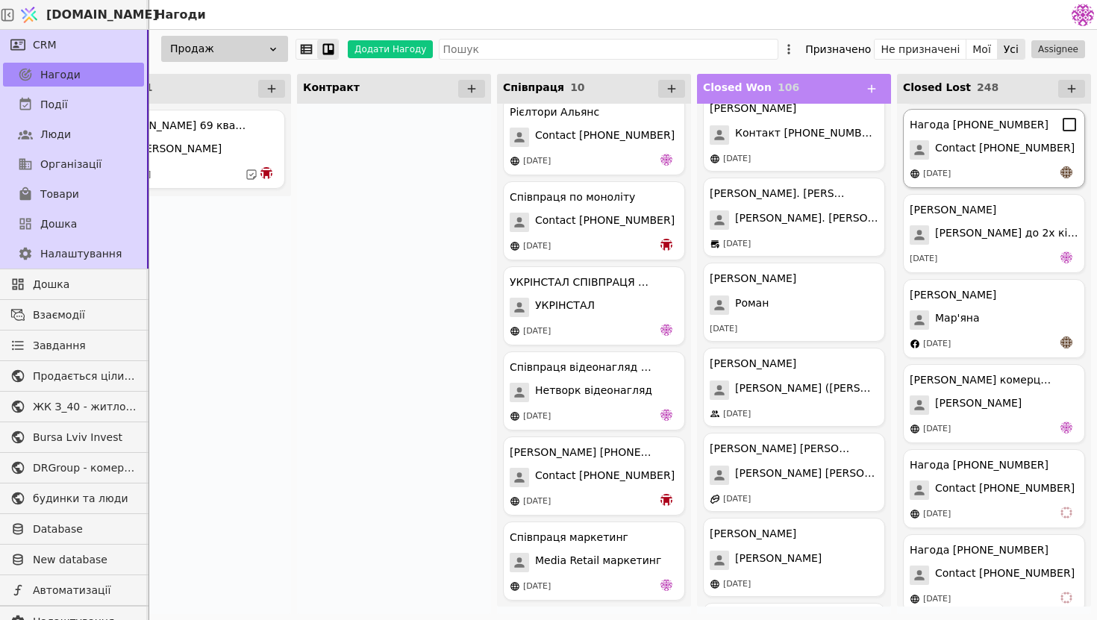
scroll to position [20385, 0]
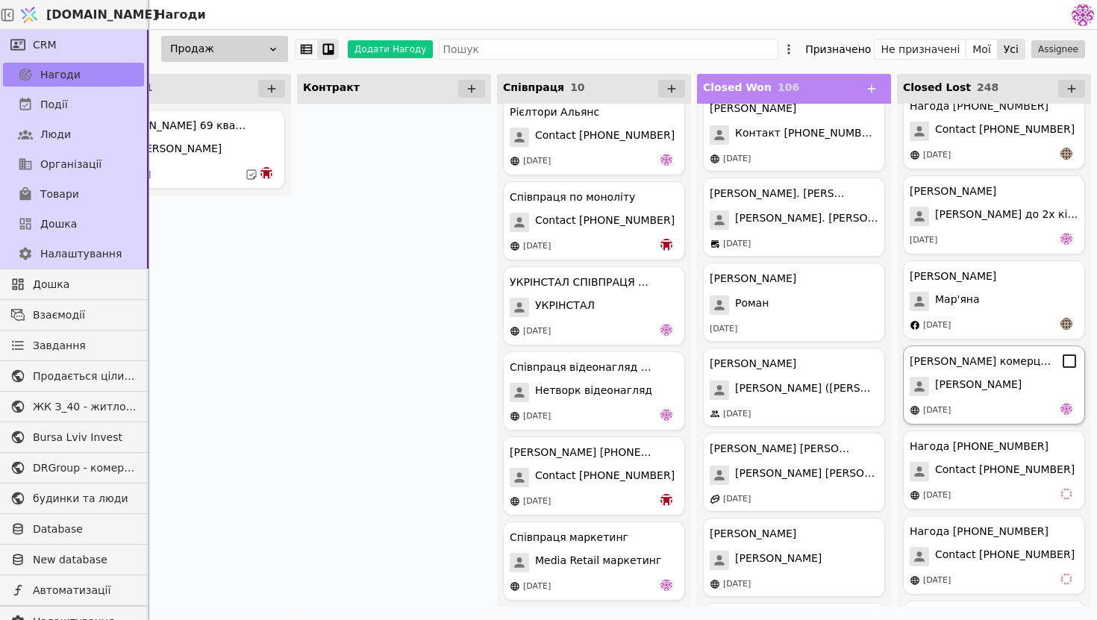
click at [1029, 401] on div "[PERSON_NAME] комерції [PERSON_NAME] [PERSON_NAME] [DATE]" at bounding box center [994, 384] width 182 height 79
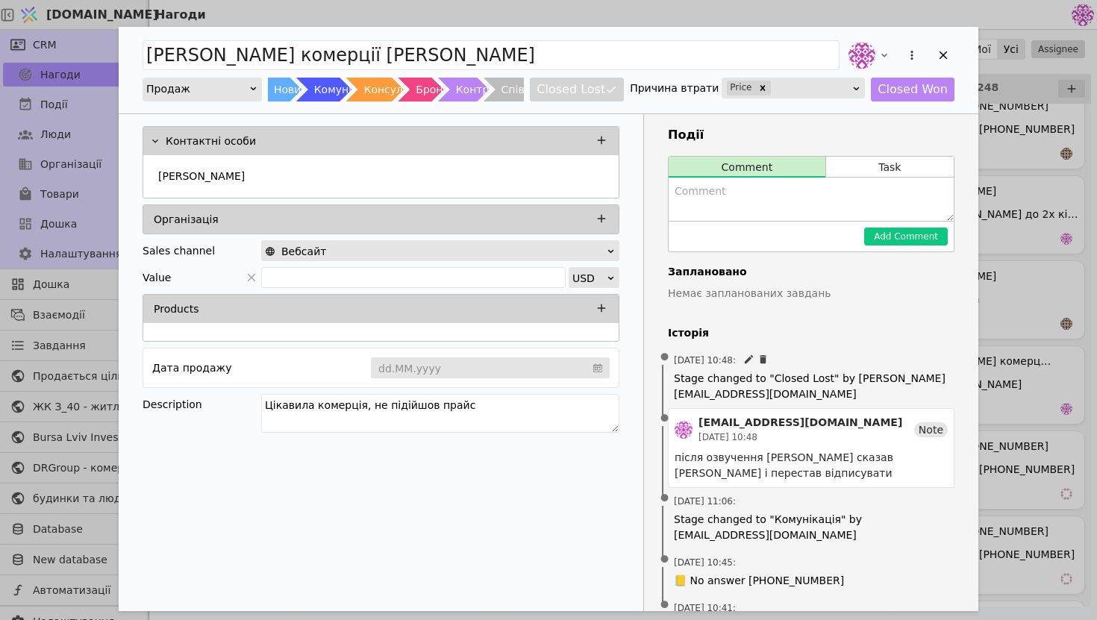
scroll to position [300, 0]
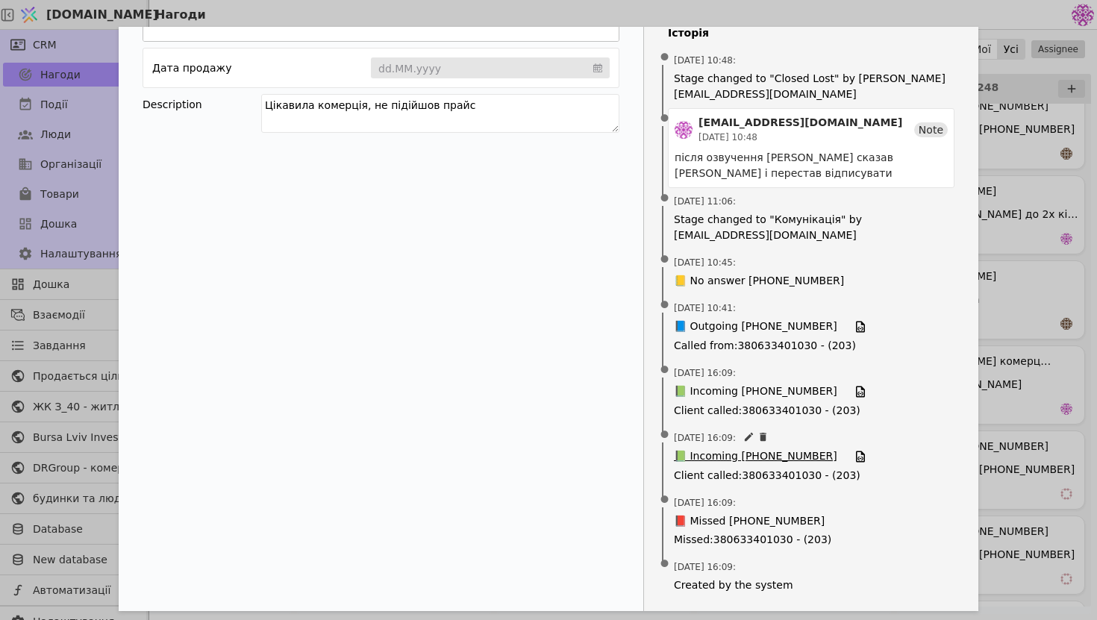
click at [754, 451] on span "📗 Incoming [PHONE_NUMBER]" at bounding box center [755, 456] width 163 height 16
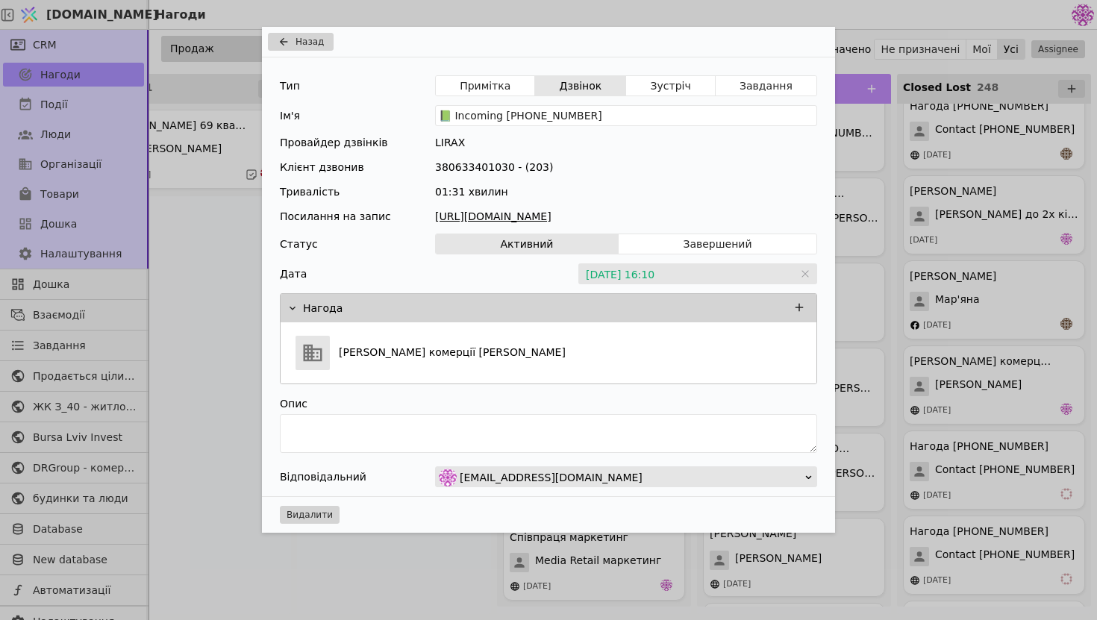
click at [666, 211] on link "[URL][DOMAIN_NAME]" at bounding box center [626, 217] width 382 height 16
click at [964, 309] on div "Назад Тип Примітка Дзвінок Зустріч Завдання Ім'я 📗 Incoming [PHONE_NUMBER] Пров…" at bounding box center [548, 310] width 1097 height 620
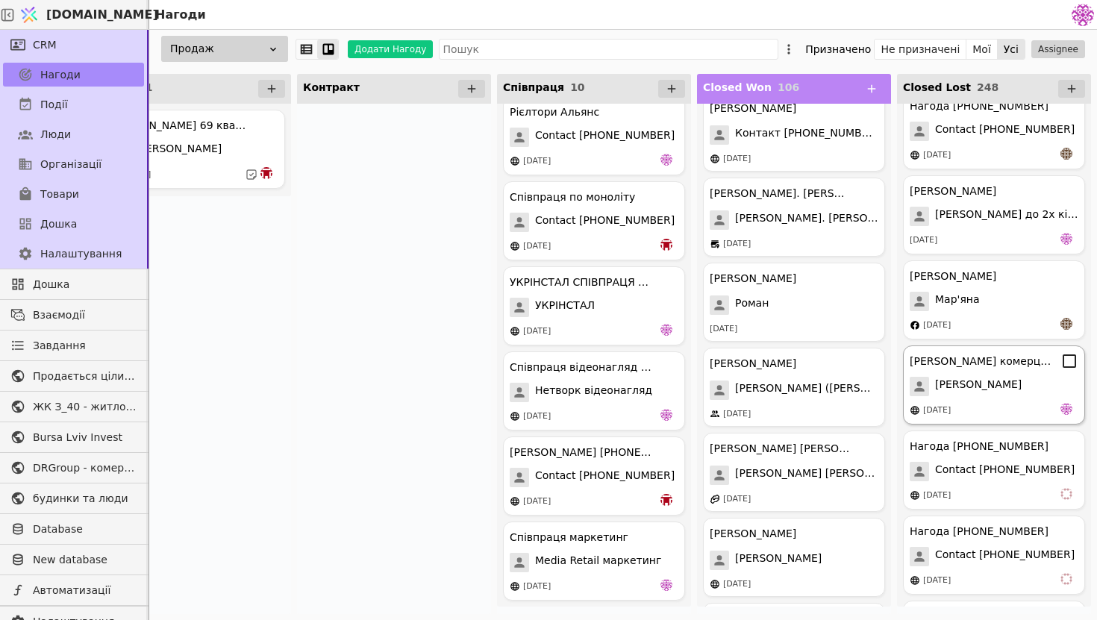
click at [971, 395] on span "[PERSON_NAME]" at bounding box center [978, 386] width 87 height 19
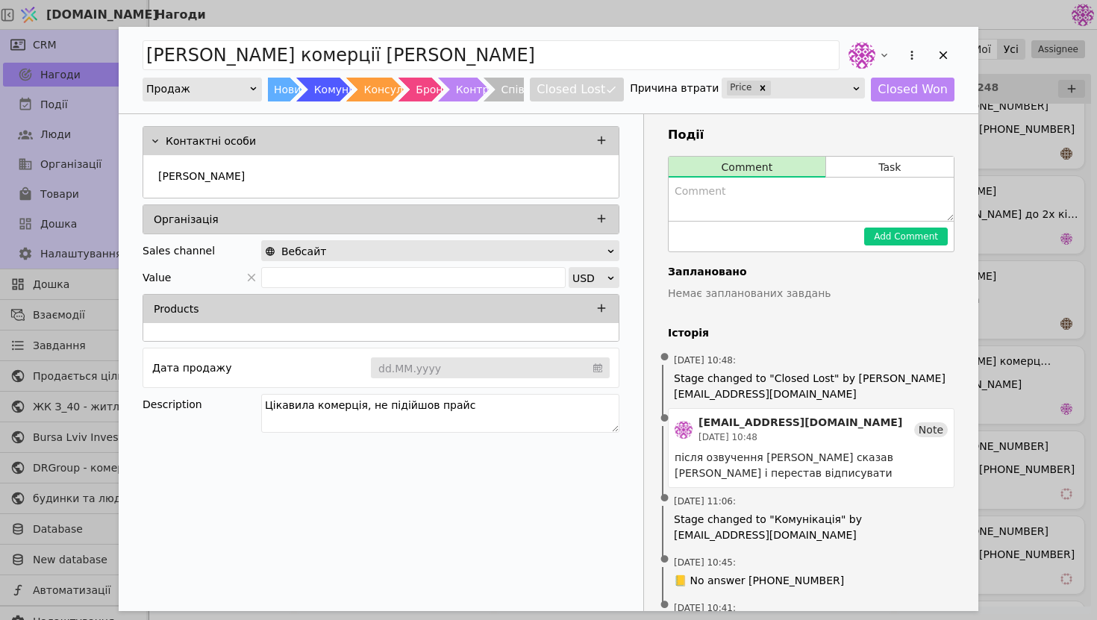
scroll to position [300, 0]
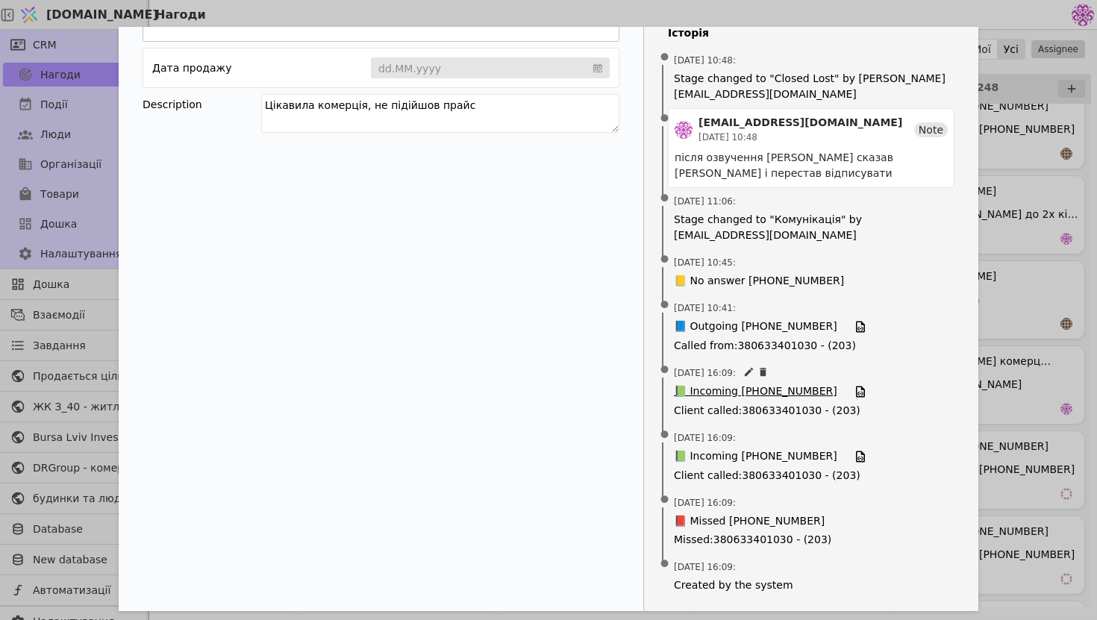
click at [760, 393] on span "📗 Incoming [PHONE_NUMBER]" at bounding box center [755, 392] width 163 height 16
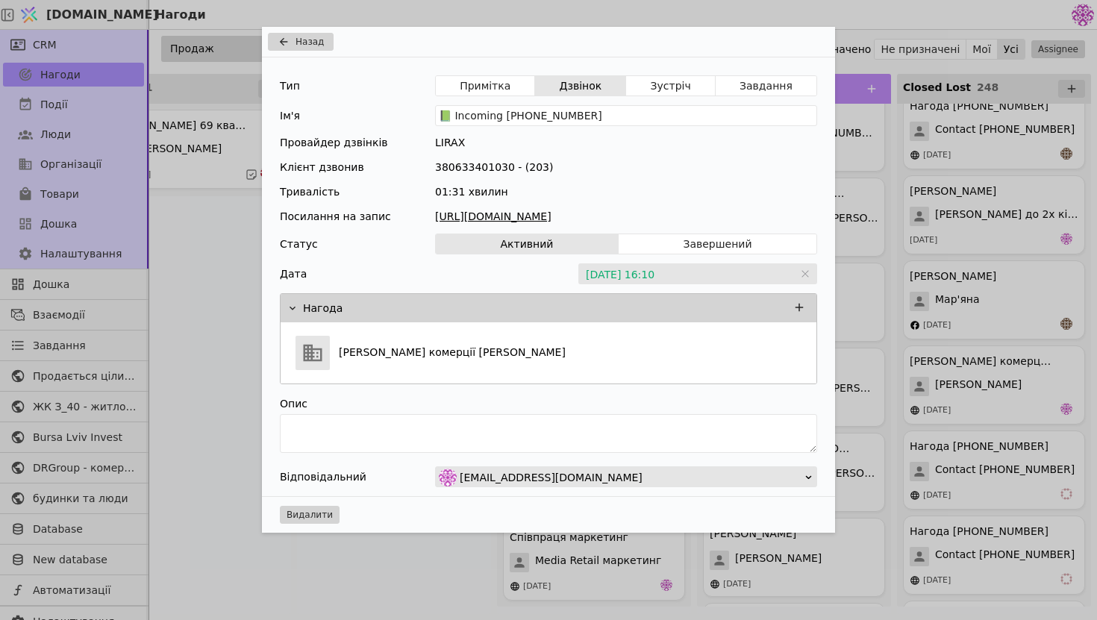
click at [642, 212] on link "[URL][DOMAIN_NAME]" at bounding box center [626, 217] width 382 height 16
click at [294, 46] on button "Назад" at bounding box center [301, 42] width 66 height 18
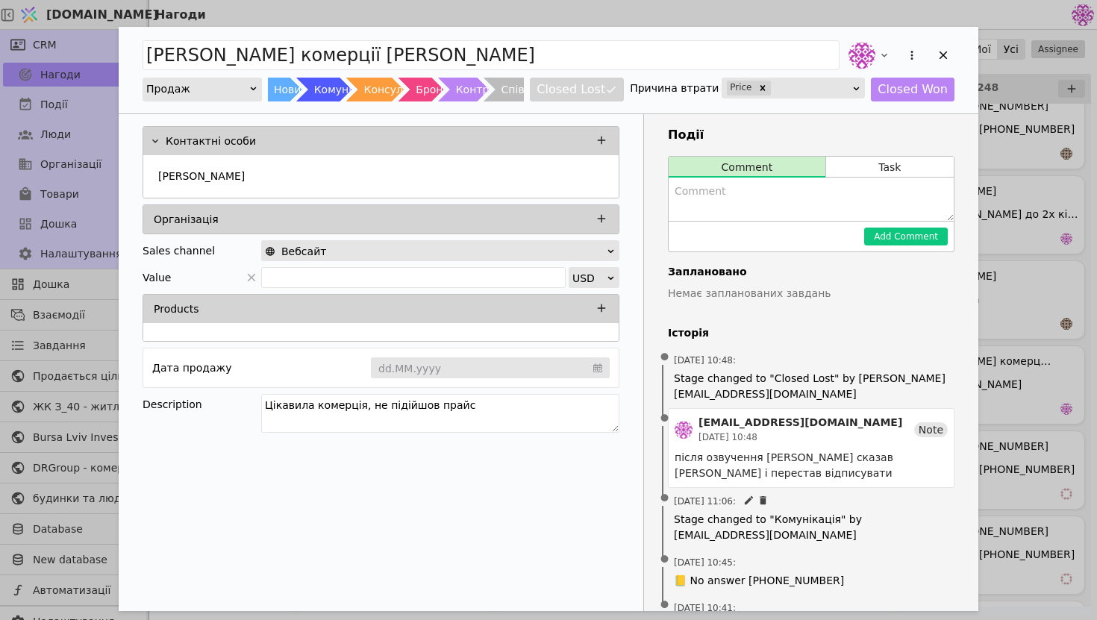
scroll to position [300, 0]
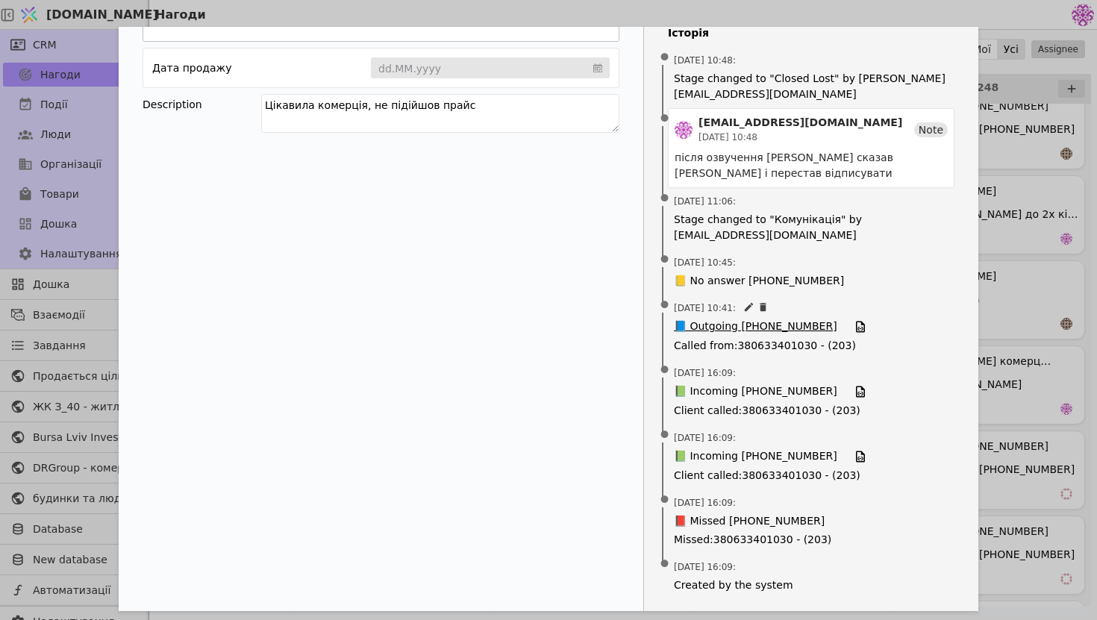
click at [725, 327] on span "📘 Outgoing [PHONE_NUMBER]" at bounding box center [755, 327] width 163 height 16
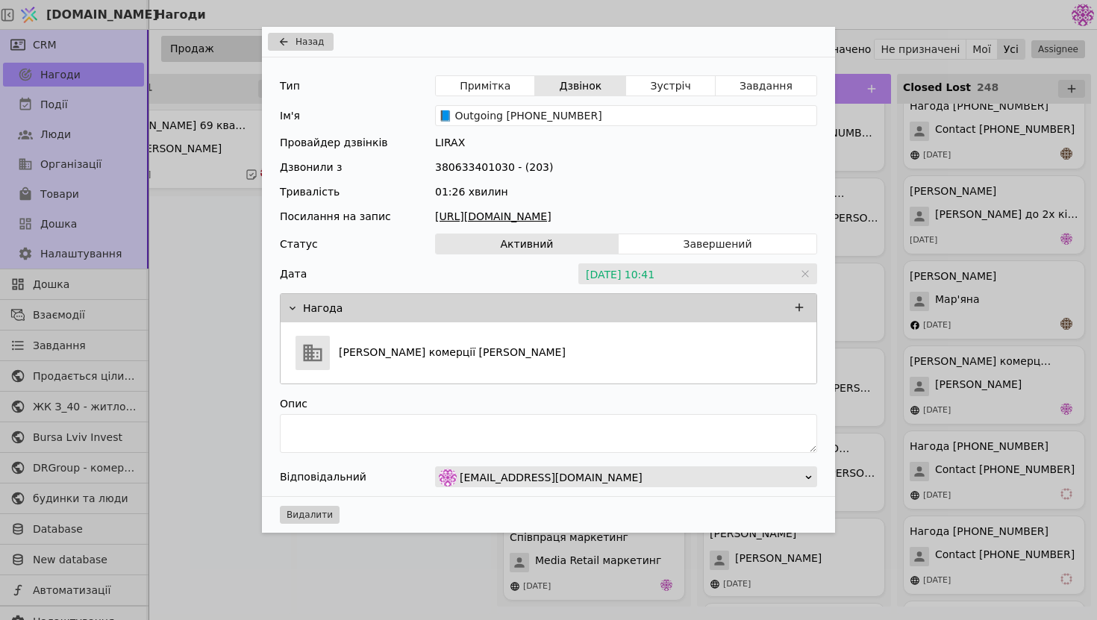
click at [578, 216] on link "[URL][DOMAIN_NAME]" at bounding box center [626, 217] width 382 height 16
click at [316, 45] on span "Назад" at bounding box center [310, 41] width 28 height 13
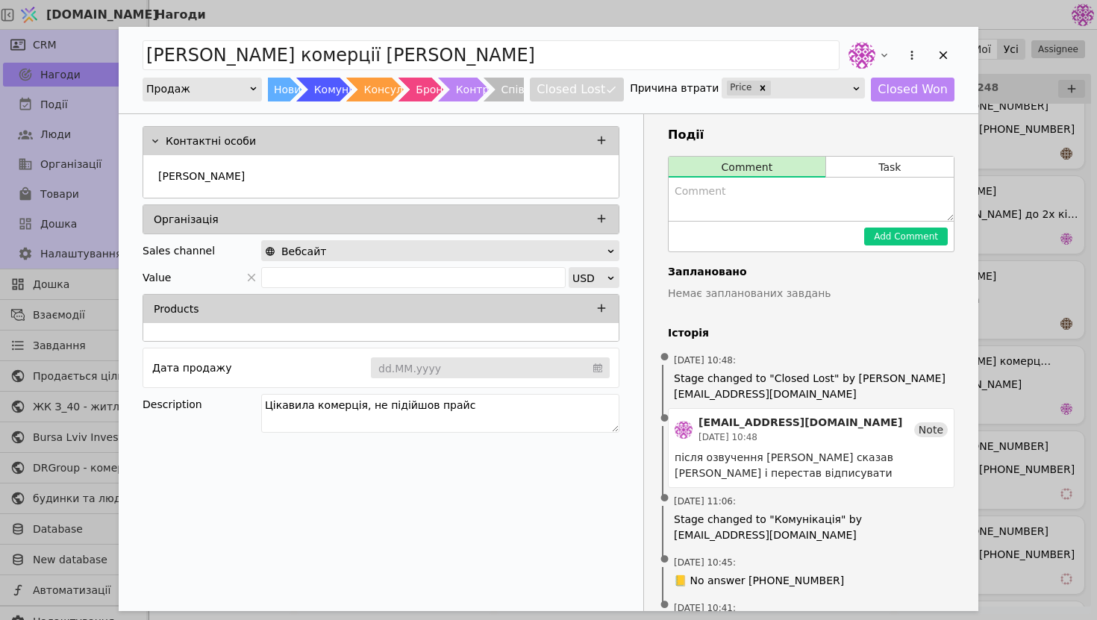
click at [702, 33] on div "[PERSON_NAME] комерції [PERSON_NAME] Новий Комунікація Консультація Бронь Контр…" at bounding box center [549, 70] width 860 height 87
click at [818, 294] on p "Немає запланованих завдань" at bounding box center [811, 294] width 287 height 16
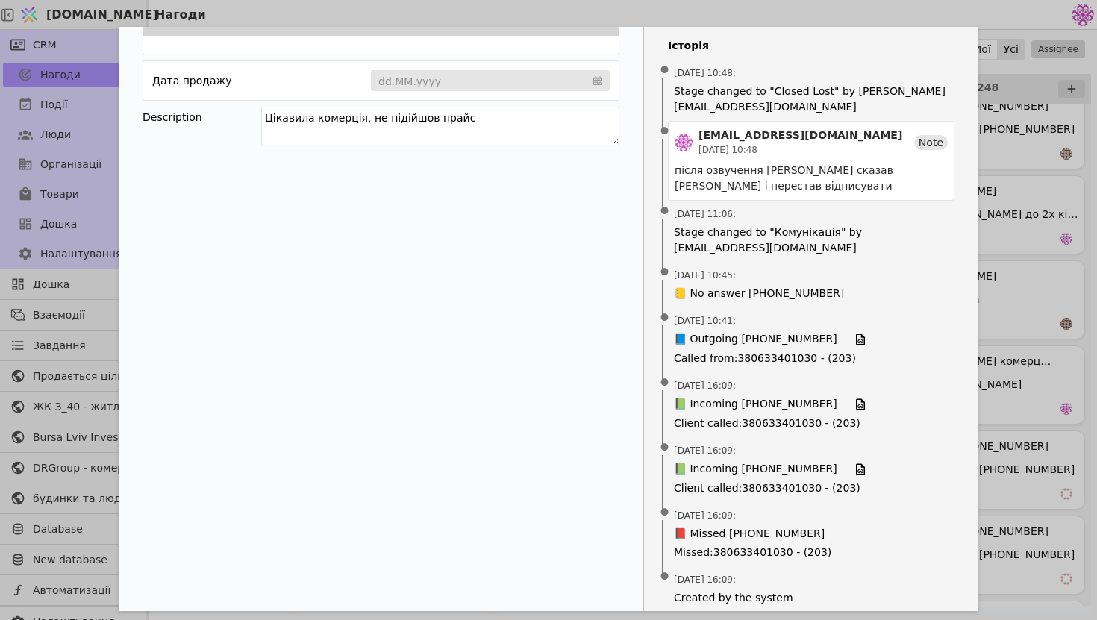
scroll to position [300, 0]
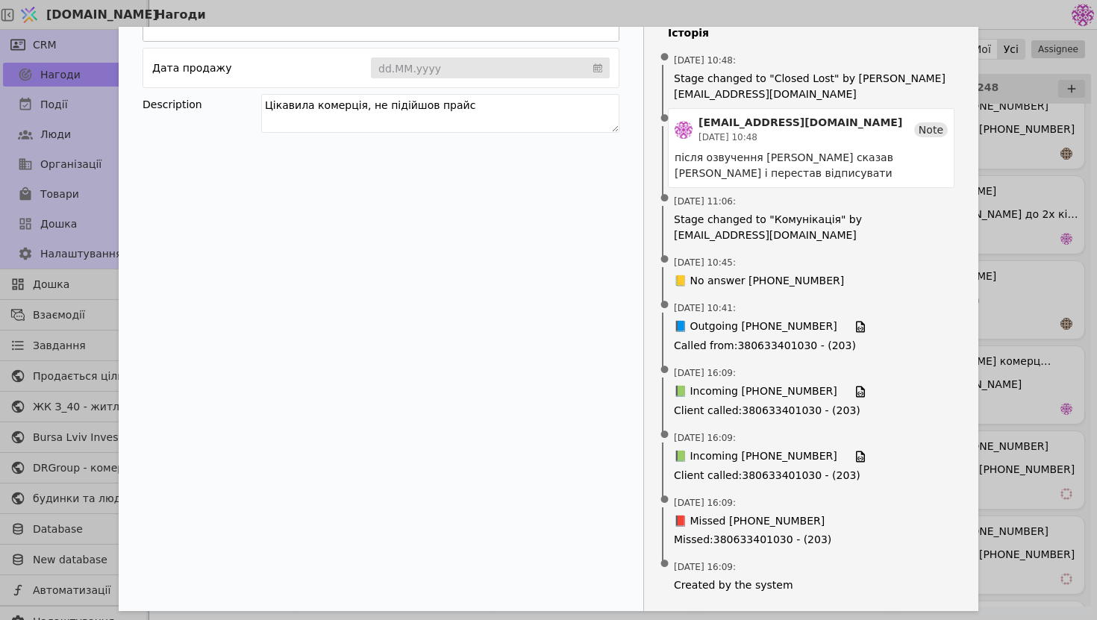
click at [1016, 193] on div "[PERSON_NAME] комерції [PERSON_NAME] Новий Комунікація Консультація Бронь Контр…" at bounding box center [548, 310] width 1097 height 620
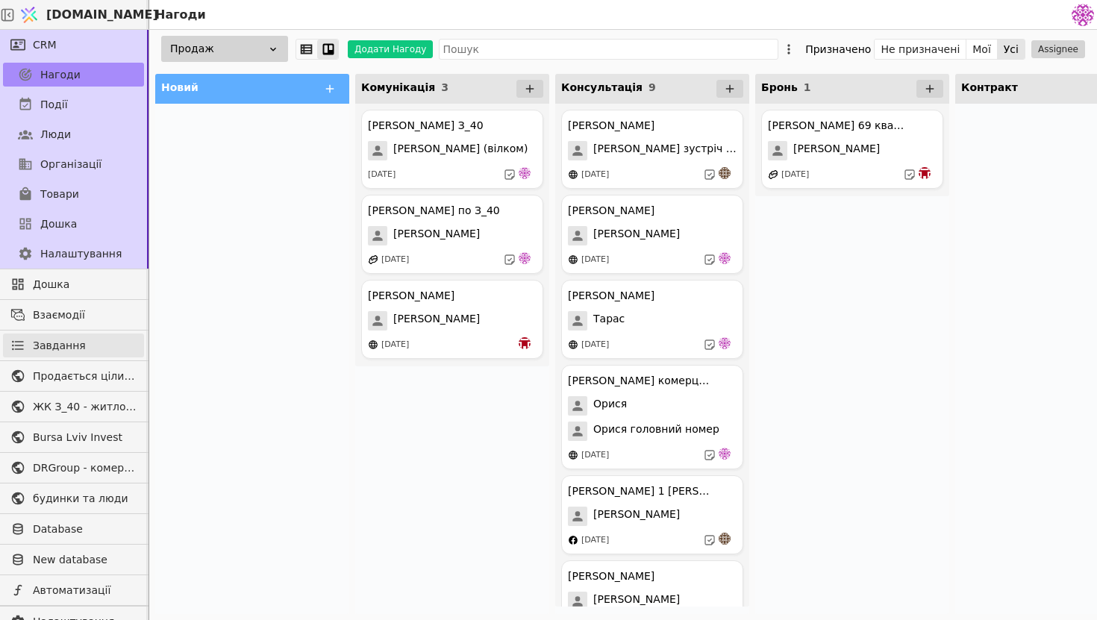
click at [74, 345] on span "Завдання" at bounding box center [59, 346] width 53 height 16
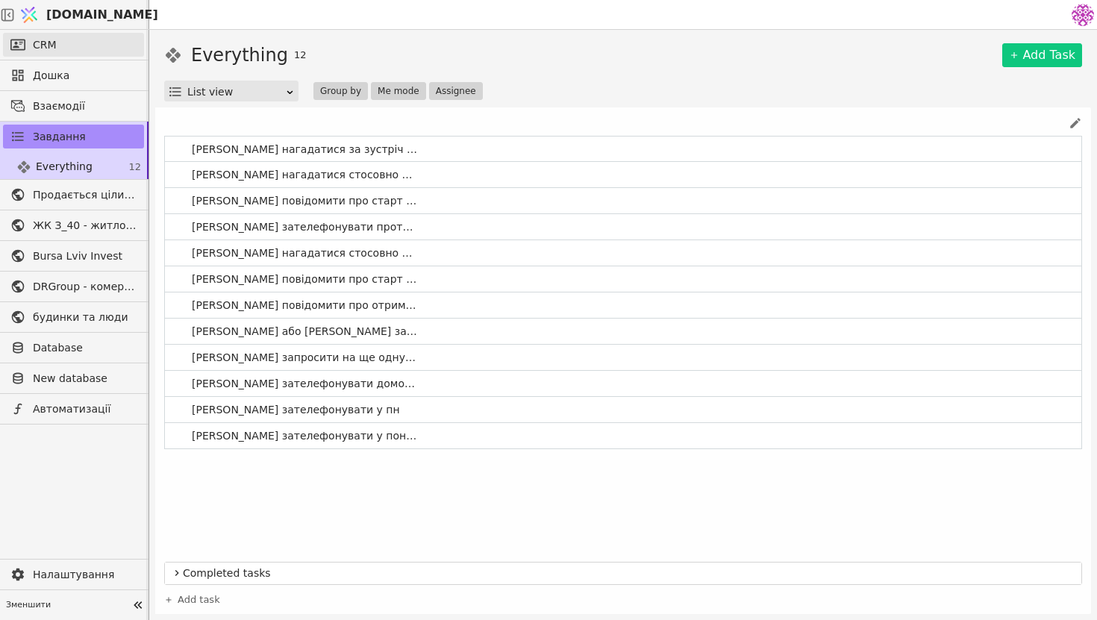
click at [47, 48] on span "CRM" at bounding box center [45, 45] width 24 height 16
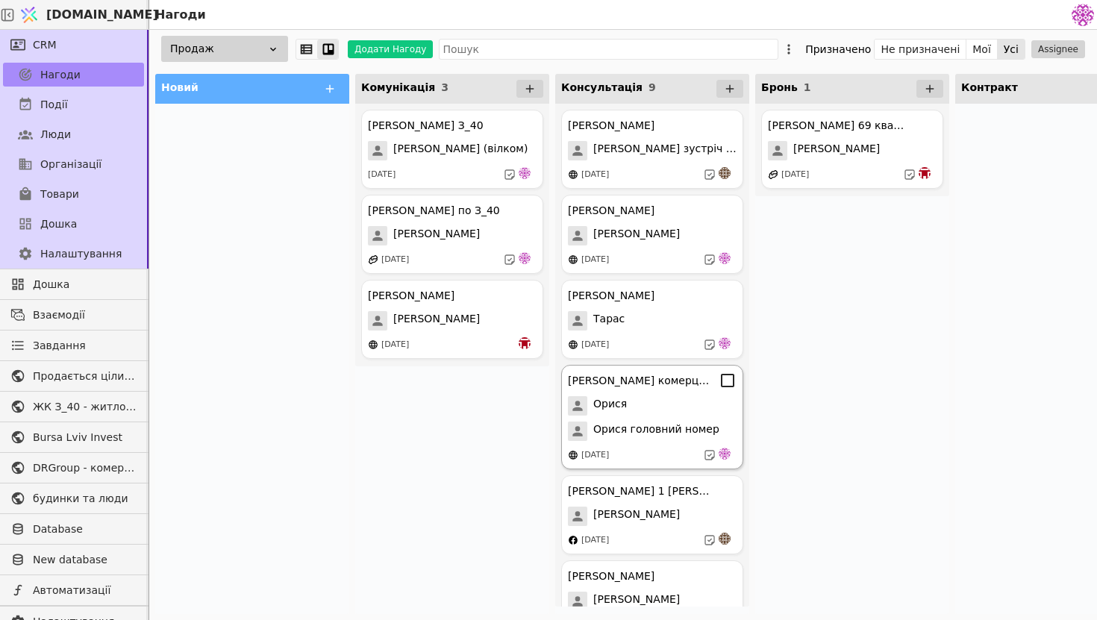
scroll to position [294, 0]
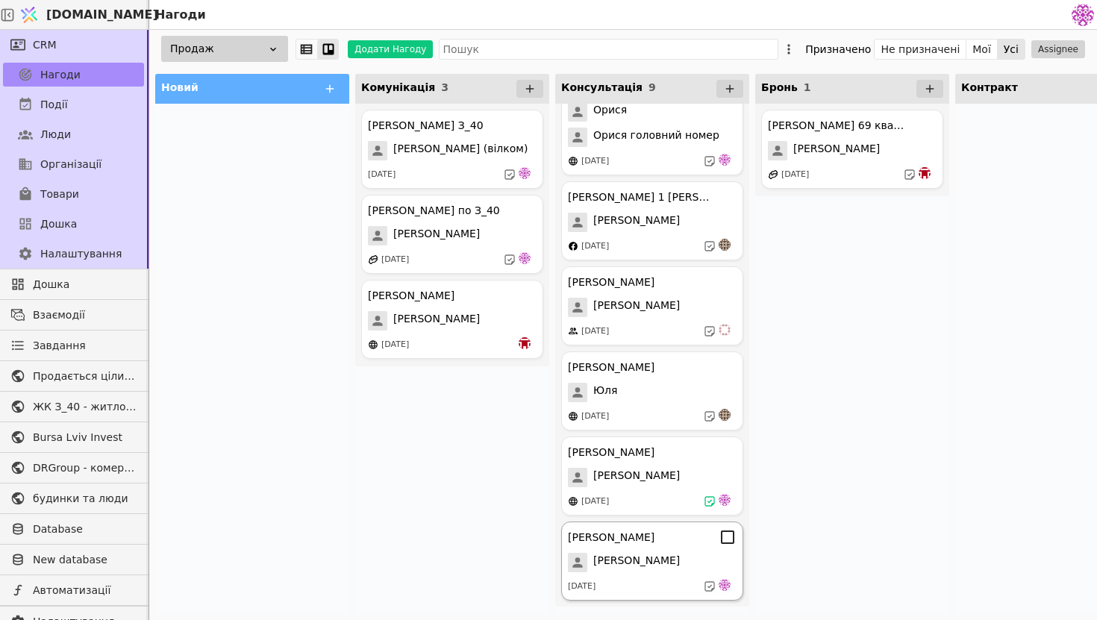
click at [634, 548] on div "[PERSON_NAME] Курдонери [PERSON_NAME] [DATE]" at bounding box center [652, 561] width 182 height 79
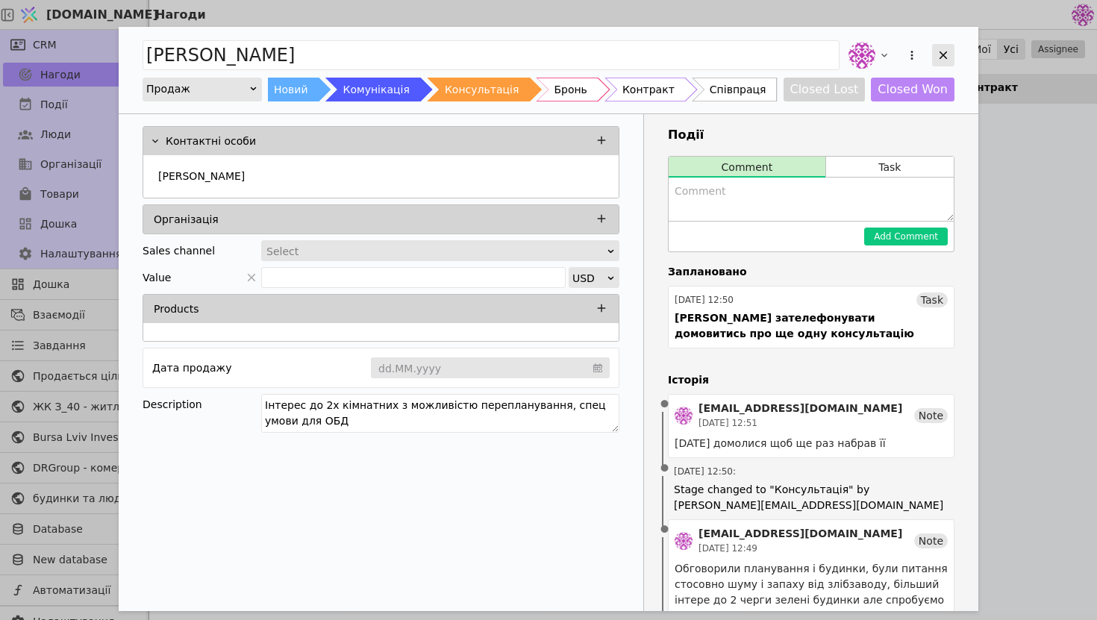
click at [949, 54] on icon "Add Opportunity" at bounding box center [943, 55] width 13 height 13
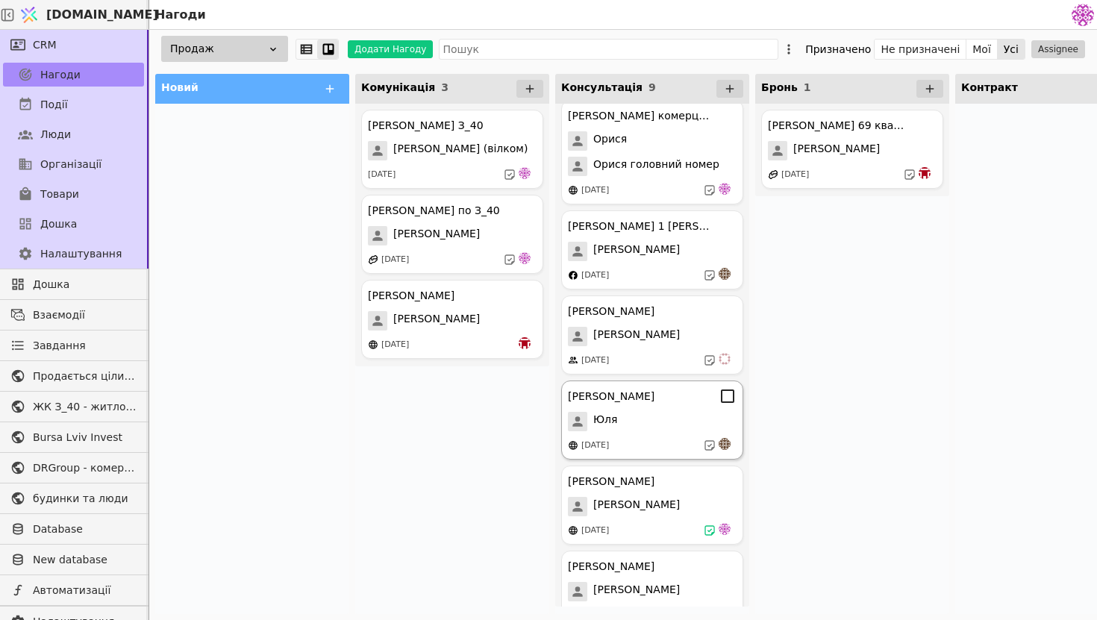
scroll to position [294, 0]
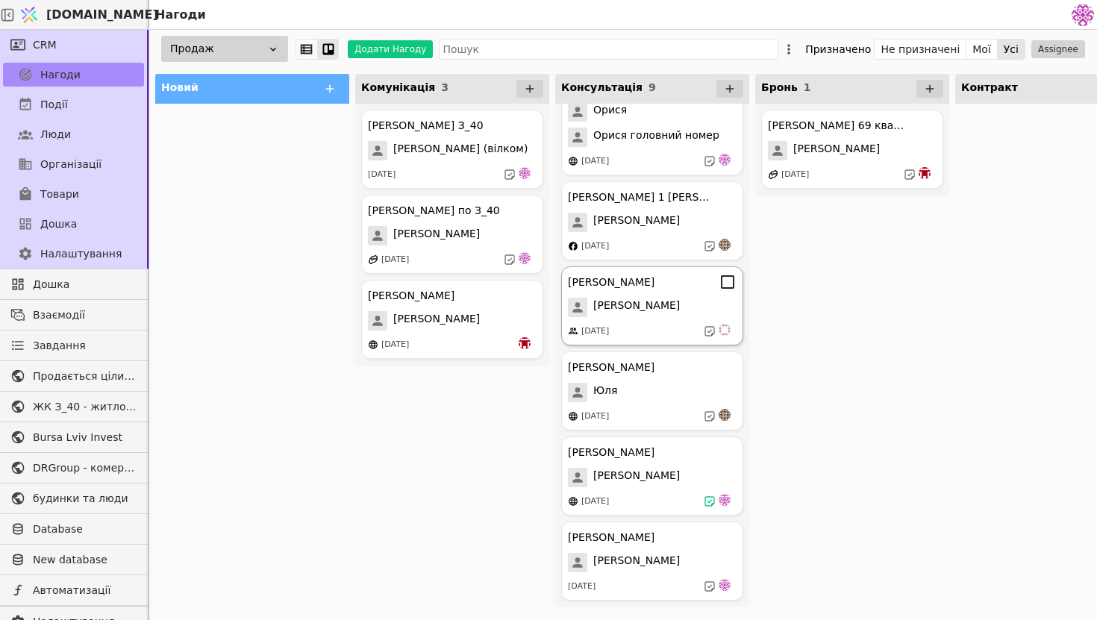
click at [681, 323] on div "[PERSON_NAME] курдонери [PERSON_NAME] [DATE]" at bounding box center [652, 305] width 182 height 79
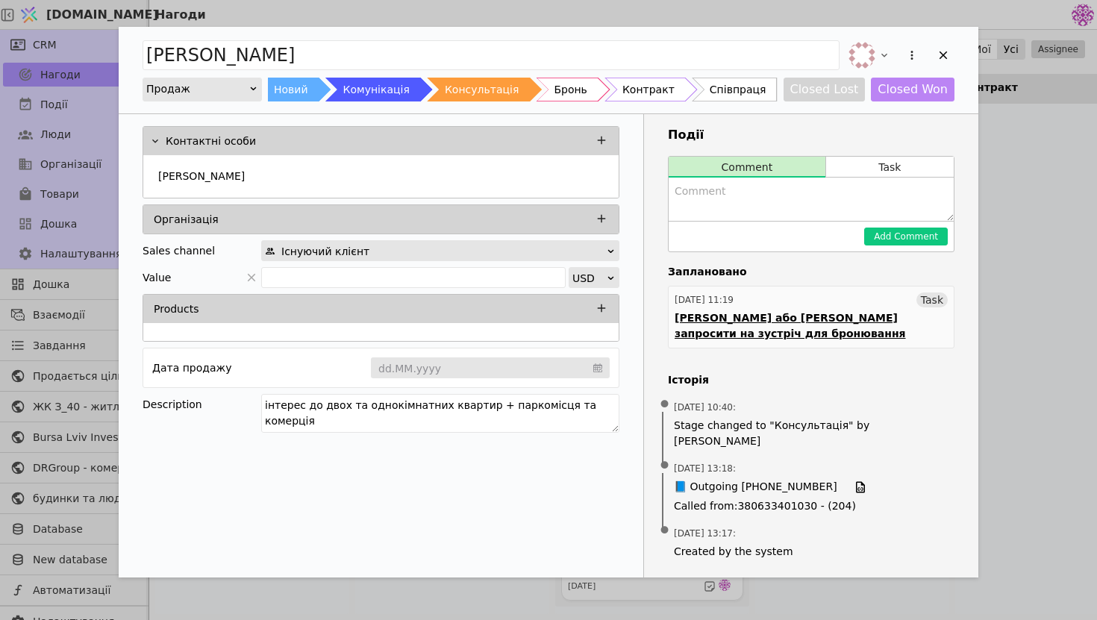
click at [859, 307] on div "[DATE] 11:19 Task" at bounding box center [811, 300] width 273 height 15
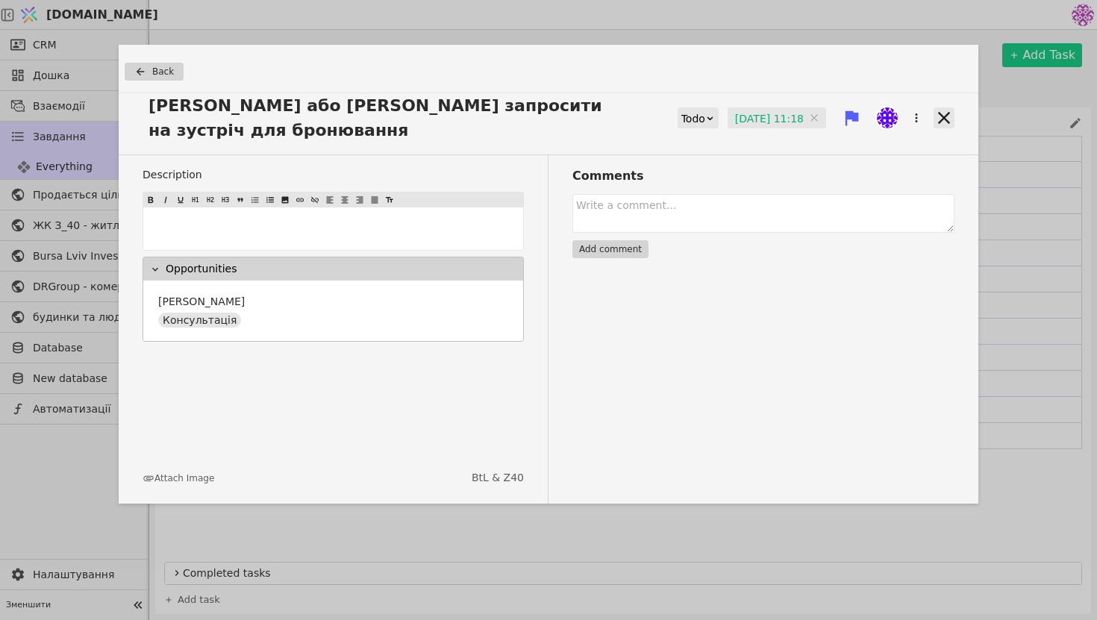
click at [946, 116] on icon at bounding box center [944, 118] width 12 height 12
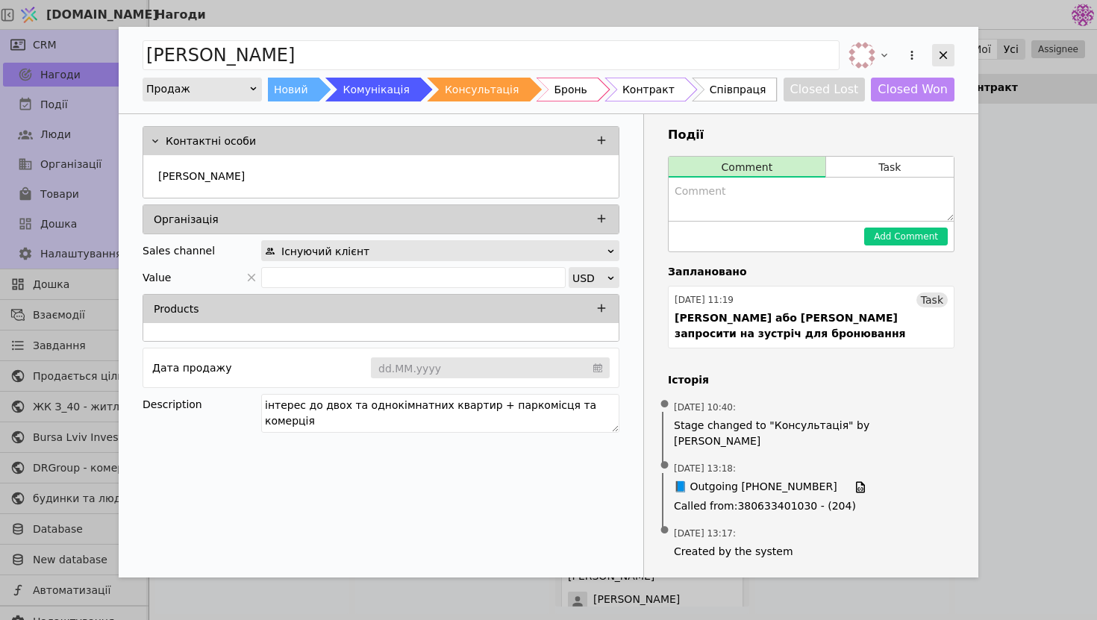
click at [948, 54] on icon "Add Opportunity" at bounding box center [943, 55] width 13 height 13
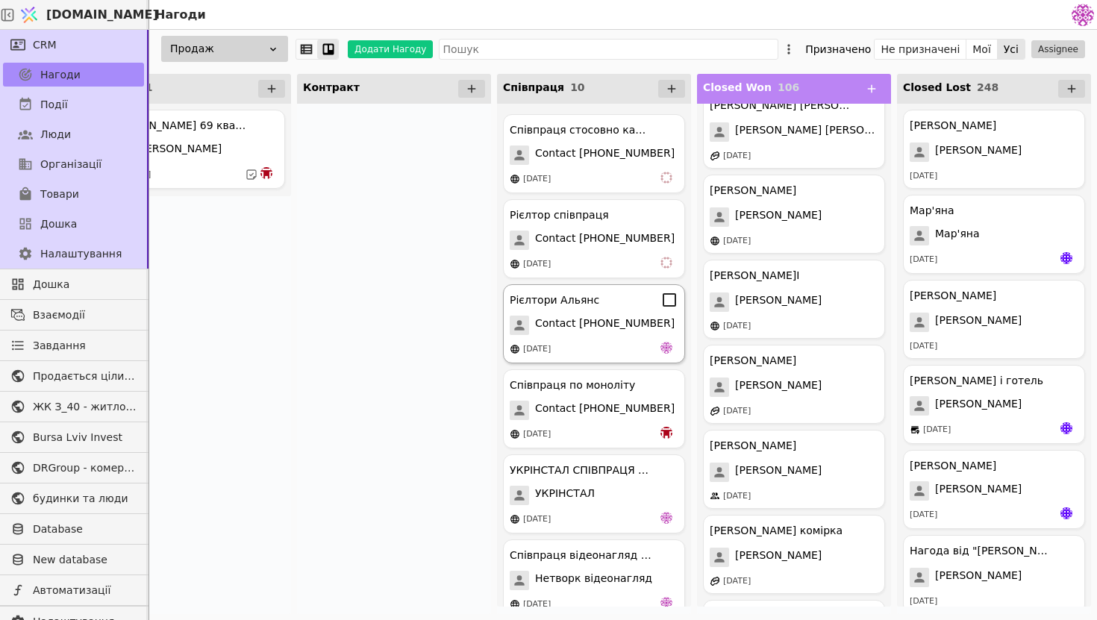
scroll to position [354, 0]
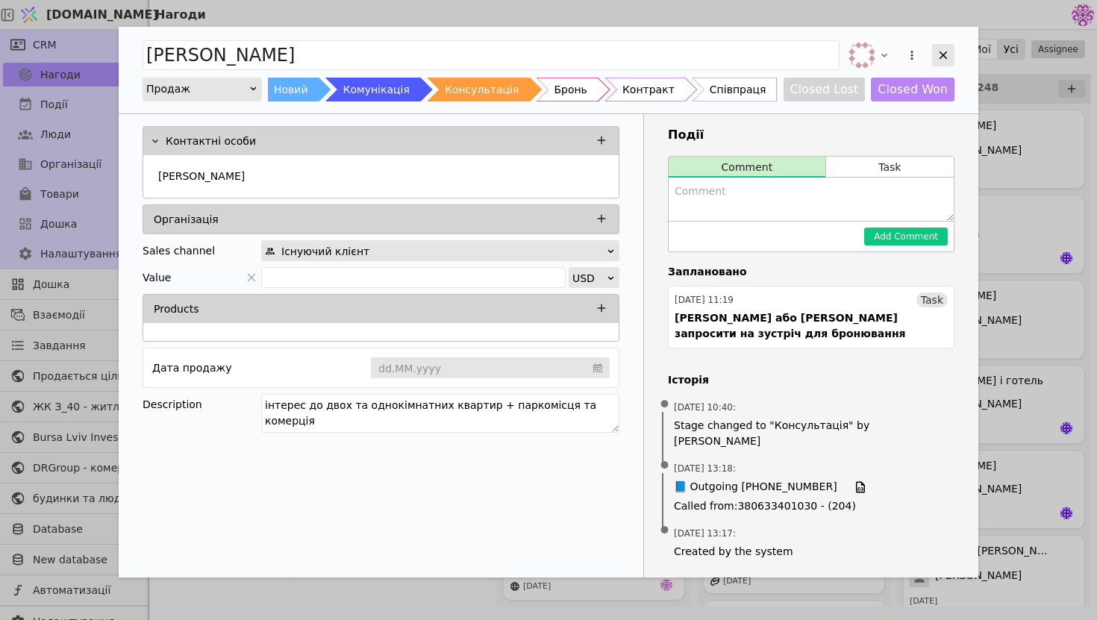
click at [954, 54] on div "Add Opportunity" at bounding box center [943, 55] width 22 height 22
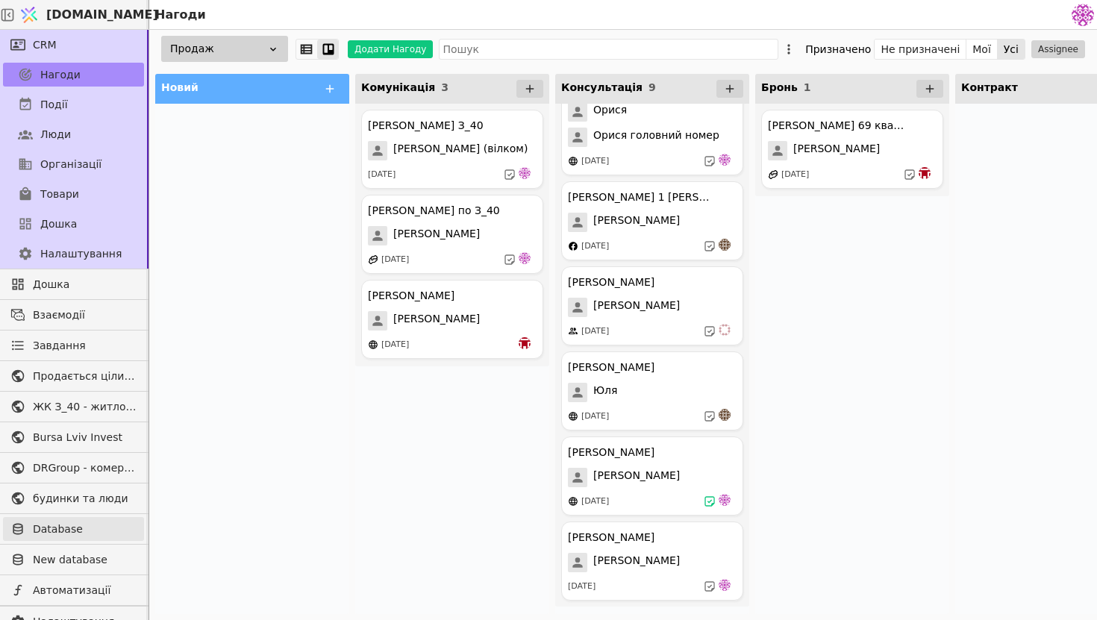
scroll to position [38, 0]
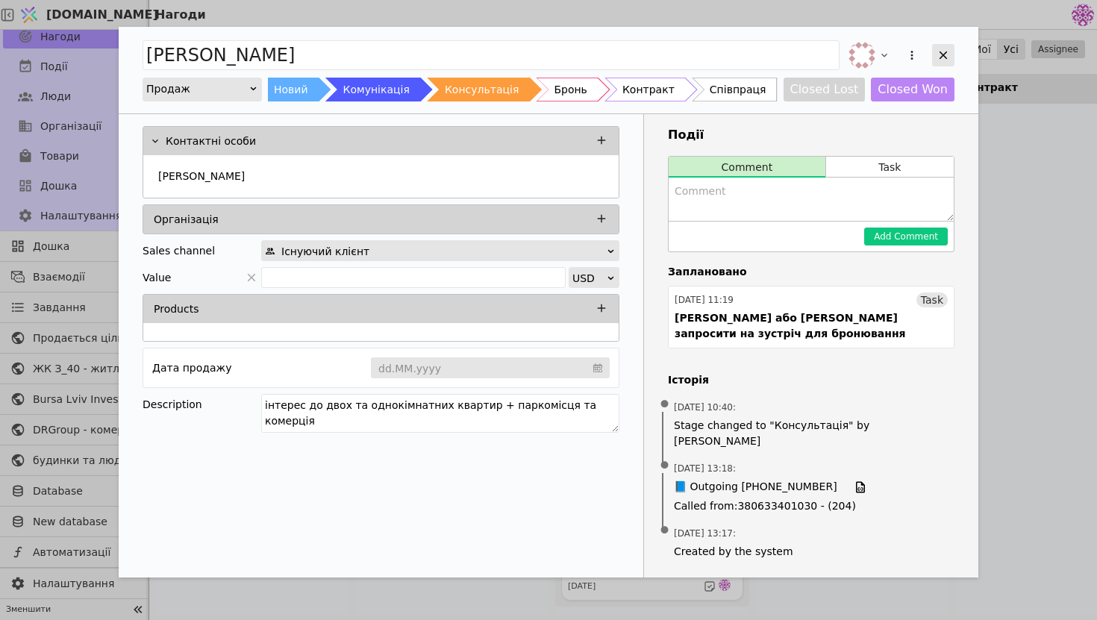
click at [947, 53] on icon "Add Opportunity" at bounding box center [943, 55] width 13 height 13
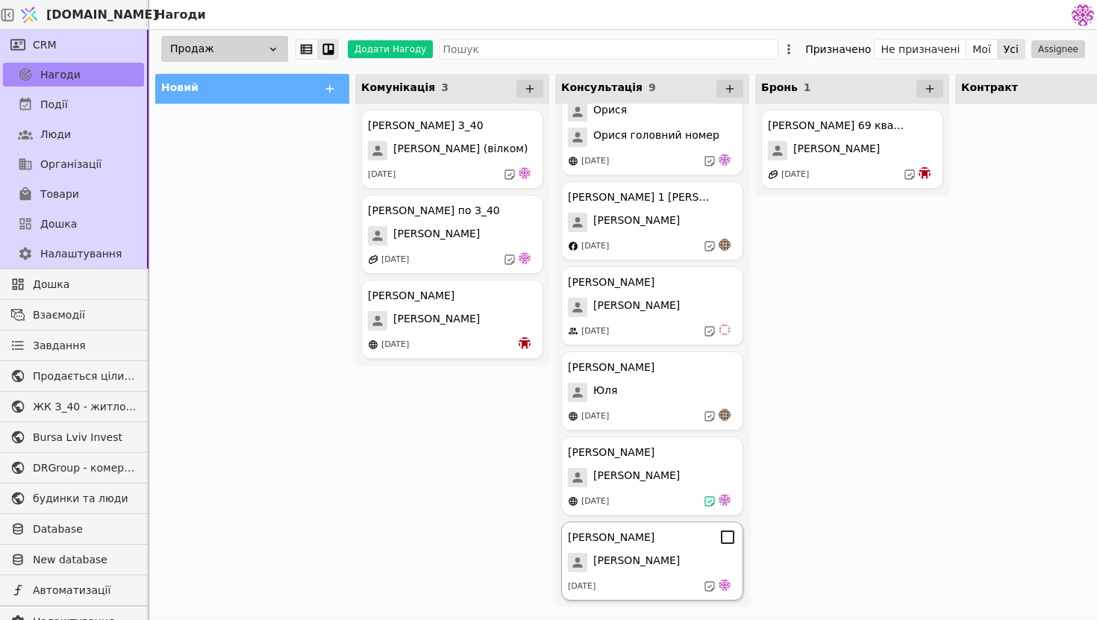
scroll to position [0, 16]
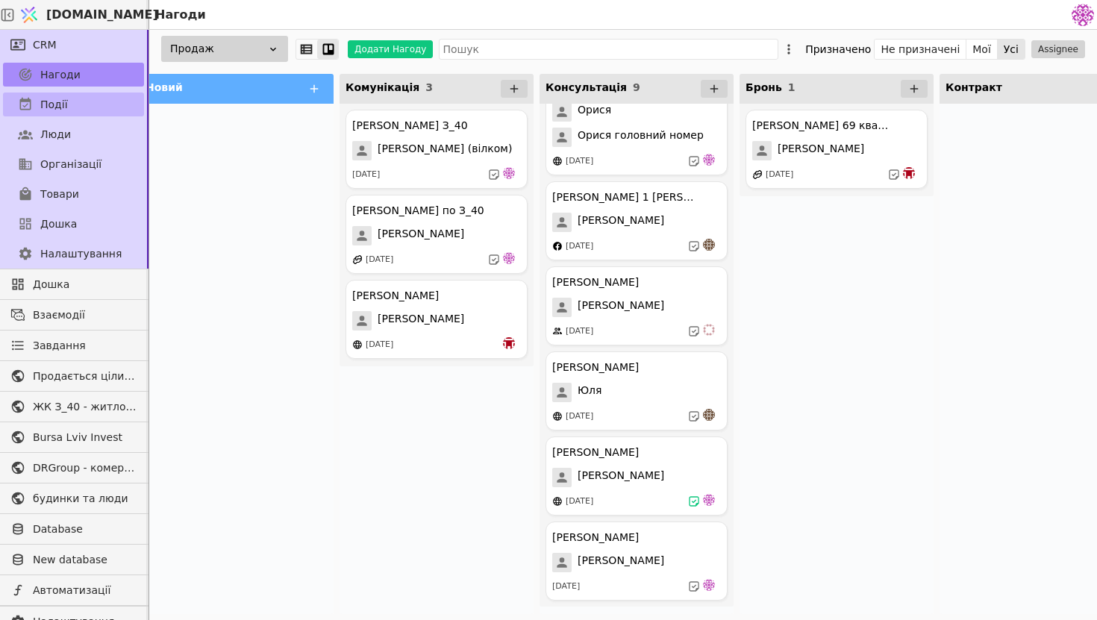
click at [71, 112] on link "Події" at bounding box center [73, 105] width 141 height 24
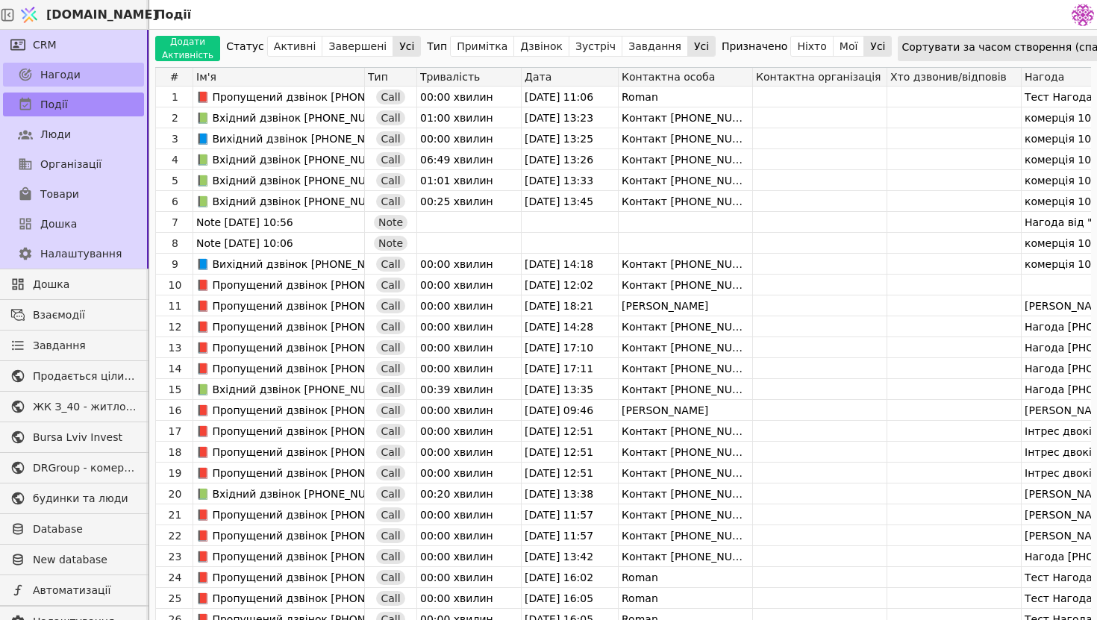
click at [60, 74] on span "Нагоди" at bounding box center [60, 75] width 40 height 16
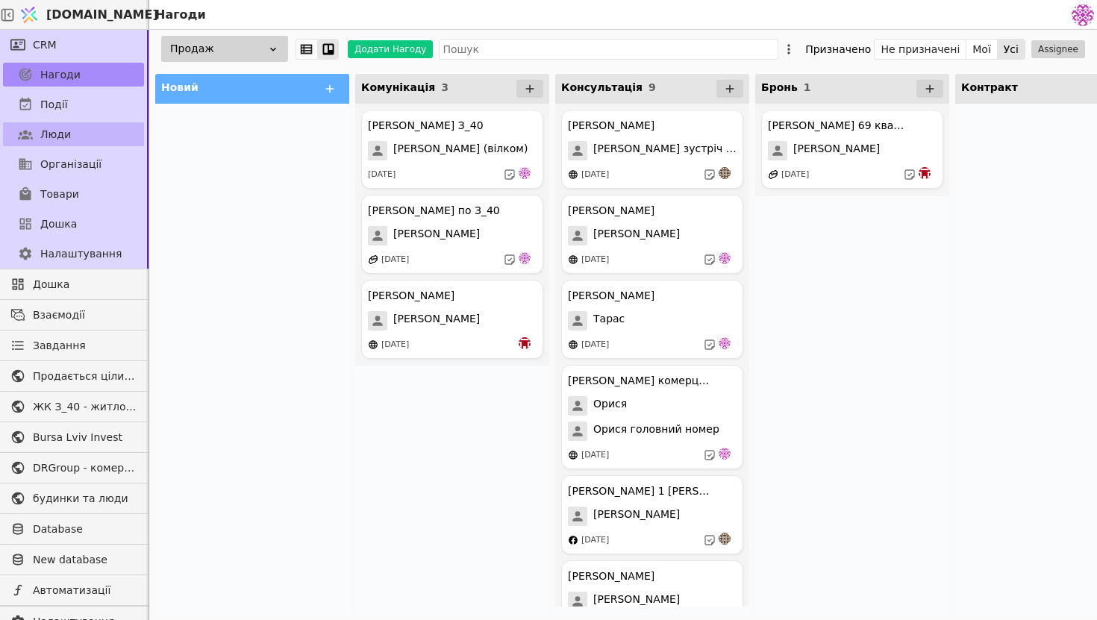
click at [66, 144] on link "Люди" at bounding box center [73, 134] width 141 height 24
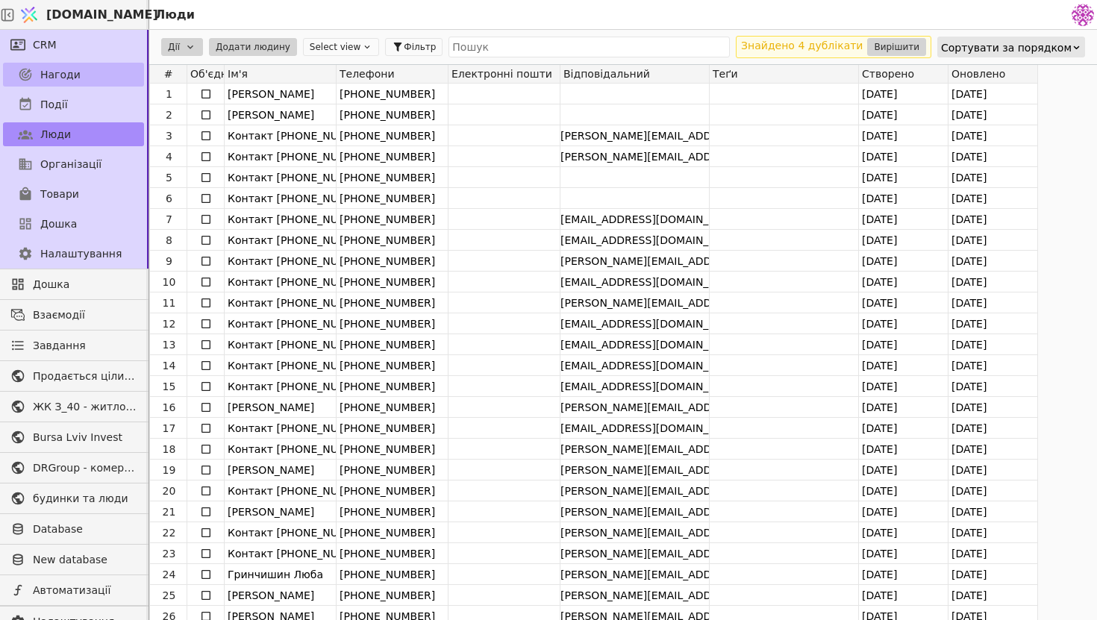
click at [79, 69] on link "Нагоди" at bounding box center [73, 75] width 141 height 24
